Goal: Task Accomplishment & Management: Use online tool/utility

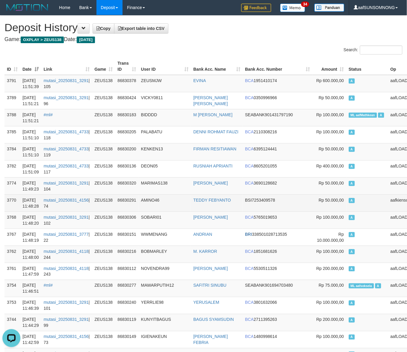
drag, startPoint x: 176, startPoint y: 200, endPoint x: 182, endPoint y: 200, distance: 5.7
click at [179, 200] on td "AMINO46" at bounding box center [165, 203] width 52 height 17
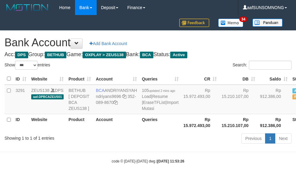
select select "***"
drag, startPoint x: 133, startPoint y: 158, endPoint x: 51, endPoint y: 161, distance: 81.6
click at [134, 158] on body "Toggle navigation Home Bank Account List Load By Website Group [OXPLAY] ZEUS138…" at bounding box center [148, 89] width 296 height 179
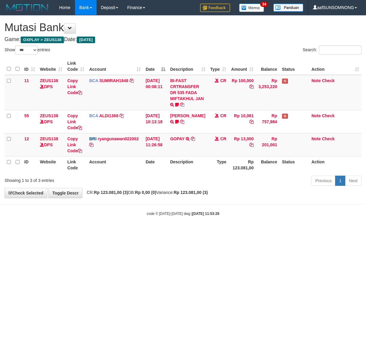
select select "***"
click at [173, 231] on html "Toggle navigation Home Bank Account List Load By Website Group [OXPLAY] ZEUS138…" at bounding box center [183, 115] width 366 height 231
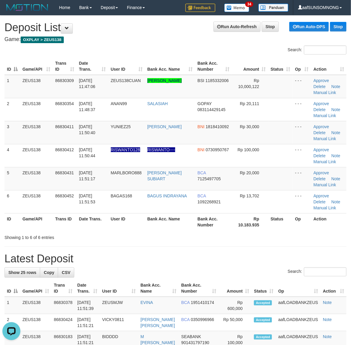
drag, startPoint x: 210, startPoint y: 259, endPoint x: 355, endPoint y: 257, distance: 144.8
click at [226, 258] on h1 "Latest Deposit" at bounding box center [175, 259] width 342 height 12
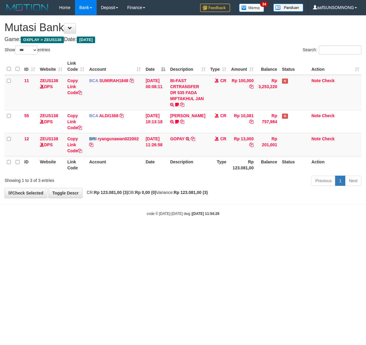
select select "***"
drag, startPoint x: 109, startPoint y: 242, endPoint x: 0, endPoint y: 239, distance: 108.5
click at [111, 231] on html "Toggle navigation Home Bank Account List Load By Website Group [OXPLAY] ZEUS138…" at bounding box center [183, 115] width 366 height 231
drag, startPoint x: 149, startPoint y: 258, endPoint x: 191, endPoint y: 263, distance: 41.9
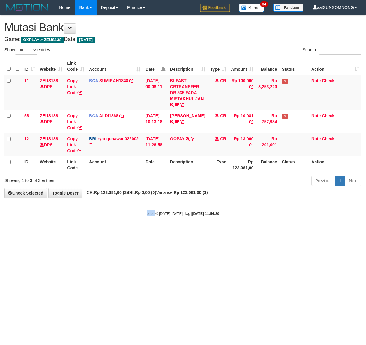
click at [160, 231] on html "Toggle navigation Home Bank Account List Load By Website Group [OXPLAY] ZEUS138…" at bounding box center [183, 115] width 366 height 231
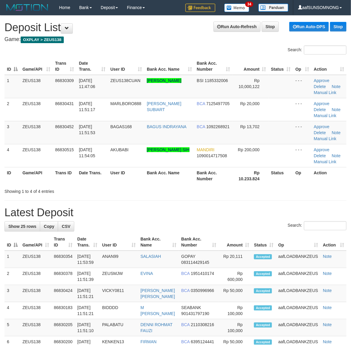
drag, startPoint x: 209, startPoint y: 222, endPoint x: 355, endPoint y: 225, distance: 146.6
click at [212, 222] on div "Search:" at bounding box center [175, 227] width 342 height 10
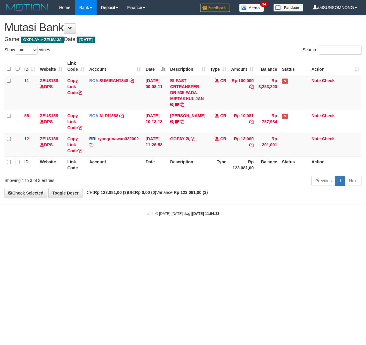
select select "***"
drag, startPoint x: 146, startPoint y: 302, endPoint x: 151, endPoint y: 302, distance: 4.8
click at [149, 231] on html "Toggle navigation Home Bank Account List Load By Website Group [OXPLAY] ZEUS138…" at bounding box center [183, 115] width 366 height 231
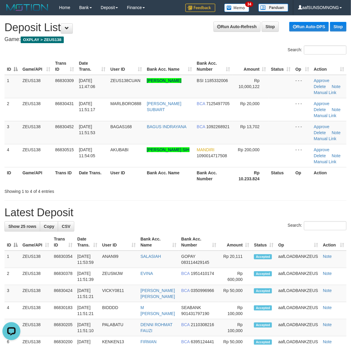
drag, startPoint x: 210, startPoint y: 207, endPoint x: 242, endPoint y: 202, distance: 32.8
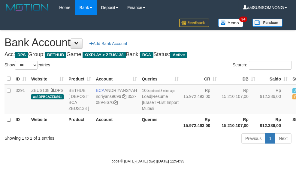
select select "***"
click at [91, 164] on div "code © [DATE]-[DATE] dwg | [DATE] 11:54:35" at bounding box center [148, 161] width 296 height 6
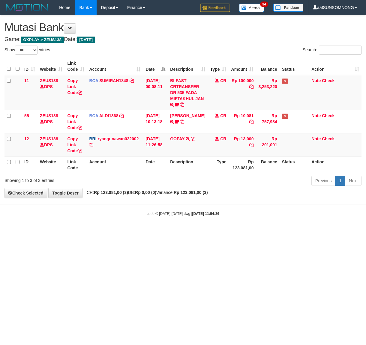
select select "***"
drag, startPoint x: 177, startPoint y: 256, endPoint x: 2, endPoint y: 265, distance: 175.9
click at [178, 231] on html "Toggle navigation Home Bank Account List Load By Website Group [OXPLAY] ZEUS138…" at bounding box center [183, 115] width 366 height 231
drag, startPoint x: 105, startPoint y: 217, endPoint x: 113, endPoint y: 220, distance: 8.3
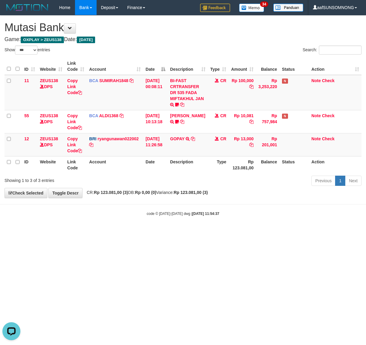
click at [106, 217] on body "Toggle navigation Home Bank Account List Load By Website Group [OXPLAY] ZEUS138…" at bounding box center [183, 115] width 366 height 231
click at [116, 226] on body "Toggle navigation Home Bank Account List Load By Website Group [OXPLAY] ZEUS138…" at bounding box center [183, 115] width 366 height 231
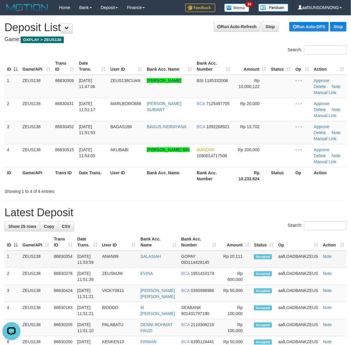
click at [267, 252] on td "Accepted" at bounding box center [264, 259] width 24 height 17
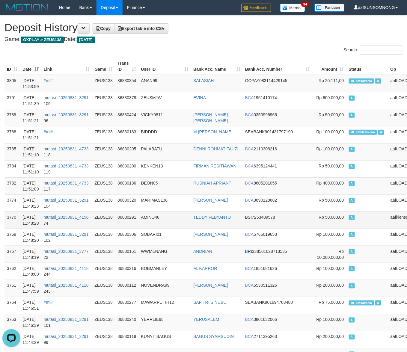
drag, startPoint x: 173, startPoint y: 212, endPoint x: 198, endPoint y: 213, distance: 25.2
click at [175, 213] on td "AMINO46" at bounding box center [165, 220] width 52 height 17
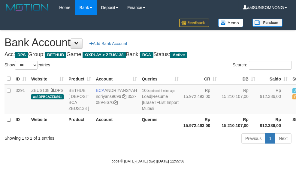
select select "***"
click at [110, 145] on div "Showing 1 to 1 of 1 entries Previous 1 Next" at bounding box center [148, 138] width 296 height 13
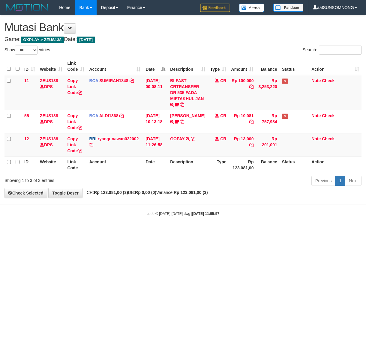
select select "***"
drag, startPoint x: 142, startPoint y: 230, endPoint x: 150, endPoint y: 231, distance: 7.5
click at [146, 231] on body "Toggle navigation Home Bank Account List Load By Website Group [OXPLAY] ZEUS138…" at bounding box center [183, 115] width 366 height 231
drag, startPoint x: 161, startPoint y: 230, endPoint x: 179, endPoint y: 233, distance: 18.8
click at [163, 231] on body "Toggle navigation Home Bank Account List Load By Website Group [OXPLAY] ZEUS138…" at bounding box center [183, 115] width 366 height 231
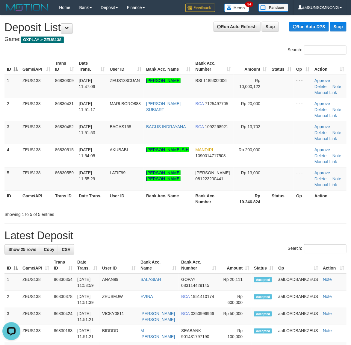
drag, startPoint x: 231, startPoint y: 234, endPoint x: 353, endPoint y: 231, distance: 121.7
click at [244, 236] on h1 "Latest Deposit" at bounding box center [175, 236] width 342 height 12
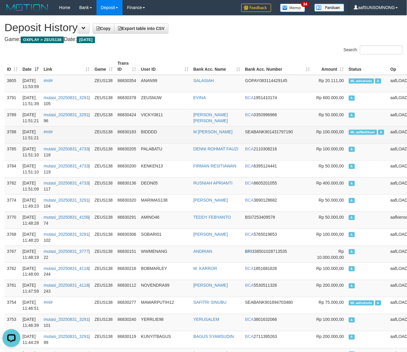
drag, startPoint x: 185, startPoint y: 180, endPoint x: 338, endPoint y: 132, distance: 160.4
click at [189, 180] on td "DEON05" at bounding box center [165, 185] width 52 height 17
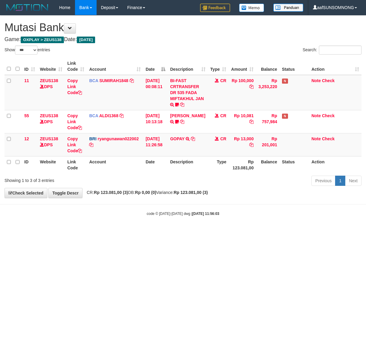
select select "***"
click at [199, 231] on html "Toggle navigation Home Bank Account List Load By Website Group [OXPLAY] ZEUS138…" at bounding box center [183, 115] width 366 height 231
drag, startPoint x: 174, startPoint y: 228, endPoint x: 361, endPoint y: 213, distance: 187.7
click at [182, 228] on body "Toggle navigation Home Bank Account List Load By Website Group [OXPLAY] ZEUS138…" at bounding box center [183, 115] width 366 height 231
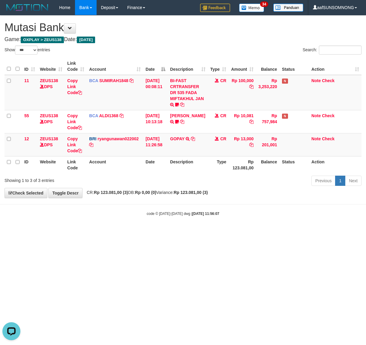
drag, startPoint x: 95, startPoint y: 239, endPoint x: 109, endPoint y: 238, distance: 13.3
click at [106, 231] on html "Toggle navigation Home Bank Account List Load By Website Group [OXPLAY] ZEUS138…" at bounding box center [183, 115] width 366 height 231
click at [126, 231] on html "Toggle navigation Home Bank Account List Load By Website Group [OXPLAY] ZEUS138…" at bounding box center [183, 115] width 366 height 231
drag, startPoint x: 37, startPoint y: 245, endPoint x: 42, endPoint y: 246, distance: 4.6
click at [40, 231] on html "Toggle navigation Home Bank Account List Load By Website Group [OXPLAY] ZEUS138…" at bounding box center [183, 115] width 366 height 231
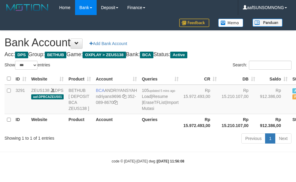
select select "***"
click at [106, 141] on div "Showing 1 to 1 of 1 entries" at bounding box center [61, 136] width 114 height 8
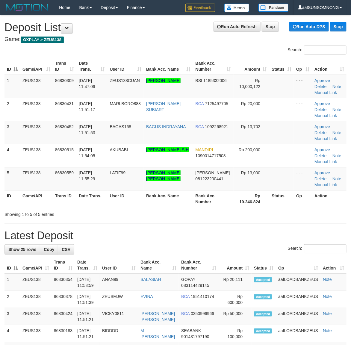
drag, startPoint x: 207, startPoint y: 232, endPoint x: 214, endPoint y: 232, distance: 6.9
click at [213, 232] on h1 "Latest Deposit" at bounding box center [175, 236] width 342 height 12
drag, startPoint x: 234, startPoint y: 224, endPoint x: 355, endPoint y: 228, distance: 120.6
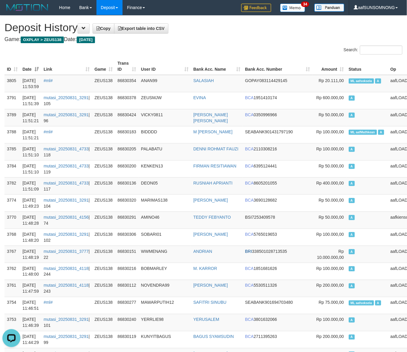
drag, startPoint x: 179, startPoint y: 208, endPoint x: 412, endPoint y: 260, distance: 239.3
click at [182, 208] on td "MARIMAS138" at bounding box center [165, 203] width 52 height 17
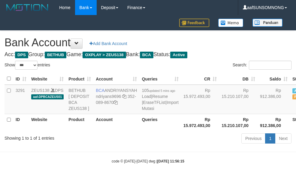
select select "***"
drag, startPoint x: 104, startPoint y: 150, endPoint x: 95, endPoint y: 146, distance: 9.4
click at [101, 141] on div "Showing 1 to 1 of 1 entries" at bounding box center [61, 136] width 114 height 8
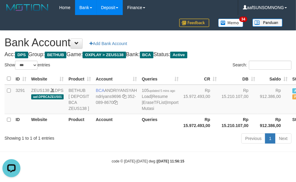
scroll to position [0, 0]
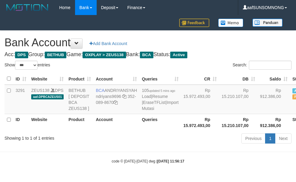
select select "***"
click at [130, 160] on body "Toggle navigation Home Bank Account List Load By Website Group [OXPLAY] ZEUS138…" at bounding box center [148, 89] width 296 height 179
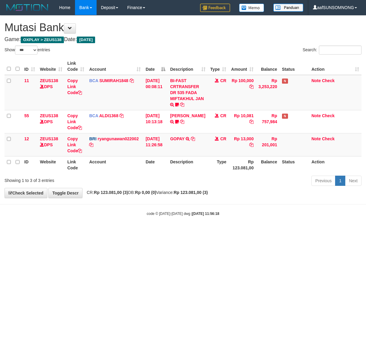
select select "***"
drag, startPoint x: 120, startPoint y: 251, endPoint x: 56, endPoint y: 245, distance: 64.7
click at [122, 231] on html "Toggle navigation Home Bank Account List Load By Website Group [OXPLAY] ZEUS138…" at bounding box center [183, 115] width 366 height 231
click at [163, 231] on html "Toggle navigation Home Bank Account List Load By Website Group [OXPLAY] ZEUS138…" at bounding box center [183, 115] width 366 height 231
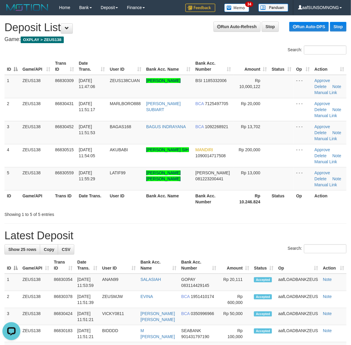
drag, startPoint x: 199, startPoint y: 226, endPoint x: 355, endPoint y: 234, distance: 156.1
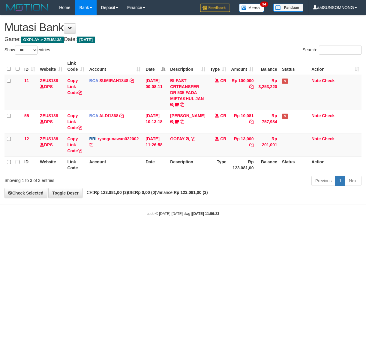
select select "***"
drag, startPoint x: 42, startPoint y: 263, endPoint x: 50, endPoint y: 264, distance: 7.9
click at [48, 231] on html "Toggle navigation Home Bank Account List Load By Website Group [OXPLAY] ZEUS138…" at bounding box center [183, 115] width 366 height 231
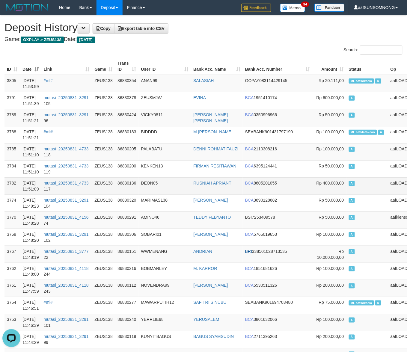
click at [167, 178] on td "DEON05" at bounding box center [165, 185] width 52 height 17
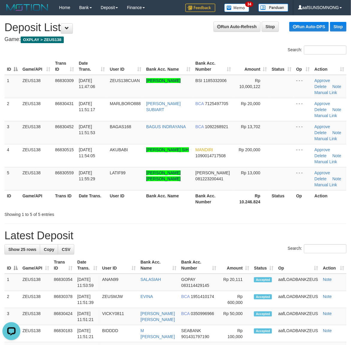
drag, startPoint x: 210, startPoint y: 226, endPoint x: 355, endPoint y: 224, distance: 145.1
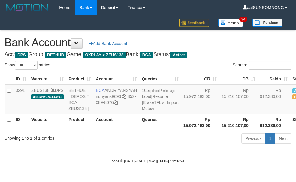
select select "***"
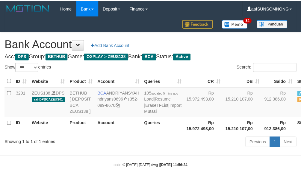
scroll to position [7, 0]
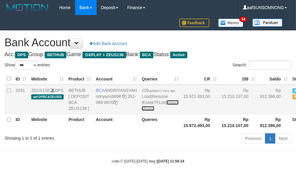
click at [141, 111] on link "Import Mutasi" at bounding box center [159, 105] width 37 height 11
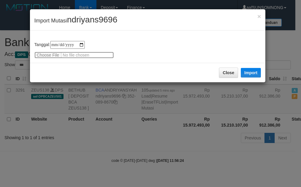
click at [52, 56] on input "file" at bounding box center [73, 55] width 79 height 7
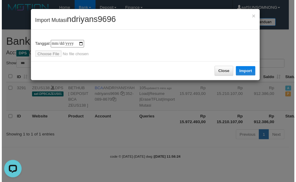
scroll to position [0, 0]
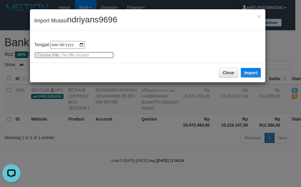
type input "**********"
click at [79, 21] on span "ndriyans9696" at bounding box center [92, 19] width 50 height 9
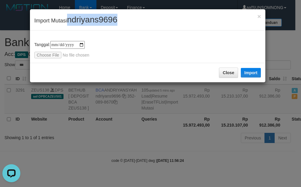
click at [79, 21] on span "ndriyans9696" at bounding box center [92, 19] width 50 height 9
copy span "ndriyans9696"
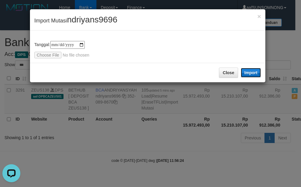
click at [250, 71] on button "Import" at bounding box center [251, 73] width 20 height 10
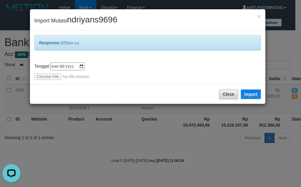
click at [228, 94] on button "Close" at bounding box center [228, 94] width 19 height 10
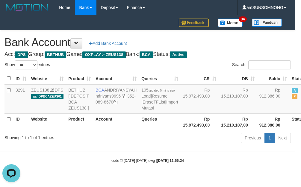
click at [166, 154] on div at bounding box center [150, 93] width 301 height 187
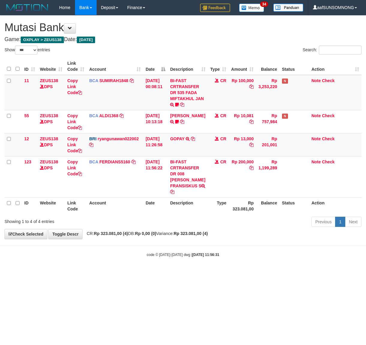
select select "***"
click at [186, 174] on td "BI-FAST CRTRANSFER DR 008 [PERSON_NAME] FRANSISKUS S" at bounding box center [188, 176] width 40 height 41
drag, startPoint x: 72, startPoint y: 167, endPoint x: 0, endPoint y: 131, distance: 80.4
click at [72, 167] on link "Copy Link Code" at bounding box center [74, 167] width 15 height 17
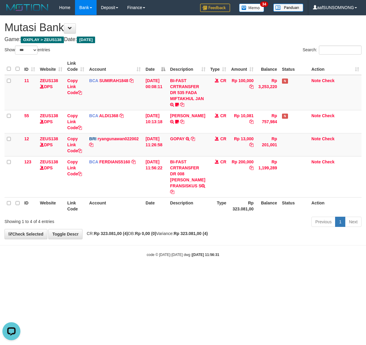
scroll to position [89, 0]
drag, startPoint x: 144, startPoint y: 284, endPoint x: 59, endPoint y: 258, distance: 89.4
click at [144, 272] on html "Toggle navigation Home Bank Account List Load By Website Group [OXPLAY] ZEUS138…" at bounding box center [183, 136] width 366 height 272
drag, startPoint x: 177, startPoint y: 226, endPoint x: 190, endPoint y: 229, distance: 13.1
click at [185, 231] on span "CR: Rp 323.081,00 (4) DB: Rp 0,00 (0) Variance: Rp 323.081,00 (4)" at bounding box center [146, 233] width 124 height 5
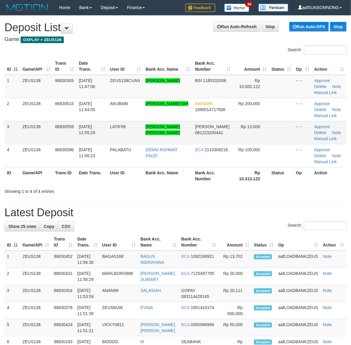
click at [331, 112] on td "Approve [GEOGRAPHIC_DATA] Note Manual Link" at bounding box center [329, 109] width 34 height 23
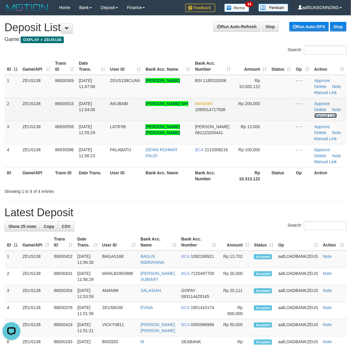
click at [329, 113] on link "Manual Link" at bounding box center [326, 115] width 23 height 5
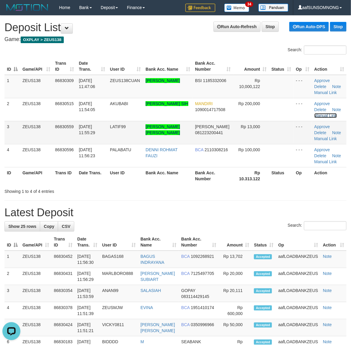
click at [315, 113] on link "Manual Link" at bounding box center [326, 115] width 23 height 5
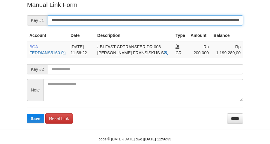
click at [27, 114] on button "Save" at bounding box center [35, 119] width 17 height 10
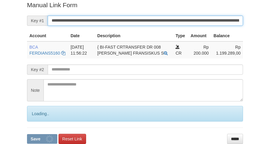
click at [27, 134] on button "Save" at bounding box center [42, 139] width 30 height 10
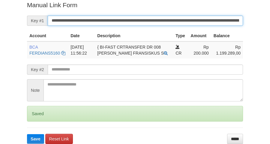
click at [27, 134] on button "Save" at bounding box center [35, 139] width 17 height 10
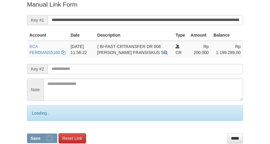
scroll to position [123, 0]
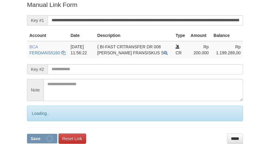
click at [27, 134] on button "Save" at bounding box center [42, 139] width 30 height 10
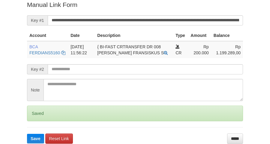
click at [27, 134] on button "Save" at bounding box center [35, 139] width 17 height 10
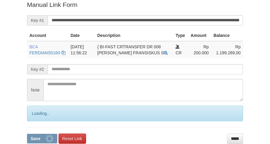
click at [27, 134] on button "Save" at bounding box center [42, 139] width 30 height 10
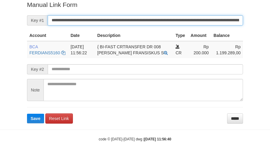
click at [27, 114] on button "Save" at bounding box center [35, 119] width 17 height 10
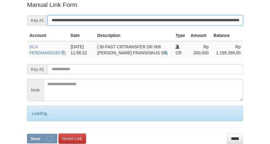
click at [27, 134] on button "Save" at bounding box center [42, 139] width 30 height 10
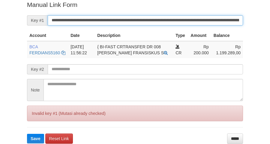
click at [27, 134] on button "Save" at bounding box center [35, 139] width 17 height 10
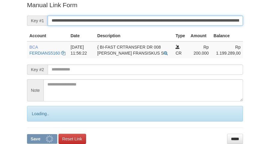
click at [27, 134] on button "Save" at bounding box center [42, 139] width 30 height 10
drag, startPoint x: 0, startPoint y: 0, endPoint x: 57, endPoint y: 20, distance: 60.8
click at [57, 20] on input "**********" at bounding box center [145, 21] width 195 height 10
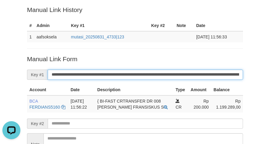
scroll to position [75, 0]
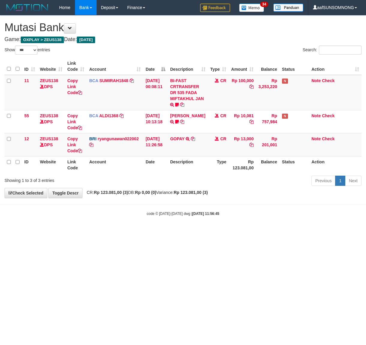
select select "***"
click at [151, 231] on html "Toggle navigation Home Bank Account List Load By Website Group [OXPLAY] ZEUS138…" at bounding box center [183, 115] width 366 height 231
drag, startPoint x: 186, startPoint y: 245, endPoint x: 358, endPoint y: 221, distance: 173.8
click at [188, 231] on html "Toggle navigation Home Bank Account List Load By Website Group [OXPLAY] ZEUS138…" at bounding box center [183, 115] width 366 height 231
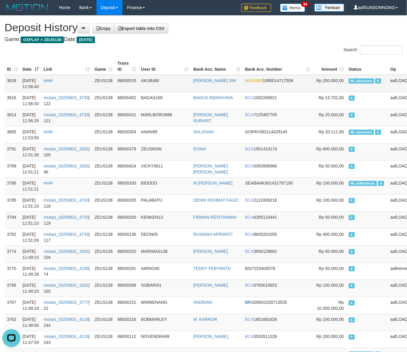
click at [349, 80] on span "ML aafsoksela" at bounding box center [361, 81] width 25 height 5
copy td "ML aafsoksela A"
drag, startPoint x: 180, startPoint y: 168, endPoint x: 89, endPoint y: 189, distance: 93.4
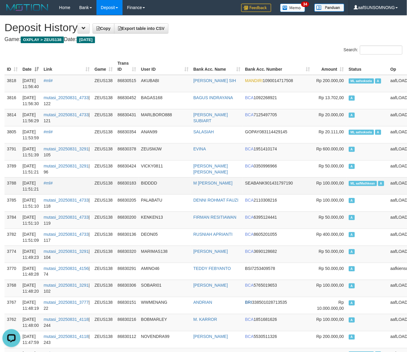
click at [182, 169] on td "VICKY0811" at bounding box center [165, 168] width 52 height 17
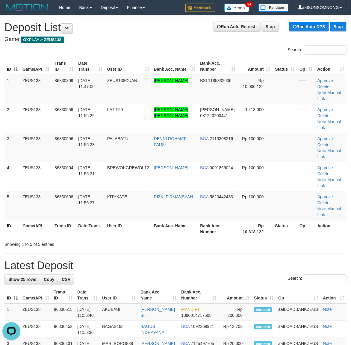
drag, startPoint x: 255, startPoint y: 197, endPoint x: 355, endPoint y: 218, distance: 101.4
click at [263, 220] on th "Rp 10.313.122" at bounding box center [255, 228] width 35 height 17
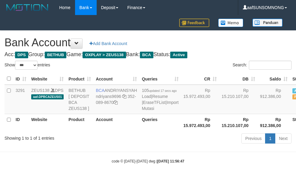
select select "***"
click at [110, 159] on body "Toggle navigation Home Bank Account List Load By Website Group [OXPLAY] ZEUS138…" at bounding box center [148, 89] width 296 height 179
select select "***"
click at [114, 145] on div "Showing 1 to 1 of 1 entries Previous 1 Next" at bounding box center [148, 138] width 296 height 13
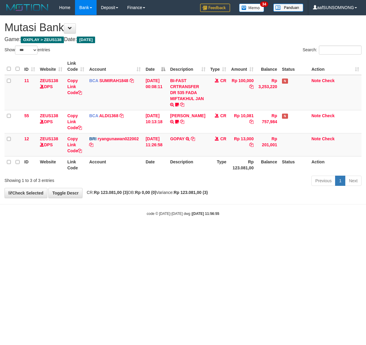
select select "***"
drag, startPoint x: 185, startPoint y: 225, endPoint x: 191, endPoint y: 224, distance: 6.0
click at [190, 224] on body "Toggle navigation Home Bank Account List Load By Website Group [OXPLAY] ZEUS138…" at bounding box center [183, 115] width 366 height 231
drag, startPoint x: 175, startPoint y: 236, endPoint x: 365, endPoint y: 236, distance: 190.3
click at [175, 231] on html "Toggle navigation Home Bank Account List Load By Website Group [OXPLAY] ZEUS138…" at bounding box center [183, 115] width 366 height 231
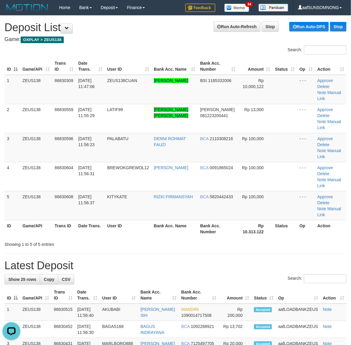
drag, startPoint x: 264, startPoint y: 204, endPoint x: 355, endPoint y: 204, distance: 90.8
click at [272, 220] on tr "ID Game/API Trans ID Date Trans. User ID Bank Acc. Name Bank Acc. Number Rp 10.…" at bounding box center [175, 228] width 342 height 17
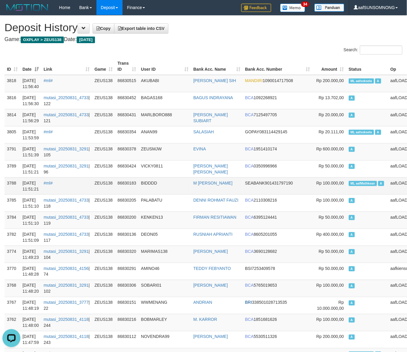
drag, startPoint x: 171, startPoint y: 180, endPoint x: 121, endPoint y: 190, distance: 51.6
click at [175, 182] on td "BIDDDD" at bounding box center [165, 185] width 52 height 17
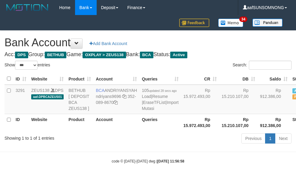
select select "***"
drag, startPoint x: 159, startPoint y: 133, endPoint x: 163, endPoint y: 132, distance: 3.5
click at [181, 131] on th "Rp 15.972.493,00" at bounding box center [200, 122] width 38 height 17
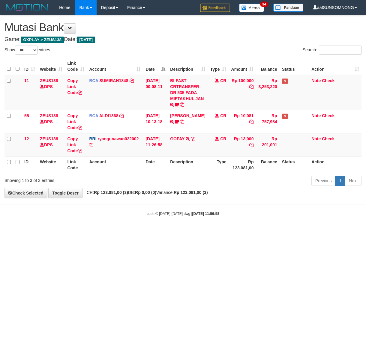
select select "***"
drag, startPoint x: 115, startPoint y: 300, endPoint x: 121, endPoint y: 293, distance: 9.0
click at [119, 231] on html "Toggle navigation Home Bank Account List Load By Website Group [OXPLAY] ZEUS138…" at bounding box center [183, 115] width 366 height 231
select select "***"
drag, startPoint x: 119, startPoint y: 234, endPoint x: 133, endPoint y: 234, distance: 13.5
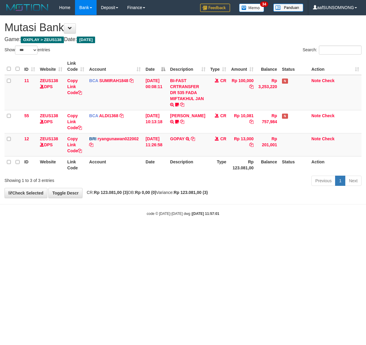
click at [132, 231] on html "Toggle navigation Home Bank Account List Load By Website Group [OXPLAY] ZEUS138…" at bounding box center [183, 115] width 366 height 231
select select "***"
drag, startPoint x: 140, startPoint y: 217, endPoint x: 145, endPoint y: 220, distance: 5.9
click at [143, 219] on body "Toggle navigation Home Bank Account List Load By Website Group [OXPLAY] ZEUS138…" at bounding box center [183, 115] width 366 height 231
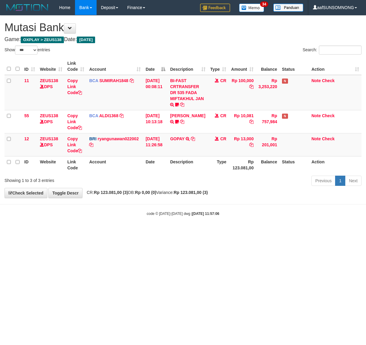
select select "***"
drag, startPoint x: 154, startPoint y: 267, endPoint x: 158, endPoint y: 266, distance: 4.6
click at [156, 231] on html "Toggle navigation Home Bank Account List Load By Website Group [OXPLAY] ZEUS138…" at bounding box center [183, 115] width 366 height 231
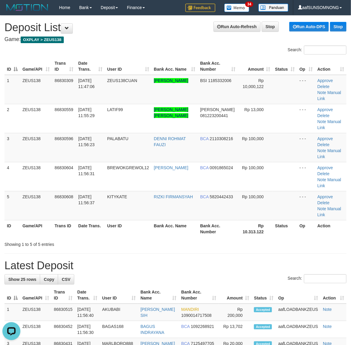
drag, startPoint x: 151, startPoint y: 222, endPoint x: 270, endPoint y: 255, distance: 122.9
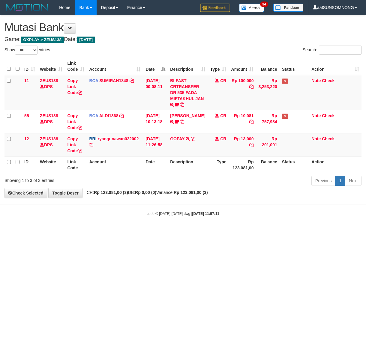
select select "***"
click at [66, 231] on html "Toggle navigation Home Bank Account List Load By Website Group [OXPLAY] ZEUS138…" at bounding box center [183, 115] width 366 height 231
drag, startPoint x: 92, startPoint y: 261, endPoint x: 72, endPoint y: 243, distance: 27.2
click at [93, 231] on html "Toggle navigation Home Bank Account List Load By Website Group [OXPLAY] ZEUS138…" at bounding box center [183, 115] width 366 height 231
drag, startPoint x: 257, startPoint y: 269, endPoint x: 364, endPoint y: 282, distance: 108.4
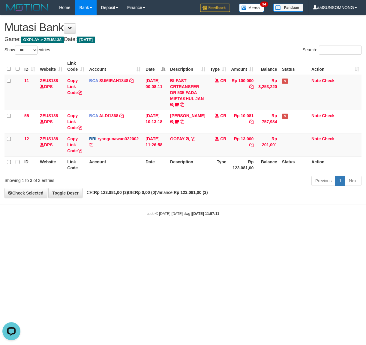
click at [264, 231] on html "Toggle navigation Home Bank Account List Load By Website Group [OXPLAY] ZEUS138…" at bounding box center [183, 115] width 366 height 231
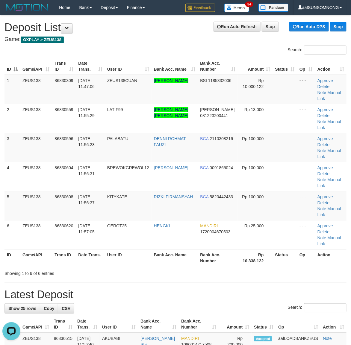
drag, startPoint x: 279, startPoint y: 249, endPoint x: 356, endPoint y: 253, distance: 76.9
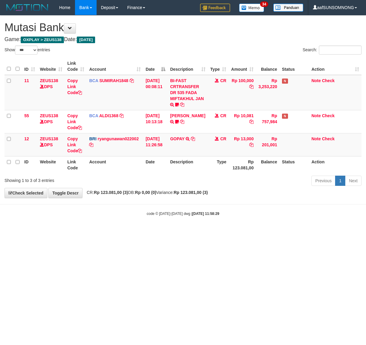
select select "***"
drag, startPoint x: 199, startPoint y: 250, endPoint x: 126, endPoint y: 251, distance: 72.8
click at [201, 231] on html "Toggle navigation Home Bank Account List Load By Website Group [OXPLAY] ZEUS138…" at bounding box center [183, 115] width 366 height 231
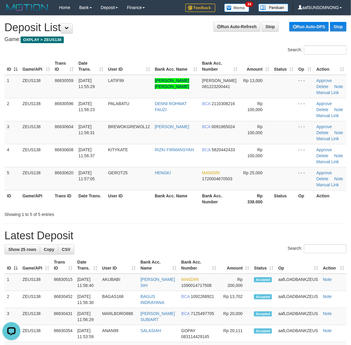
drag, startPoint x: 212, startPoint y: 252, endPoint x: 344, endPoint y: 243, distance: 132.5
click at [213, 252] on div "Search:" at bounding box center [175, 250] width 342 height 10
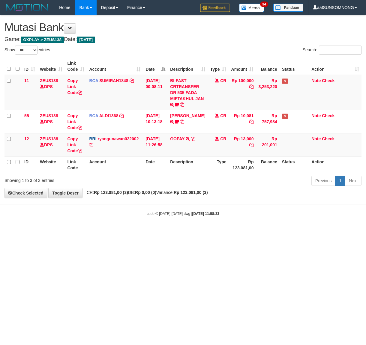
select select "***"
click at [106, 231] on html "Toggle navigation Home Bank Account List Load By Website Group [OXPLAY] ZEUS138…" at bounding box center [183, 115] width 366 height 231
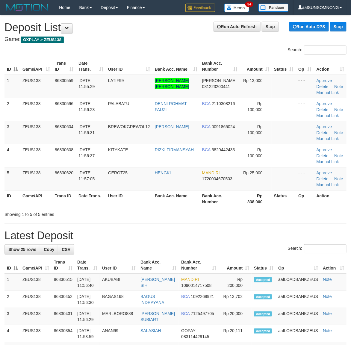
click at [229, 235] on h1 "Latest Deposit" at bounding box center [175, 236] width 342 height 12
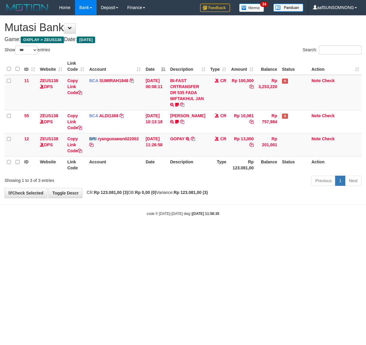
select select "***"
drag, startPoint x: 154, startPoint y: 251, endPoint x: 68, endPoint y: 240, distance: 86.7
click at [154, 231] on html "Toggle navigation Home Bank Account List Load By Website Group [OXPLAY] ZEUS138…" at bounding box center [183, 115] width 366 height 231
click at [157, 231] on html "Toggle navigation Home Bank Account List Load By Website Group [OXPLAY] ZEUS138…" at bounding box center [183, 115] width 366 height 231
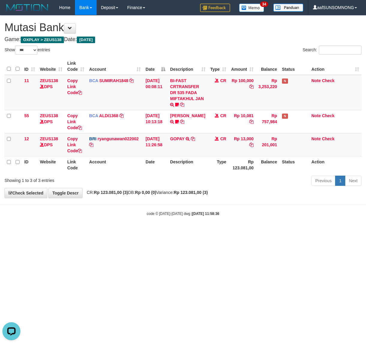
drag, startPoint x: 166, startPoint y: 243, endPoint x: 138, endPoint y: 239, distance: 27.6
click at [168, 231] on html "Toggle navigation Home Bank Account List Load By Website Group [OXPLAY] ZEUS138…" at bounding box center [183, 115] width 366 height 231
click at [134, 231] on html "Toggle navigation Home Bank Account List Load By Website Group [OXPLAY] ZEUS138…" at bounding box center [183, 115] width 366 height 231
click at [122, 231] on html "Toggle navigation Home Bank Account List Load By Website Group [OXPLAY] ZEUS138…" at bounding box center [183, 115] width 366 height 231
click at [107, 231] on html "Toggle navigation Home Bank Account List Load By Website Group [OXPLAY] ZEUS138…" at bounding box center [183, 115] width 366 height 231
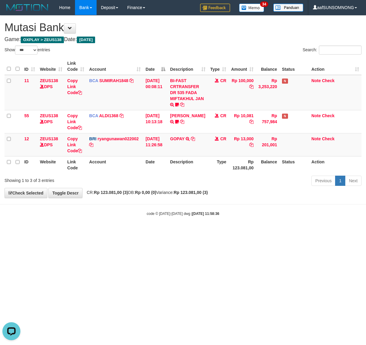
drag, startPoint x: 107, startPoint y: 268, endPoint x: 113, endPoint y: 270, distance: 6.3
click at [109, 231] on html "Toggle navigation Home Bank Account List Load By Website Group [OXPLAY] ZEUS138…" at bounding box center [183, 115] width 366 height 231
drag, startPoint x: 138, startPoint y: 261, endPoint x: 135, endPoint y: 260, distance: 3.2
click at [135, 231] on html "Toggle navigation Home Bank Account List Load By Website Group [OXPLAY] ZEUS138…" at bounding box center [183, 115] width 366 height 231
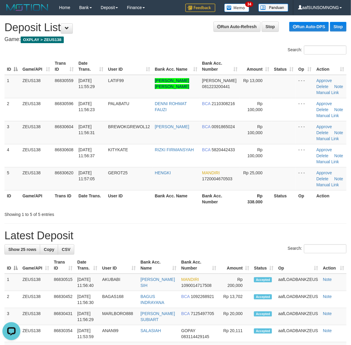
drag, startPoint x: 164, startPoint y: 226, endPoint x: 264, endPoint y: 237, distance: 101.3
drag, startPoint x: 222, startPoint y: 208, endPoint x: 346, endPoint y: 216, distance: 124.1
click at [228, 208] on div "ID Game/API Trans ID Date Trans. User ID Bank Acc. Name Bank Acc. Number Amount…" at bounding box center [175, 132] width 351 height 153
drag, startPoint x: 111, startPoint y: 231, endPoint x: 114, endPoint y: 230, distance: 3.4
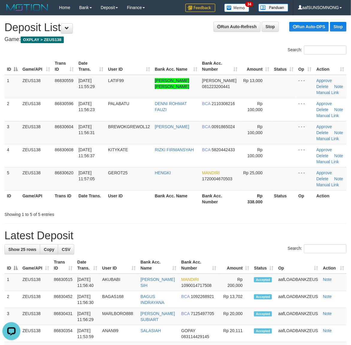
click at [114, 230] on h1 "Latest Deposit" at bounding box center [175, 236] width 342 height 12
drag, startPoint x: 100, startPoint y: 218, endPoint x: 114, endPoint y: 218, distance: 14.4
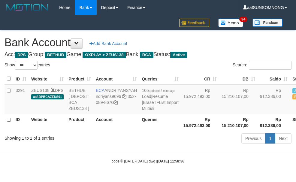
select select "***"
click at [123, 145] on div "Previous 1 Next" at bounding box center [209, 138] width 172 height 13
click at [126, 159] on body "Toggle navigation Home Bank Account List Load By Website Group [OXPLAY] ZEUS138…" at bounding box center [148, 89] width 296 height 179
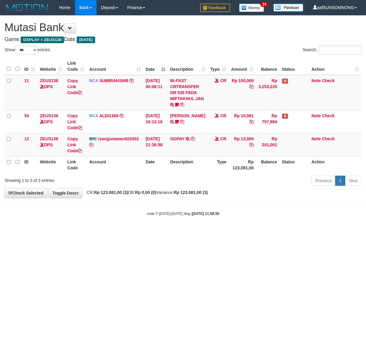
select select "***"
drag, startPoint x: 117, startPoint y: 264, endPoint x: 121, endPoint y: 266, distance: 4.2
click at [122, 231] on html "Toggle navigation Home Bank Account List Load By Website Group [OXPLAY] ZEUS138…" at bounding box center [183, 115] width 366 height 231
click at [93, 231] on html "Toggle navigation Home Bank Account List Load By Website Group [OXPLAY] ZEUS138…" at bounding box center [183, 115] width 366 height 231
drag, startPoint x: 114, startPoint y: 253, endPoint x: 118, endPoint y: 254, distance: 4.6
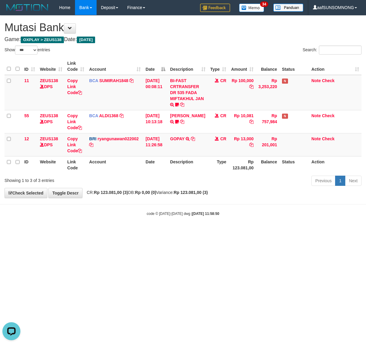
click at [114, 231] on html "Toggle navigation Home Bank Account List Load By Website Group [OXPLAY] ZEUS138…" at bounding box center [183, 115] width 366 height 231
drag, startPoint x: 100, startPoint y: 264, endPoint x: 131, endPoint y: 253, distance: 33.1
click at [100, 231] on html "Toggle navigation Home Bank Account List Load By Website Group [OXPLAY] ZEUS138…" at bounding box center [183, 115] width 366 height 231
click at [136, 231] on html "Toggle navigation Home Bank Account List Load By Website Group [OXPLAY] ZEUS138…" at bounding box center [183, 115] width 366 height 231
click at [138, 231] on html "Toggle navigation Home Bank Account List Load By Website Group [OXPLAY] ZEUS138…" at bounding box center [183, 115] width 366 height 231
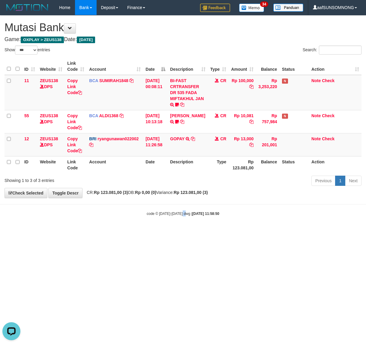
click at [183, 231] on html "Toggle navigation Home Bank Account List Load By Website Group [OXPLAY] ZEUS138…" at bounding box center [183, 115] width 366 height 231
click at [143, 231] on html "Toggle navigation Home Bank Account List Load By Website Group [OXPLAY] ZEUS138…" at bounding box center [183, 115] width 366 height 231
click at [189, 231] on html "Toggle navigation Home Bank Account List Load By Website Group [OXPLAY] ZEUS138…" at bounding box center [183, 115] width 366 height 231
click at [152, 231] on html "Toggle navigation Home Bank Account List Load By Website Group [OXPLAY] ZEUS138…" at bounding box center [183, 115] width 366 height 231
drag, startPoint x: 137, startPoint y: 267, endPoint x: 140, endPoint y: 266, distance: 3.4
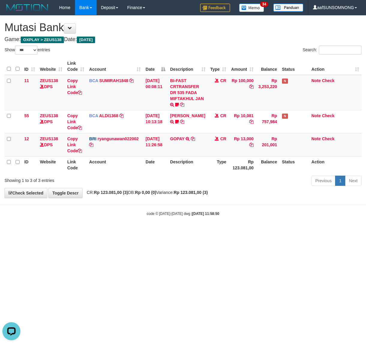
click at [138, 231] on html "Toggle navigation Home Bank Account List Load By Website Group [OXPLAY] ZEUS138…" at bounding box center [183, 115] width 366 height 231
click at [141, 231] on html "Toggle navigation Home Bank Account List Load By Website Group [OXPLAY] ZEUS138…" at bounding box center [183, 115] width 366 height 231
drag, startPoint x: 109, startPoint y: 251, endPoint x: 179, endPoint y: 231, distance: 73.0
click at [110, 231] on html "Toggle navigation Home Bank Account List Load By Website Group [OXPLAY] ZEUS138…" at bounding box center [183, 115] width 366 height 231
drag, startPoint x: 166, startPoint y: 229, endPoint x: 365, endPoint y: 258, distance: 201.1
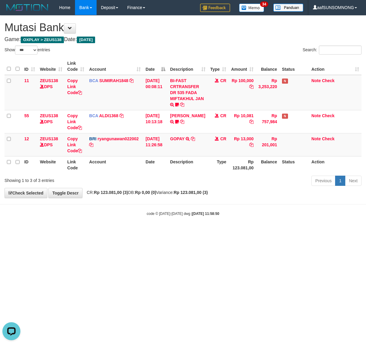
click at [166, 229] on body "Toggle navigation Home Bank Account List Load By Website Group [OXPLAY] ZEUS138…" at bounding box center [183, 115] width 366 height 231
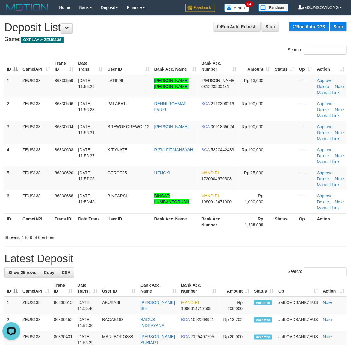
drag, startPoint x: 197, startPoint y: 258, endPoint x: 356, endPoint y: 257, distance: 158.6
click at [198, 257] on h1 "Latest Deposit" at bounding box center [175, 259] width 342 height 12
drag, startPoint x: 164, startPoint y: 257, endPoint x: 349, endPoint y: 256, distance: 184.9
click at [169, 257] on h1 "Latest Deposit" at bounding box center [175, 259] width 342 height 12
click at [269, 269] on div "Search:" at bounding box center [175, 273] width 342 height 10
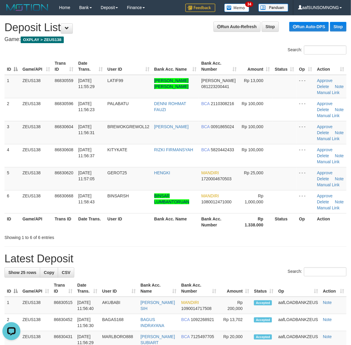
drag, startPoint x: 231, startPoint y: 240, endPoint x: 285, endPoint y: 240, distance: 53.4
click at [236, 240] on div "Showing 1 to 6 of 6 entries" at bounding box center [175, 236] width 351 height 8
drag, startPoint x: 202, startPoint y: 248, endPoint x: 326, endPoint y: 264, distance: 124.6
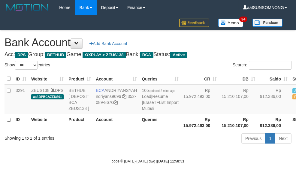
select select "***"
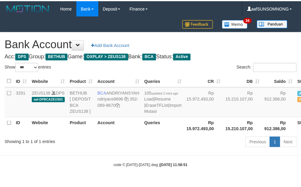
scroll to position [7, 0]
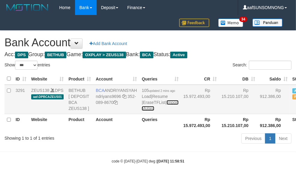
click at [141, 111] on link "Import Mutasi" at bounding box center [159, 105] width 37 height 11
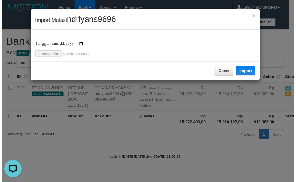
scroll to position [0, 0]
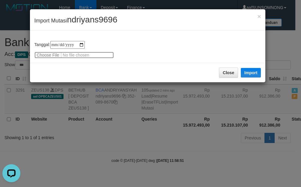
click at [46, 52] on input "file" at bounding box center [73, 55] width 79 height 7
type input "**********"
click at [85, 21] on span "ndriyans9696" at bounding box center [92, 19] width 50 height 9
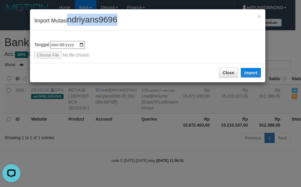
click at [85, 21] on span "ndriyans9696" at bounding box center [92, 19] width 50 height 9
copy span "ndriyans9696"
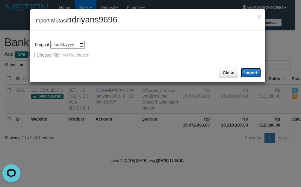
click at [246, 71] on button "Import" at bounding box center [251, 73] width 20 height 10
click at [226, 78] on button "Close" at bounding box center [228, 73] width 19 height 10
click at [152, 152] on div "**********" at bounding box center [150, 93] width 301 height 187
click at [133, 146] on div "**********" at bounding box center [150, 93] width 301 height 187
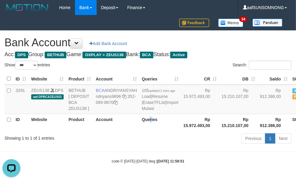
click at [140, 131] on th "Queries" at bounding box center [159, 122] width 41 height 17
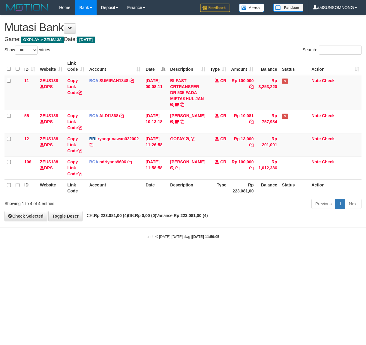
select select "***"
click at [150, 254] on body "Toggle navigation Home Bank Account List Load By Website Group [OXPLAY] ZEUS138…" at bounding box center [183, 127] width 366 height 254
drag, startPoint x: 155, startPoint y: 269, endPoint x: 159, endPoint y: 266, distance: 4.7
click at [156, 254] on html "Toggle navigation Home Bank Account List Load By Website Group [OXPLAY] ZEUS138…" at bounding box center [183, 127] width 366 height 254
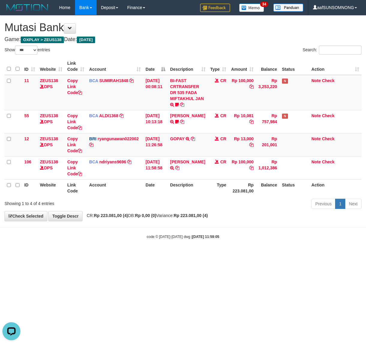
drag, startPoint x: 161, startPoint y: 274, endPoint x: 167, endPoint y: 273, distance: 6.3
click at [161, 254] on html "Toggle navigation Home Bank Account List Load By Website Group [OXPLAY] ZEUS138…" at bounding box center [183, 127] width 366 height 254
drag, startPoint x: 167, startPoint y: 272, endPoint x: 171, endPoint y: 273, distance: 4.0
click at [170, 254] on html "Toggle navigation Home Bank Account List Load By Website Group [OXPLAY] ZEUS138…" at bounding box center [183, 127] width 366 height 254
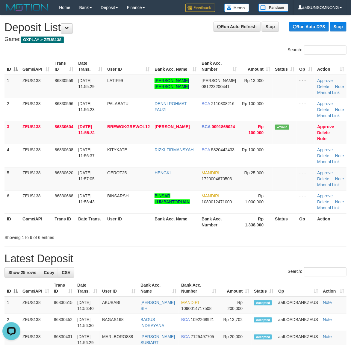
drag, startPoint x: 220, startPoint y: 243, endPoint x: 356, endPoint y: 260, distance: 136.9
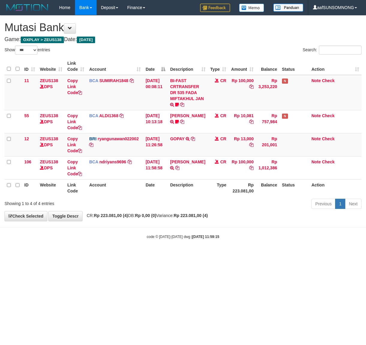
select select "***"
drag, startPoint x: 146, startPoint y: 237, endPoint x: 149, endPoint y: 243, distance: 6.8
click at [149, 242] on body "Toggle navigation Home Bank Account List Load By Website Group [OXPLAY] ZEUS138…" at bounding box center [183, 127] width 366 height 254
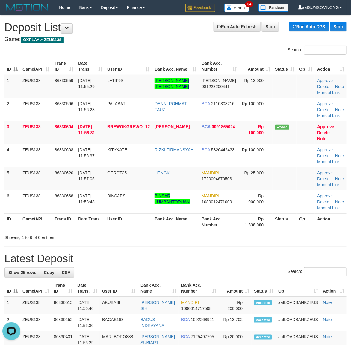
drag, startPoint x: 213, startPoint y: 255, endPoint x: 354, endPoint y: 261, distance: 141.3
click at [218, 256] on h1 "Latest Deposit" at bounding box center [175, 259] width 342 height 12
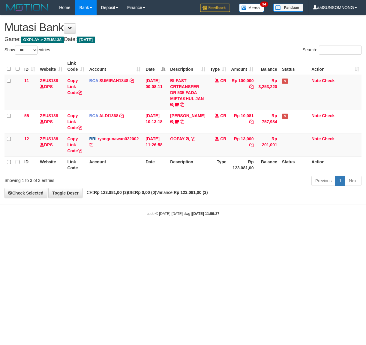
select select "***"
click at [172, 231] on html "Toggle navigation Home Bank Account List Load By Website Group [OXPLAY] ZEUS138…" at bounding box center [183, 115] width 366 height 231
click at [261, 231] on html "Toggle navigation Home Bank Account List Load By Website Group [OXPLAY] ZEUS138…" at bounding box center [183, 115] width 366 height 231
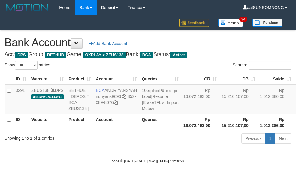
select select "***"
click at [138, 163] on body "Toggle navigation Home Bank Account List Load By Website Group [OXPLAY] ZEUS138…" at bounding box center [148, 89] width 296 height 179
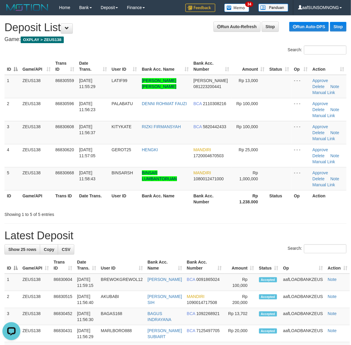
drag, startPoint x: 255, startPoint y: 228, endPoint x: 267, endPoint y: 230, distance: 12.4
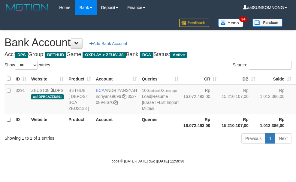
select select "***"
drag, startPoint x: 109, startPoint y: 149, endPoint x: 48, endPoint y: 133, distance: 63.0
click at [114, 141] on div "Showing 1 to 1 of 1 entries" at bounding box center [61, 136] width 114 height 8
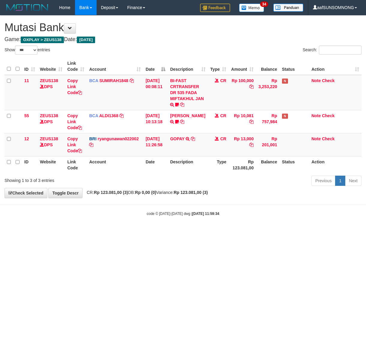
select select "***"
click at [273, 231] on html "Toggle navigation Home Bank Account List Load By Website Group [OXPLAY] ZEUS138…" at bounding box center [183, 115] width 366 height 231
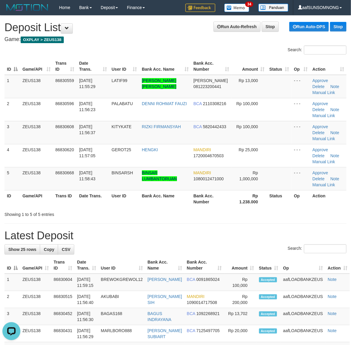
drag, startPoint x: 238, startPoint y: 207, endPoint x: 354, endPoint y: 252, distance: 124.4
click at [248, 209] on div "Search: ID Game/API Trans ID Date Trans. User ID Bank Acc. Name Bank Acc. Numbe…" at bounding box center [175, 132] width 342 height 172
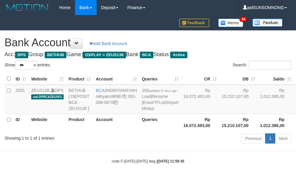
select select "***"
drag, startPoint x: 111, startPoint y: 158, endPoint x: 121, endPoint y: 147, distance: 15.1
click at [110, 158] on body "Toggle navigation Home Bank Account List Load By Website Group [OXPLAY] ZEUS138…" at bounding box center [148, 89] width 296 height 179
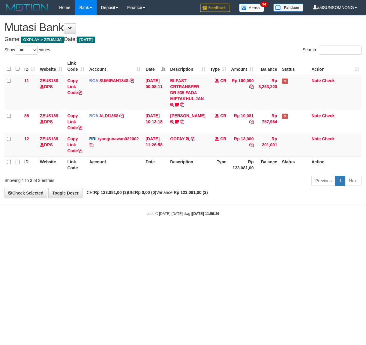
select select "***"
drag, startPoint x: 89, startPoint y: 236, endPoint x: 92, endPoint y: 237, distance: 3.2
click at [92, 231] on html "Toggle navigation Home Bank Account List Load By Website Group [OXPLAY] ZEUS138…" at bounding box center [183, 115] width 366 height 231
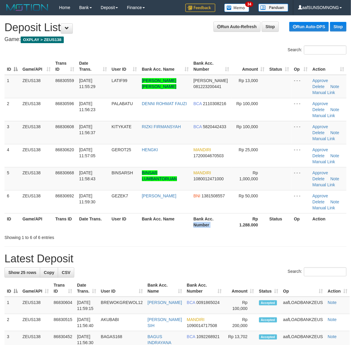
drag, startPoint x: 231, startPoint y: 222, endPoint x: 355, endPoint y: 245, distance: 126.5
click at [236, 222] on th "Rp 1.288.000" at bounding box center [249, 221] width 35 height 17
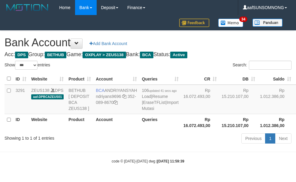
select select "***"
click at [194, 164] on body "Toggle navigation Home Bank Account List Load By Website Group [OXPLAY] ZEUS138…" at bounding box center [148, 89] width 296 height 179
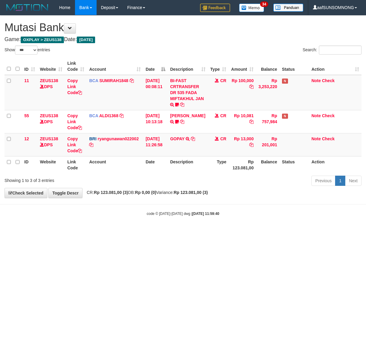
select select "***"
click at [174, 231] on html "Toggle navigation Home Bank Account List Load By Website Group [OXPLAY] ZEUS138…" at bounding box center [183, 115] width 366 height 231
click at [117, 231] on html "Toggle navigation Home Bank Account List Load By Website Group [OXPLAY] ZEUS138…" at bounding box center [183, 115] width 366 height 231
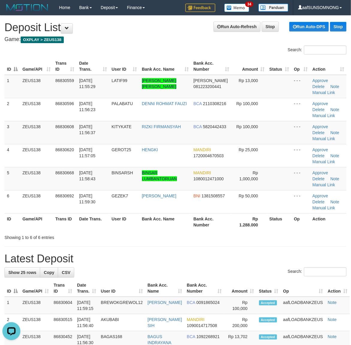
drag, startPoint x: 247, startPoint y: 247, endPoint x: 250, endPoint y: 247, distance: 3.1
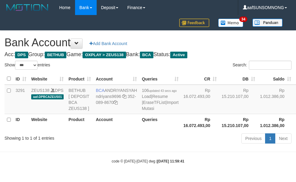
select select "***"
drag, startPoint x: 101, startPoint y: 156, endPoint x: 133, endPoint y: 133, distance: 39.5
click at [103, 156] on body "Toggle navigation Home Bank Account List Load By Website Group [OXPLAY] ZEUS138…" at bounding box center [148, 89] width 296 height 179
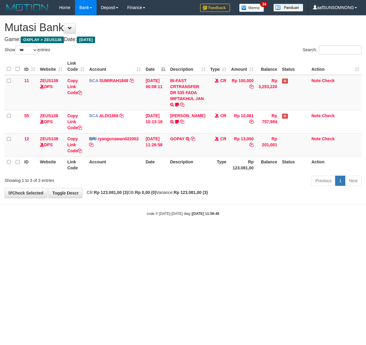
select select "***"
click at [220, 231] on html "Toggle navigation Home Bank Account List Load By Website Group [OXPLAY] ZEUS138…" at bounding box center [183, 115] width 366 height 231
drag, startPoint x: 186, startPoint y: 272, endPoint x: 332, endPoint y: 276, distance: 146.0
click at [183, 231] on html "Toggle navigation Home Bank Account List Load By Website Group [OXPLAY] ZEUS138…" at bounding box center [183, 115] width 366 height 231
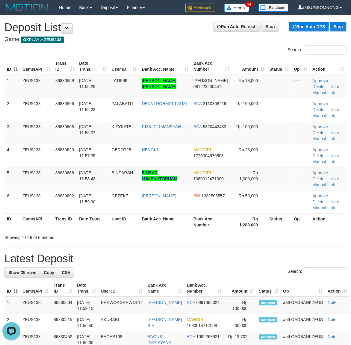
drag, startPoint x: 318, startPoint y: 246, endPoint x: 355, endPoint y: 255, distance: 38.2
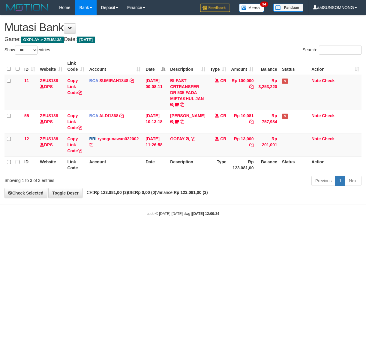
select select "***"
drag, startPoint x: 161, startPoint y: 255, endPoint x: 164, endPoint y: 258, distance: 3.8
click at [162, 231] on html "Toggle navigation Home Bank Account List Load By Website Group [OXPLAY] ZEUS138…" at bounding box center [183, 115] width 366 height 231
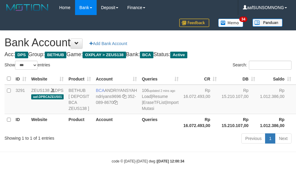
select select "***"
drag, startPoint x: 135, startPoint y: 165, endPoint x: 140, endPoint y: 157, distance: 9.8
click at [137, 164] on body "Toggle navigation Home Bank Account List Load By Website Group [OXPLAY] ZEUS138…" at bounding box center [148, 89] width 296 height 179
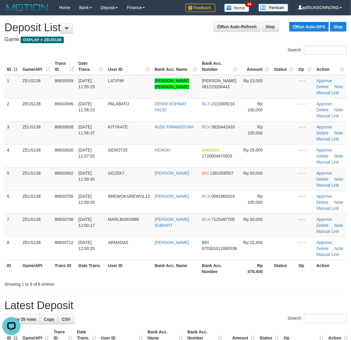
drag, startPoint x: 204, startPoint y: 289, endPoint x: 216, endPoint y: 293, distance: 12.4
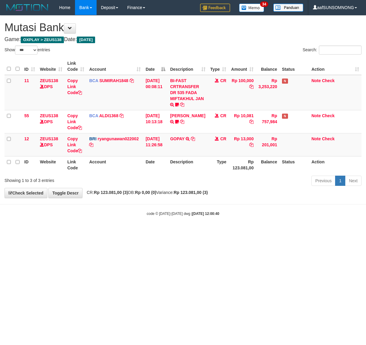
select select "***"
drag, startPoint x: 126, startPoint y: 261, endPoint x: 137, endPoint y: 264, distance: 11.3
click at [125, 231] on html "Toggle navigation Home Bank Account List Load By Website Group [OXPLAY] ZEUS138…" at bounding box center [183, 115] width 366 height 231
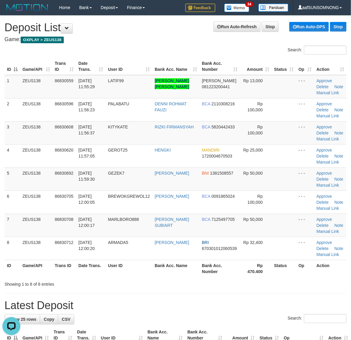
drag, startPoint x: 237, startPoint y: 294, endPoint x: 355, endPoint y: 281, distance: 117.9
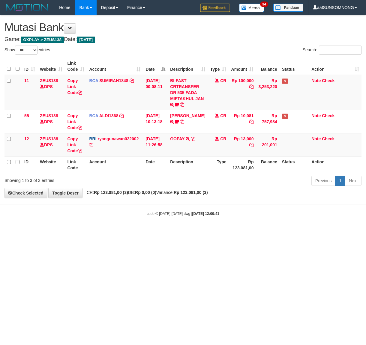
select select "***"
drag, startPoint x: 179, startPoint y: 264, endPoint x: 186, endPoint y: 272, distance: 10.4
click at [183, 231] on html "Toggle navigation Home Bank Account List Load By Website Group [OXPLAY] ZEUS138…" at bounding box center [183, 115] width 366 height 231
click at [140, 206] on body "Toggle navigation Home Bank Account List Load By Website Group [OXPLAY] ZEUS138…" at bounding box center [183, 115] width 366 height 231
select select "***"
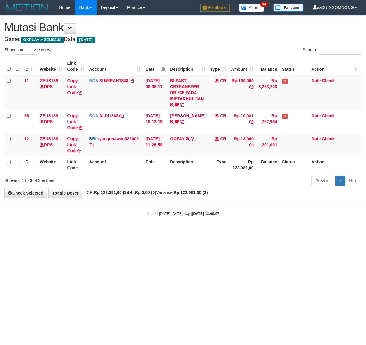
select select "***"
click at [21, 231] on html "Toggle navigation Home Bank Account List Load By Website Group [OXPLAY] ZEUS138…" at bounding box center [183, 115] width 366 height 231
click at [105, 231] on html "Toggle navigation Home Bank Account List Load By Website Group [OXPLAY] ZEUS138…" at bounding box center [183, 115] width 366 height 231
drag, startPoint x: 107, startPoint y: 280, endPoint x: 88, endPoint y: 314, distance: 38.9
click at [108, 231] on html "Toggle navigation Home Bank Account List Load By Website Group [OXPLAY] ZEUS138…" at bounding box center [183, 115] width 366 height 231
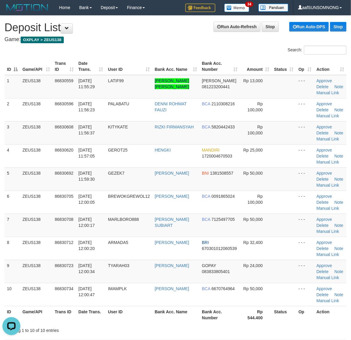
drag, startPoint x: 291, startPoint y: 329, endPoint x: 356, endPoint y: 318, distance: 65.6
click at [294, 329] on div "Showing 1 to 10 of 10 entries" at bounding box center [175, 329] width 351 height 8
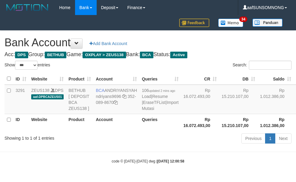
select select "***"
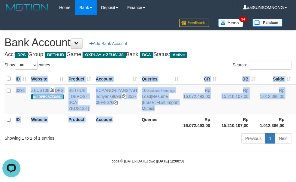
drag, startPoint x: 121, startPoint y: 141, endPoint x: 73, endPoint y: 22, distance: 129.5
click at [122, 132] on div "ID Website Product Account Queries CR DB Saldo Status Action 3291 ZEUS138 DPS a…" at bounding box center [148, 101] width 296 height 61
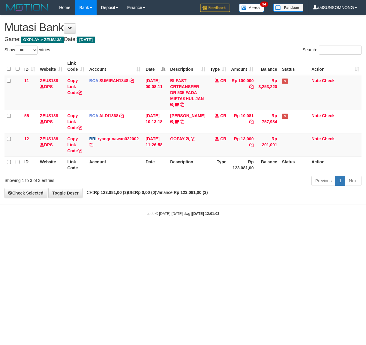
select select "***"
click at [65, 231] on html "Toggle navigation Home Bank Account List Load By Website Group [OXPLAY] ZEUS138…" at bounding box center [183, 115] width 366 height 231
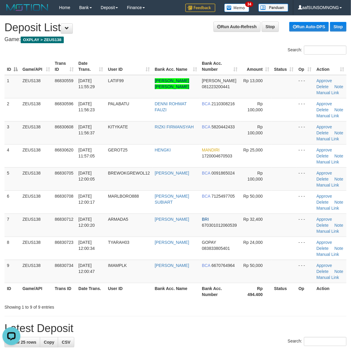
drag, startPoint x: 254, startPoint y: 310, endPoint x: 355, endPoint y: 296, distance: 101.9
click at [260, 308] on div "Showing 1 to 9 of 9 entries" at bounding box center [175, 306] width 351 height 8
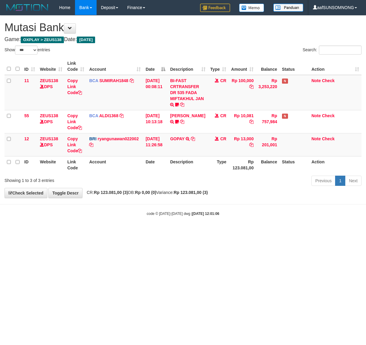
select select "***"
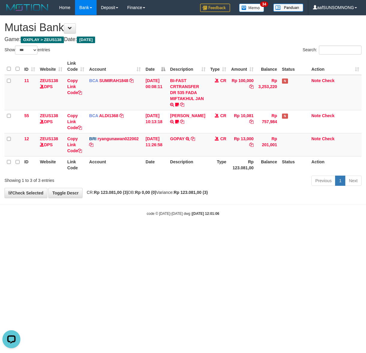
click at [116, 231] on html "Toggle navigation Home Bank Account List Load By Website Group [OXPLAY] ZEUS138…" at bounding box center [183, 115] width 366 height 231
select select "***"
drag, startPoint x: 110, startPoint y: 234, endPoint x: 125, endPoint y: 228, distance: 16.0
click at [119, 231] on html "Toggle navigation Home Bank Account List Load By Website Group [OXPLAY] ZEUS138…" at bounding box center [183, 115] width 366 height 231
click at [86, 231] on html "Toggle navigation Home Bank Account List Load By Website Group [OXPLAY] ZEUS138…" at bounding box center [183, 115] width 366 height 231
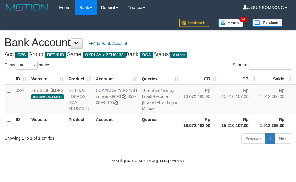
select select "***"
click at [165, 162] on body "Toggle navigation Home Bank Account List Load By Website Group [OXPLAY] ZEUS138…" at bounding box center [148, 89] width 296 height 179
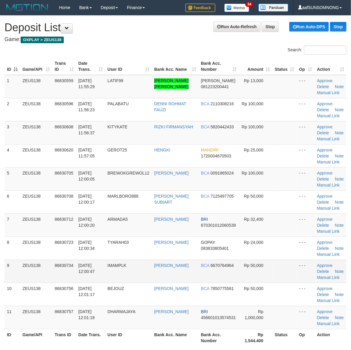
click at [284, 278] on td at bounding box center [285, 271] width 24 height 23
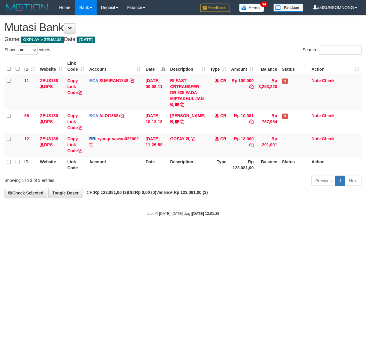
select select "***"
click at [222, 231] on html "Toggle navigation Home Bank Account List Load By Website Group [OXPLAY] ZEUS138…" at bounding box center [183, 115] width 366 height 231
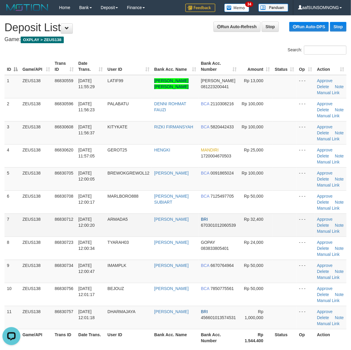
drag, startPoint x: 275, startPoint y: 229, endPoint x: 332, endPoint y: 230, distance: 57.0
click at [277, 229] on td at bounding box center [285, 224] width 24 height 23
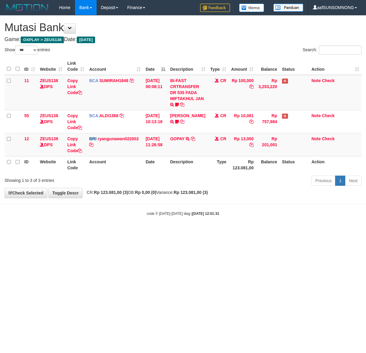
select select "***"
drag, startPoint x: 216, startPoint y: 233, endPoint x: 108, endPoint y: 297, distance: 125.9
click at [217, 231] on html "Toggle navigation Home Bank Account List Load By Website Group [OXPLAY] ZEUS138…" at bounding box center [183, 115] width 366 height 231
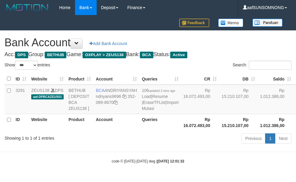
select select "***"
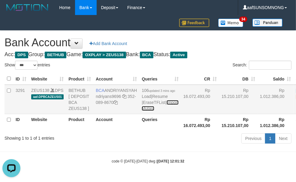
click at [141, 111] on link "Import Mutasi" at bounding box center [159, 105] width 37 height 11
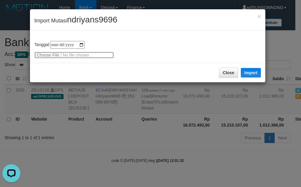
click at [47, 55] on input "file" at bounding box center [73, 55] width 79 height 7
type input "**********"
click at [249, 68] on button "Import" at bounding box center [251, 73] width 20 height 10
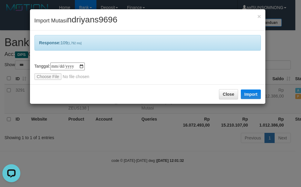
click at [230, 87] on div "Close Import" at bounding box center [148, 94] width 236 height 19
click at [225, 96] on button "Close" at bounding box center [228, 94] width 19 height 10
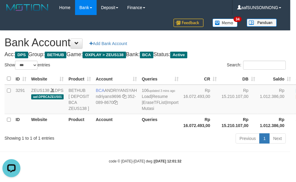
drag, startPoint x: 154, startPoint y: 139, endPoint x: 151, endPoint y: 140, distance: 3.7
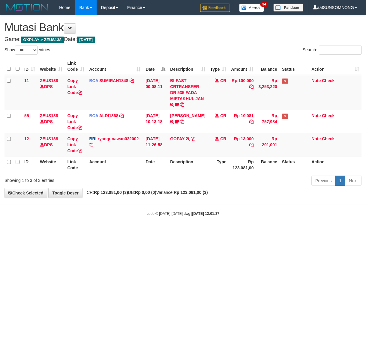
select select "***"
click at [79, 231] on html "Toggle navigation Home Bank Account List Load By Website Group [OXPLAY] ZEUS138…" at bounding box center [183, 115] width 366 height 231
drag, startPoint x: 99, startPoint y: 242, endPoint x: 1, endPoint y: 240, distance: 98.6
click at [100, 231] on html "Toggle navigation Home Bank Account List Load By Website Group [OXPLAY] ZEUS138…" at bounding box center [183, 115] width 366 height 231
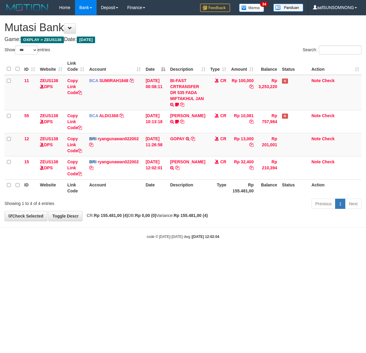
select select "***"
drag, startPoint x: 175, startPoint y: 200, endPoint x: 195, endPoint y: 210, distance: 22.0
click at [183, 209] on div "Previous 1 Next" at bounding box center [259, 204] width 204 height 13
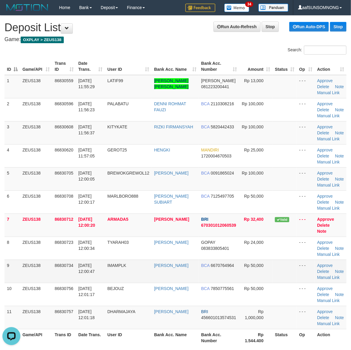
drag, startPoint x: 282, startPoint y: 257, endPoint x: 293, endPoint y: 258, distance: 10.9
click at [292, 260] on td at bounding box center [285, 271] width 24 height 23
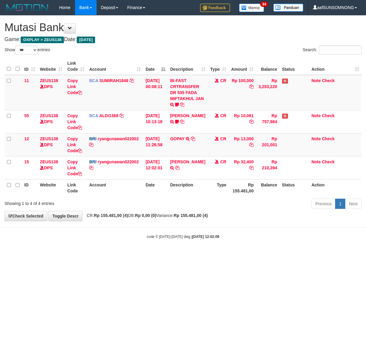
select select "***"
drag, startPoint x: 293, startPoint y: 257, endPoint x: 248, endPoint y: 255, distance: 45.3
click at [295, 254] on html "Toggle navigation Home Bank Account List Load By Website Group [OXPLAY] ZEUS138…" at bounding box center [183, 127] width 366 height 254
drag, startPoint x: 127, startPoint y: 254, endPoint x: 136, endPoint y: 250, distance: 10.1
click at [131, 253] on body "Toggle navigation Home Bank Account List Load By Website Group [OXPLAY] ZEUS138…" at bounding box center [183, 127] width 366 height 254
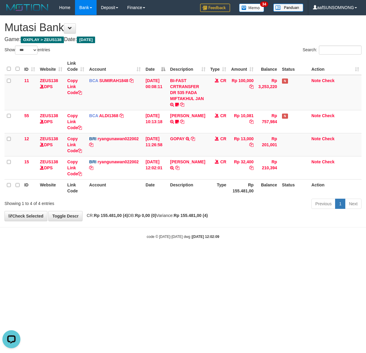
drag, startPoint x: 139, startPoint y: 249, endPoint x: 149, endPoint y: 246, distance: 10.4
click at [140, 249] on body "Toggle navigation Home Bank Account List Load By Website Group [OXPLAY] ZEUS138…" at bounding box center [183, 127] width 366 height 254
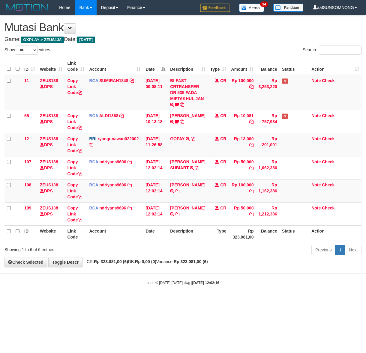
select select "***"
click at [177, 224] on td "IMAM [PERSON_NAME] TRSF E-BANKING CR 3108/FTSCY/WS95031 50000.00IMAM [PERSON_NA…" at bounding box center [188, 213] width 40 height 23
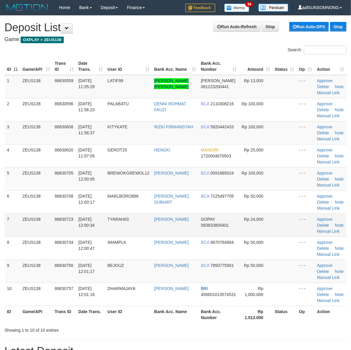
click at [216, 232] on td "GOPAY 083833805401" at bounding box center [219, 224] width 40 height 23
click at [256, 224] on td "Rp 24,000" at bounding box center [255, 224] width 33 height 23
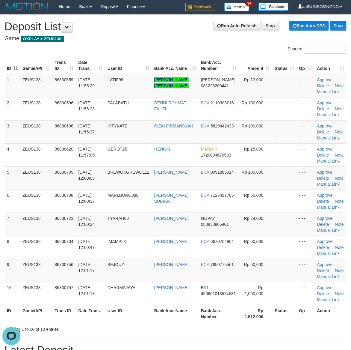
scroll to position [258, 0]
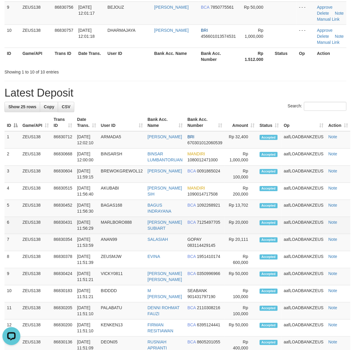
click at [254, 231] on td "Rp 20,000" at bounding box center [241, 225] width 32 height 17
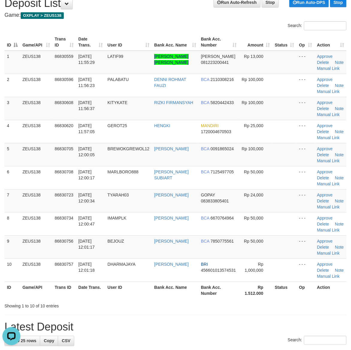
drag, startPoint x: 218, startPoint y: 307, endPoint x: 248, endPoint y: 308, distance: 29.7
click at [222, 308] on div "Showing 1 to 10 of 10 entries" at bounding box center [175, 304] width 351 height 8
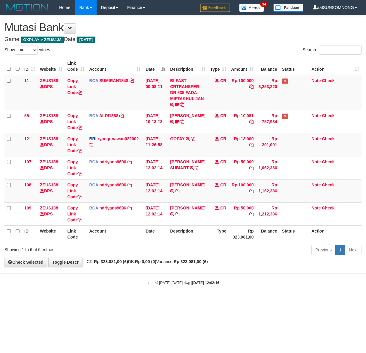
select select "***"
click at [178, 193] on icon at bounding box center [177, 191] width 4 height 4
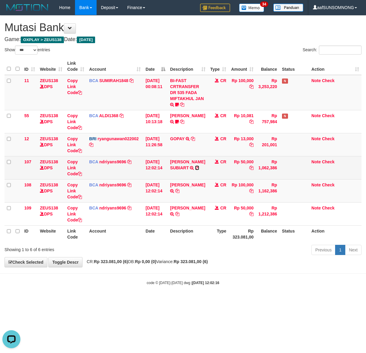
click at [197, 167] on icon at bounding box center [197, 168] width 4 height 4
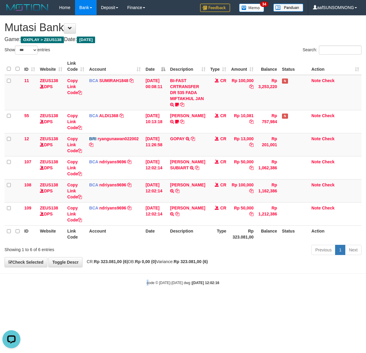
drag, startPoint x: 147, startPoint y: 280, endPoint x: 154, endPoint y: 281, distance: 6.4
click at [152, 281] on body "Toggle navigation Home Bank Account List Load By Website Group [OXPLAY] ZEUS138…" at bounding box center [183, 150] width 366 height 301
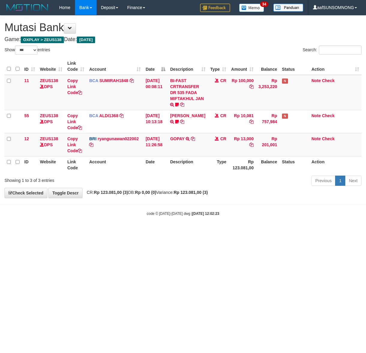
select select "***"
click at [182, 231] on html "Toggle navigation Home Bank Account List Load By Website Group [OXPLAY] ZEUS138…" at bounding box center [183, 115] width 366 height 231
select select "***"
click at [127, 231] on html "Toggle navigation Home Bank Account List Load By Website Group [OXPLAY] ZEUS138…" at bounding box center [183, 115] width 366 height 231
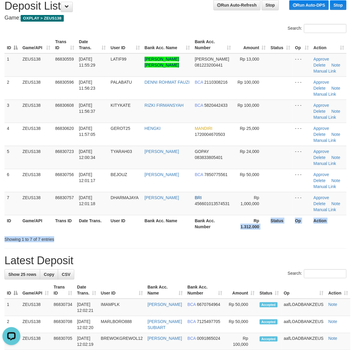
drag, startPoint x: 234, startPoint y: 234, endPoint x: 355, endPoint y: 249, distance: 122.0
click at [235, 234] on div "Search: ID Game/API Trans ID Date Trans. User ID Bank Acc. Name Bank Acc. Numbe…" at bounding box center [175, 133] width 342 height 218
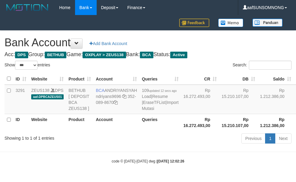
select select "***"
drag, startPoint x: 122, startPoint y: 133, endPoint x: 127, endPoint y: 139, distance: 7.4
click at [122, 131] on th "Account" at bounding box center [116, 122] width 46 height 17
select select "***"
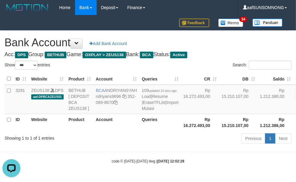
drag, startPoint x: 129, startPoint y: 162, endPoint x: 139, endPoint y: 153, distance: 12.5
click at [131, 152] on hr at bounding box center [148, 151] width 296 height 0
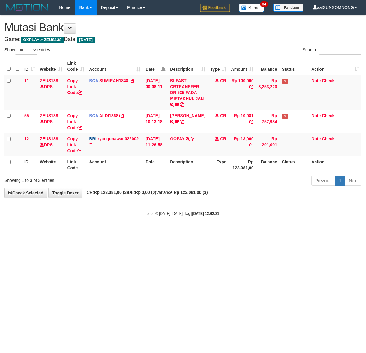
select select "***"
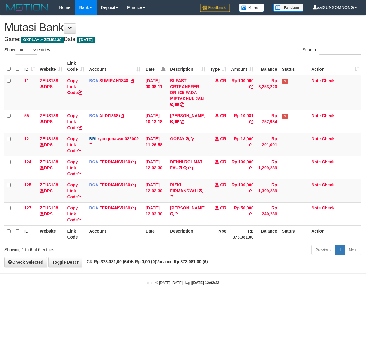
select select "***"
drag, startPoint x: 208, startPoint y: 285, endPoint x: 217, endPoint y: 285, distance: 9.0
click at [209, 285] on div "code © 2012-2018 dwg | 2025/08/31 12:02:32" at bounding box center [183, 283] width 366 height 6
click at [183, 283] on small "code © 2012-2018 dwg | 2025/08/31 12:02:32" at bounding box center [183, 283] width 73 height 4
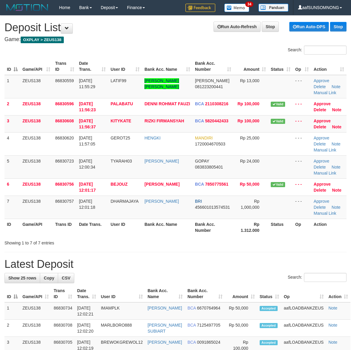
scroll to position [22, 0]
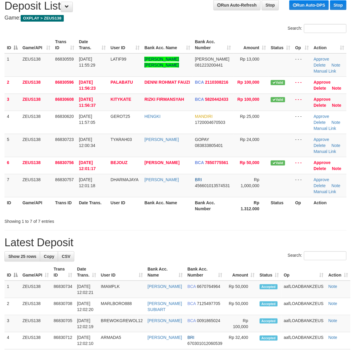
drag, startPoint x: 247, startPoint y: 225, endPoint x: 324, endPoint y: 234, distance: 78.1
drag, startPoint x: 271, startPoint y: 239, endPoint x: 355, endPoint y: 254, distance: 84.7
click at [275, 239] on h1 "Latest Deposit" at bounding box center [175, 242] width 342 height 12
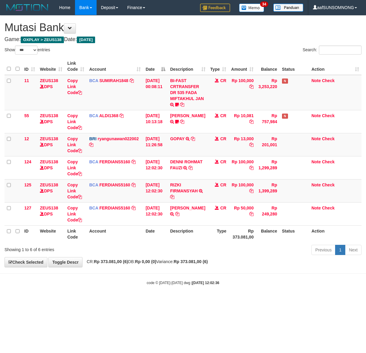
select select "***"
drag, startPoint x: 31, startPoint y: 327, endPoint x: 77, endPoint y: 316, distance: 47.0
click at [35, 301] on html "Toggle navigation Home Bank Account List Load By Website Group [OXPLAY] ZEUS138…" at bounding box center [183, 150] width 366 height 301
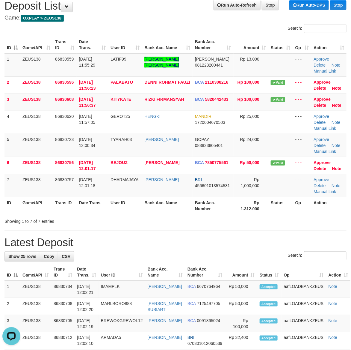
drag, startPoint x: 251, startPoint y: 240, endPoint x: 355, endPoint y: 266, distance: 107.2
click at [252, 240] on h1 "Latest Deposit" at bounding box center [175, 242] width 342 height 12
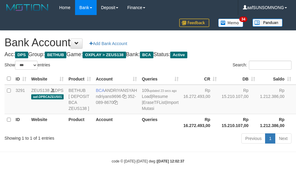
select select "***"
click at [144, 145] on div "Previous 1 Next" at bounding box center [209, 138] width 163 height 13
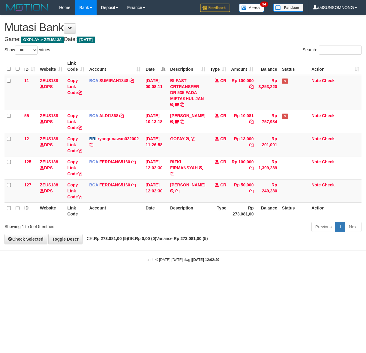
select select "***"
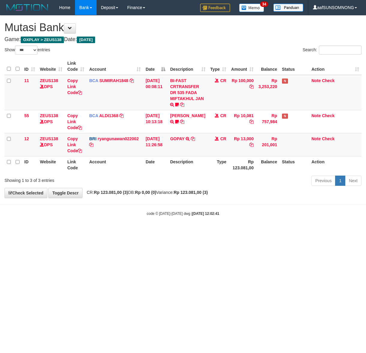
select select "***"
click at [213, 231] on html "Toggle navigation Home Bank Account List Load By Website Group [OXPLAY] ZEUS138…" at bounding box center [183, 115] width 366 height 231
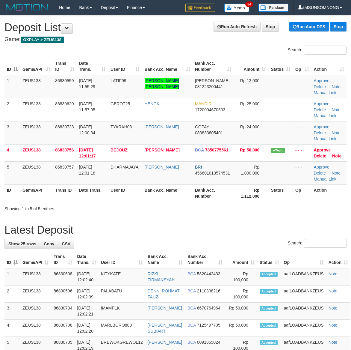
scroll to position [22, 0]
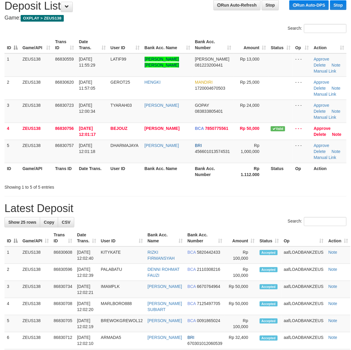
drag, startPoint x: 281, startPoint y: 182, endPoint x: 293, endPoint y: 183, distance: 12.0
click at [287, 182] on div "Showing 1 to 5 of 5 entries" at bounding box center [175, 186] width 351 height 8
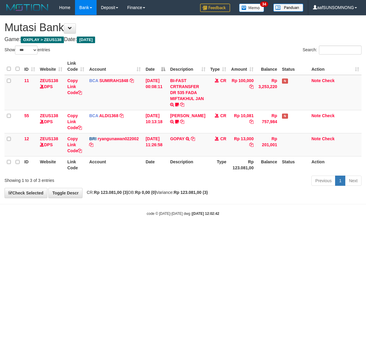
select select "***"
click at [118, 231] on html "Toggle navigation Home Bank Account List Load By Website Group [OXPLAY] ZEUS138…" at bounding box center [183, 115] width 366 height 231
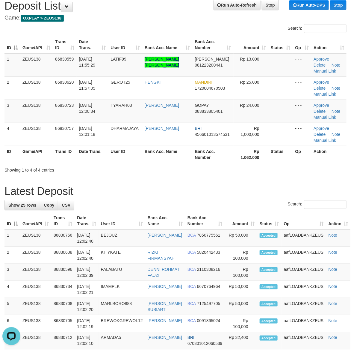
click at [240, 212] on th "Amount" at bounding box center [241, 220] width 32 height 17
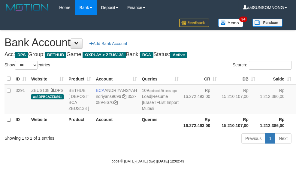
select select "***"
click at [149, 131] on th "Queries" at bounding box center [159, 122] width 41 height 17
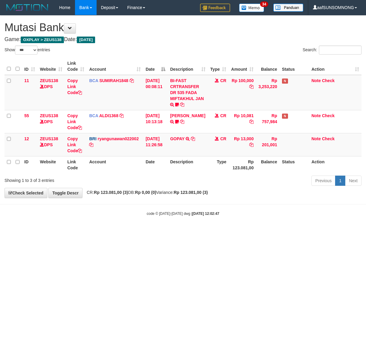
select select "***"
drag, startPoint x: 73, startPoint y: 247, endPoint x: 158, endPoint y: 251, distance: 84.3
click at [73, 231] on html "Toggle navigation Home Bank Account List Load By Website Group [OXPLAY] ZEUS138…" at bounding box center [183, 115] width 366 height 231
drag, startPoint x: 158, startPoint y: 251, endPoint x: 98, endPoint y: 249, distance: 59.4
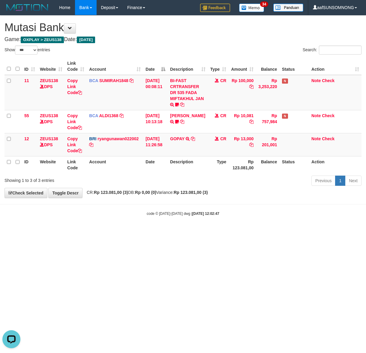
click at [158, 231] on html "Toggle navigation Home Bank Account List Load By Website Group [OXPLAY] ZEUS138…" at bounding box center [183, 115] width 366 height 231
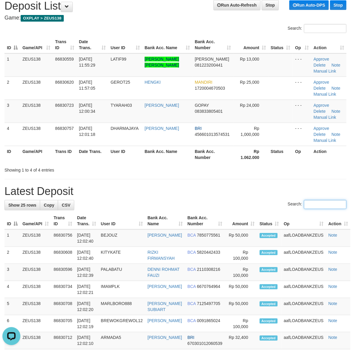
drag, startPoint x: 294, startPoint y: 206, endPoint x: 325, endPoint y: 202, distance: 30.8
click at [294, 205] on label "Search:" at bounding box center [317, 204] width 59 height 9
click at [304, 205] on input "Search:" at bounding box center [325, 204] width 43 height 9
drag, startPoint x: 147, startPoint y: 183, endPoint x: 173, endPoint y: 184, distance: 25.2
click at [158, 183] on div "**********" at bounding box center [175, 345] width 351 height 703
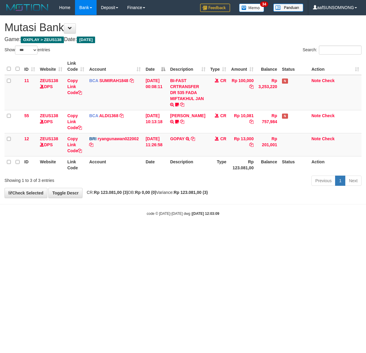
select select "***"
drag, startPoint x: 175, startPoint y: 274, endPoint x: 361, endPoint y: 266, distance: 186.0
click at [176, 231] on html "Toggle navigation Home Bank Account List Load By Website Group [OXPLAY] ZEUS138…" at bounding box center [183, 115] width 366 height 231
select select "***"
click at [156, 231] on html "Toggle navigation Home Bank Account List Load By Website Group [OXPLAY] ZEUS138…" at bounding box center [183, 115] width 366 height 231
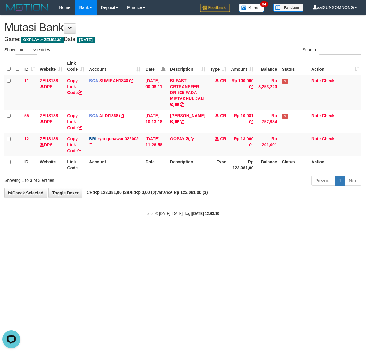
drag, startPoint x: 154, startPoint y: 250, endPoint x: 125, endPoint y: 247, distance: 29.2
click at [156, 231] on html "Toggle navigation Home Bank Account List Load By Website Group [OXPLAY] ZEUS138…" at bounding box center [183, 115] width 366 height 231
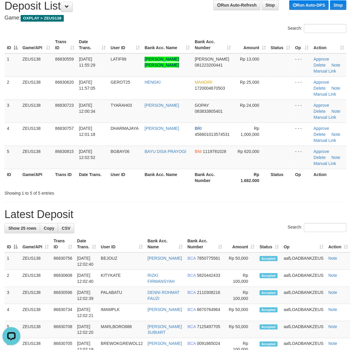
drag, startPoint x: 235, startPoint y: 191, endPoint x: 242, endPoint y: 190, distance: 6.3
click at [234, 191] on div "Showing 1 to 5 of 5 entries" at bounding box center [175, 192] width 351 height 8
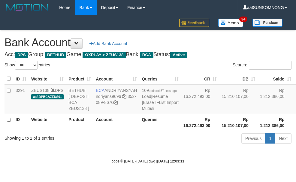
select select "***"
drag, startPoint x: 116, startPoint y: 157, endPoint x: 113, endPoint y: 116, distance: 41.4
click at [117, 157] on body "Toggle navigation Home Bank Account List Load By Website Group [OXPLAY] ZEUS138…" at bounding box center [148, 89] width 296 height 179
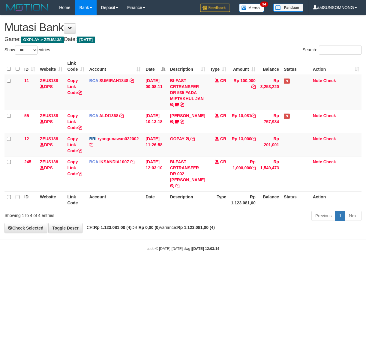
select select "***"
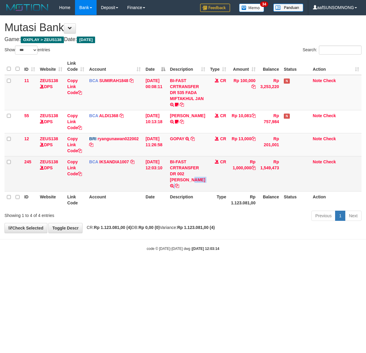
drag, startPoint x: 188, startPoint y: 189, endPoint x: 179, endPoint y: 181, distance: 12.1
click at [179, 181] on td "BI-FAST CRTRANSFER DR 002 [PERSON_NAME]" at bounding box center [188, 173] width 40 height 35
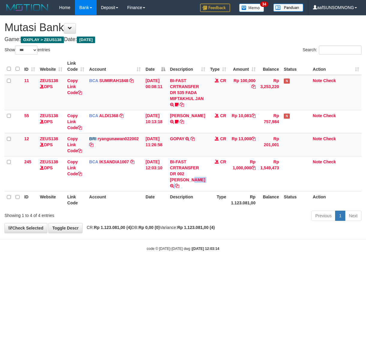
copy td "MAWAN SUSANTO"
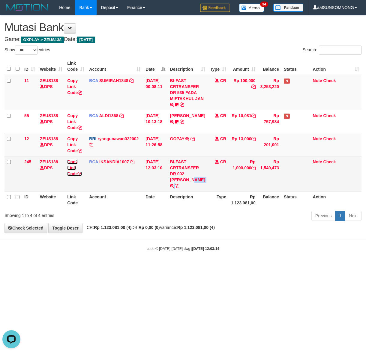
click at [71, 168] on link "Copy Link Code" at bounding box center [74, 167] width 15 height 17
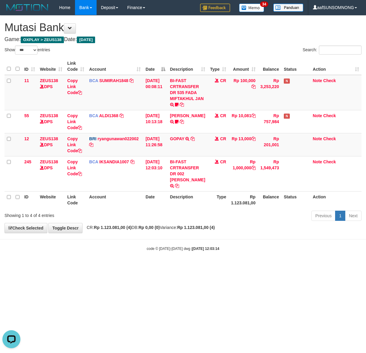
scroll to position [96, 0]
click at [144, 266] on html "Toggle navigation Home Bank Account List Load By Website Group [OXPLAY] ZEUS138…" at bounding box center [183, 133] width 366 height 266
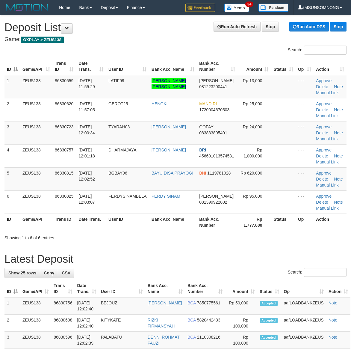
scroll to position [22, 0]
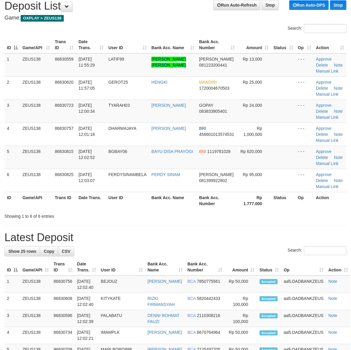
drag, startPoint x: 247, startPoint y: 239, endPoint x: 349, endPoint y: 198, distance: 109.6
click at [253, 236] on h1 "Latest Deposit" at bounding box center [175, 237] width 342 height 12
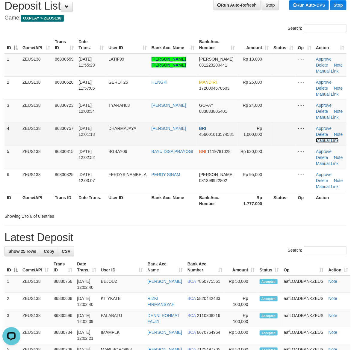
click at [335, 140] on link "Manual Link" at bounding box center [327, 140] width 23 height 5
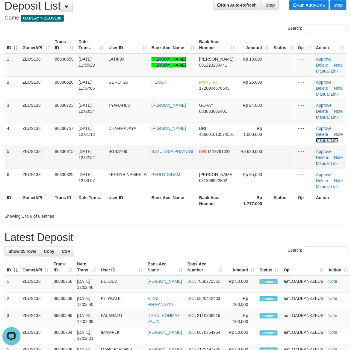
click at [316, 138] on link "Manual Link" at bounding box center [327, 140] width 23 height 5
drag, startPoint x: 211, startPoint y: 211, endPoint x: 218, endPoint y: 212, distance: 7.0
click at [213, 211] on div "Showing 1 to 6 of 6 entries" at bounding box center [175, 215] width 351 height 8
drag, startPoint x: 218, startPoint y: 212, endPoint x: 357, endPoint y: 234, distance: 140.4
click at [220, 212] on div "Showing 1 to 6 of 6 entries" at bounding box center [175, 215] width 351 height 8
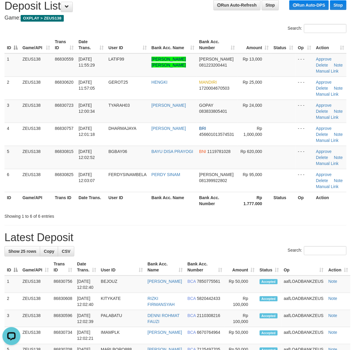
drag, startPoint x: 231, startPoint y: 233, endPoint x: 355, endPoint y: 239, distance: 123.9
click at [235, 233] on h1 "Latest Deposit" at bounding box center [175, 237] width 342 height 12
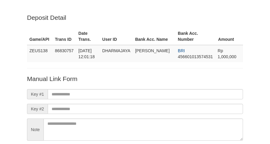
click at [62, 74] on p "Manual Link Form" at bounding box center [135, 78] width 216 height 9
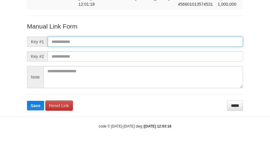
click at [57, 38] on input "text" at bounding box center [145, 42] width 195 height 10
paste input "**********"
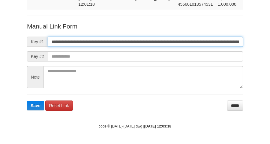
scroll to position [0, 440]
type input "**********"
click at [27, 101] on button "Save" at bounding box center [35, 106] width 17 height 10
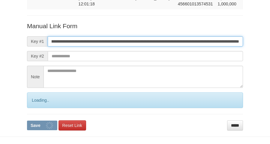
click at [27, 120] on button "Save" at bounding box center [42, 125] width 30 height 10
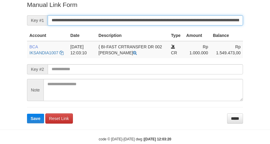
click at [27, 114] on button "Save" at bounding box center [35, 119] width 17 height 10
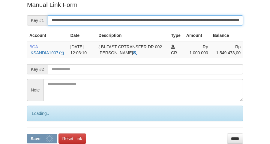
scroll to position [123, 0]
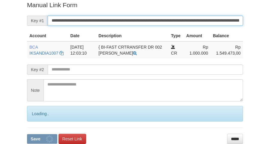
click at [27, 134] on button "Save" at bounding box center [42, 139] width 30 height 10
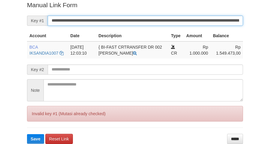
click at [27, 134] on button "Save" at bounding box center [35, 139] width 17 height 10
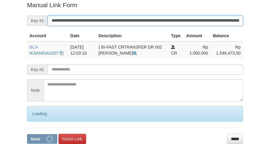
click at [27, 134] on button "Save" at bounding box center [42, 139] width 30 height 10
drag, startPoint x: 0, startPoint y: 0, endPoint x: 58, endPoint y: 23, distance: 61.9
click at [58, 23] on input "**********" at bounding box center [145, 21] width 195 height 10
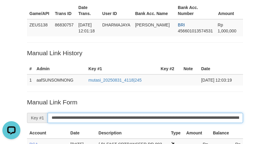
scroll to position [0, 0]
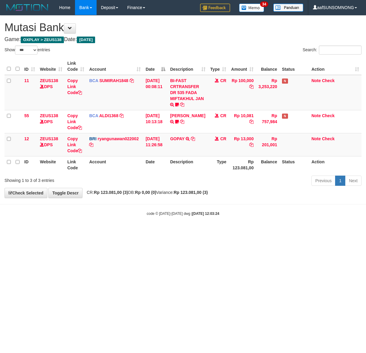
select select "***"
click at [94, 231] on html "Toggle navigation Home Bank Account List Load By Website Group [OXPLAY] ZEUS138…" at bounding box center [183, 115] width 366 height 231
drag, startPoint x: 116, startPoint y: 256, endPoint x: 107, endPoint y: 253, distance: 10.0
click at [114, 231] on html "Toggle navigation Home Bank Account List Load By Website Group [OXPLAY] ZEUS138…" at bounding box center [183, 115] width 366 height 231
drag, startPoint x: 186, startPoint y: 255, endPoint x: 251, endPoint y: 252, distance: 64.8
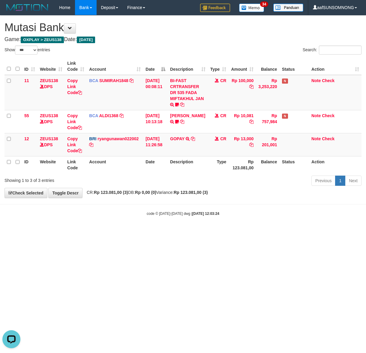
click at [186, 231] on html "Toggle navigation Home Bank Account List Load By Website Group [OXPLAY] ZEUS138…" at bounding box center [183, 115] width 366 height 231
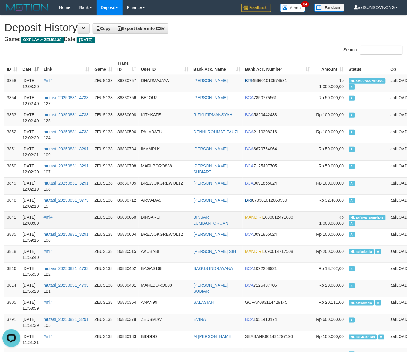
click at [177, 221] on td "BINSARSH" at bounding box center [165, 220] width 52 height 17
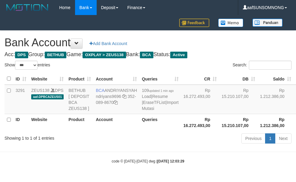
select select "***"
click at [100, 145] on div "Showing 1 to 1 of 1 entries Previous 1 Next" at bounding box center [148, 138] width 296 height 13
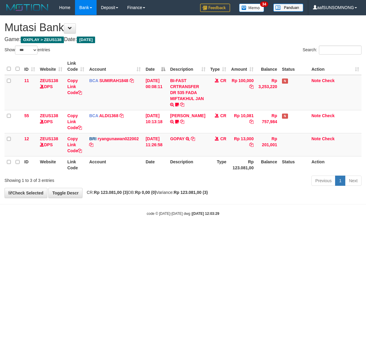
select select "***"
click at [123, 231] on html "Toggle navigation Home Bank Account List Load By Website Group [OXPLAY] ZEUS138…" at bounding box center [183, 115] width 366 height 231
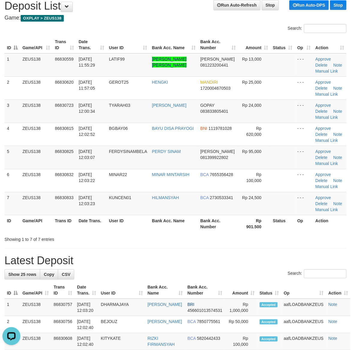
drag, startPoint x: 179, startPoint y: 245, endPoint x: 280, endPoint y: 252, distance: 101.0
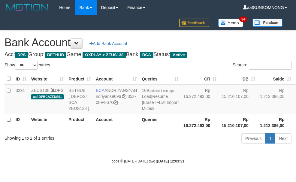
select select "***"
drag, startPoint x: 146, startPoint y: 166, endPoint x: 212, endPoint y: 70, distance: 116.4
click at [149, 165] on body "Toggle navigation Home Bank Account List Load By Website Group [OXPLAY] ZEUS138…" at bounding box center [148, 89] width 296 height 179
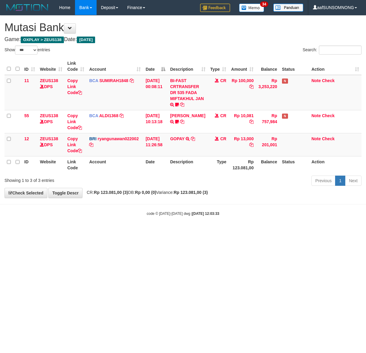
select select "***"
click at [215, 231] on html "Toggle navigation Home Bank Account List Load By Website Group [OXPLAY] ZEUS138…" at bounding box center [183, 115] width 366 height 231
click at [165, 231] on html "Toggle navigation Home Bank Account List Load By Website Group [OXPLAY] ZEUS138…" at bounding box center [183, 115] width 366 height 231
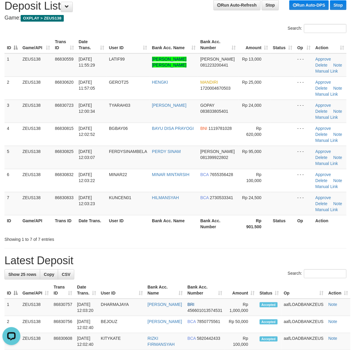
drag, startPoint x: 236, startPoint y: 250, endPoint x: 263, endPoint y: 251, distance: 27.0
drag, startPoint x: 229, startPoint y: 245, endPoint x: 356, endPoint y: 242, distance: 126.5
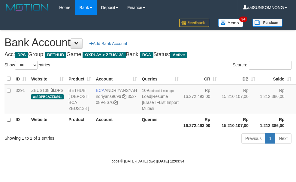
select select "***"
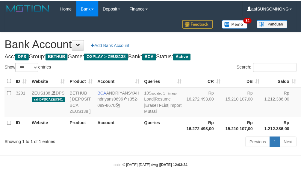
scroll to position [7, 0]
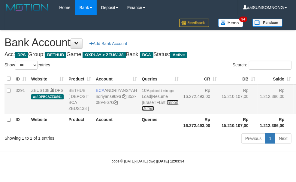
click at [141, 111] on link "Import Mutasi" at bounding box center [159, 105] width 37 height 11
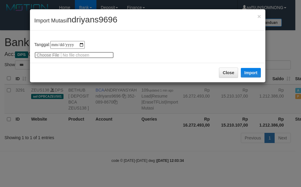
click at [47, 53] on input "file" at bounding box center [73, 55] width 79 height 7
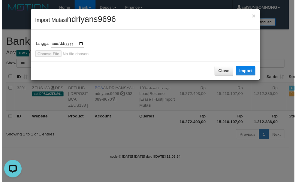
scroll to position [0, 0]
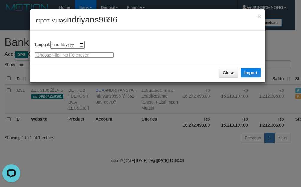
type input "**********"
click at [78, 21] on span "ndriyans9696" at bounding box center [92, 19] width 50 height 9
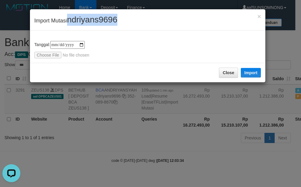
click at [78, 21] on span "ndriyans9696" at bounding box center [92, 19] width 50 height 9
copy span "ndriyans9696"
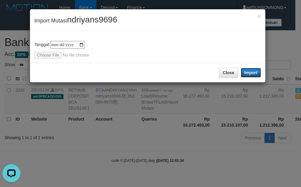
click at [249, 72] on button "Import" at bounding box center [251, 73] width 20 height 10
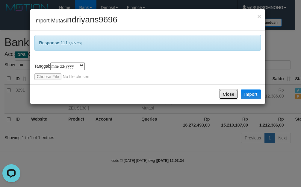
drag, startPoint x: 228, startPoint y: 95, endPoint x: 172, endPoint y: 118, distance: 60.2
click at [228, 95] on button "Close" at bounding box center [228, 94] width 19 height 10
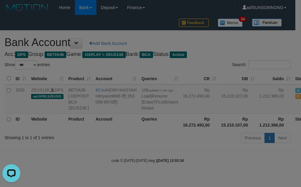
drag, startPoint x: 74, startPoint y: 156, endPoint x: 78, endPoint y: 151, distance: 6.4
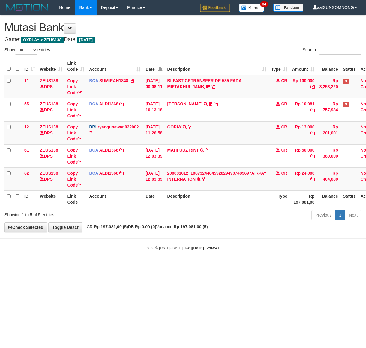
select select "***"
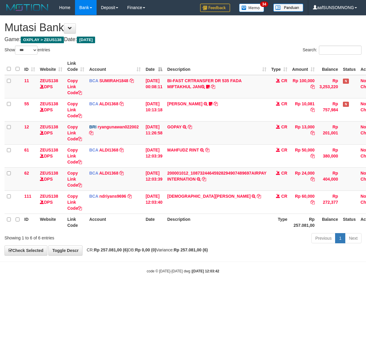
select select "***"
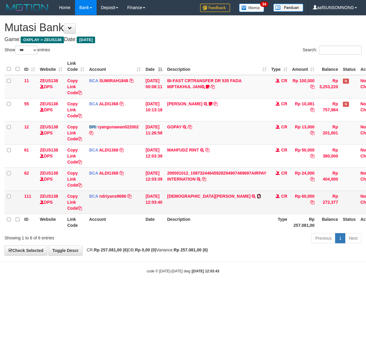
click at [257, 195] on icon at bounding box center [259, 196] width 4 height 4
click at [71, 202] on link "Copy Link Code" at bounding box center [74, 202] width 15 height 17
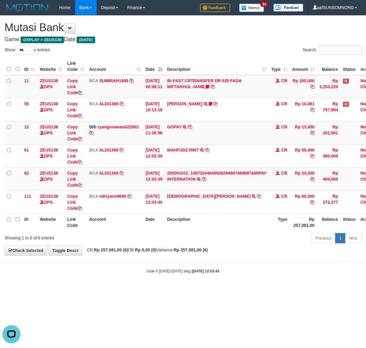
scroll to position [89, 0]
click at [165, 289] on html "Toggle navigation Home Bank Account List Load By Website Group [OXPLAY] ZEUS138…" at bounding box center [183, 144] width 366 height 289
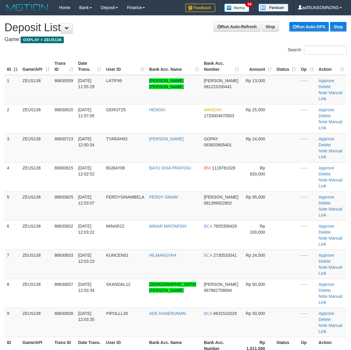
click at [195, 308] on td "ADE KHAERUMAN" at bounding box center [174, 322] width 55 height 29
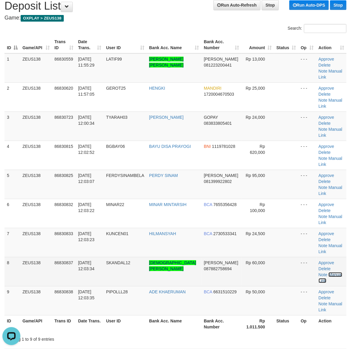
click at [333, 272] on link "Manual Link" at bounding box center [331, 277] width 24 height 11
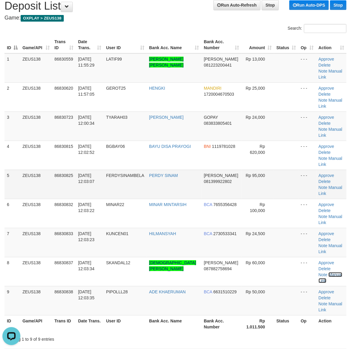
click at [319, 272] on link "Manual Link" at bounding box center [331, 277] width 24 height 11
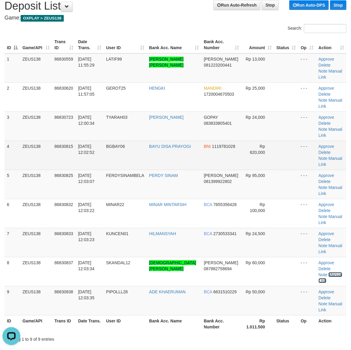
click at [319, 272] on link "Manual Link" at bounding box center [331, 277] width 24 height 11
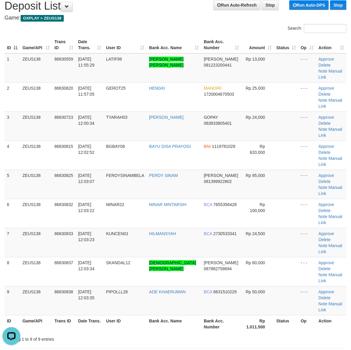
drag, startPoint x: 246, startPoint y: 307, endPoint x: 354, endPoint y: 302, distance: 108.0
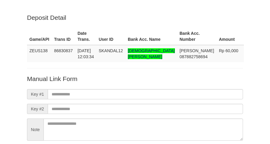
scroll to position [53, 0]
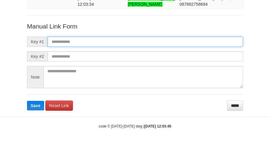
click at [61, 42] on input "text" at bounding box center [145, 42] width 195 height 10
paste input "**********"
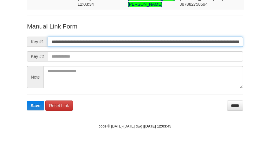
type input "**********"
click at [27, 101] on button "Save" at bounding box center [35, 106] width 17 height 10
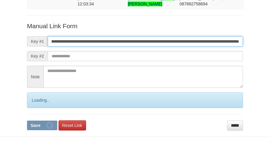
click at [27, 120] on button "Save" at bounding box center [42, 125] width 30 height 10
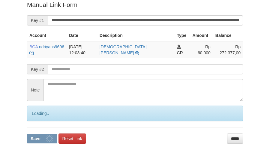
click at [55, 22] on input "**********" at bounding box center [145, 20] width 195 height 10
click at [27, 134] on button "Save" at bounding box center [42, 139] width 30 height 10
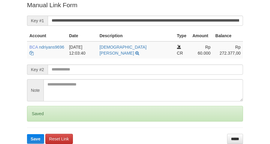
type input "**********"
click at [27, 134] on button "Save" at bounding box center [35, 139] width 17 height 10
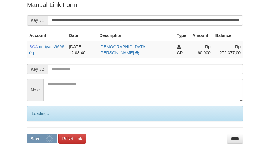
scroll to position [123, 0]
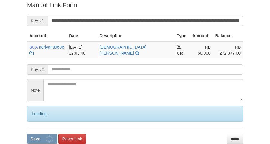
click at [27, 134] on button "Save" at bounding box center [42, 139] width 30 height 10
click at [57, 20] on input "**********" at bounding box center [145, 21] width 195 height 10
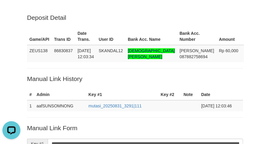
scroll to position [0, 0]
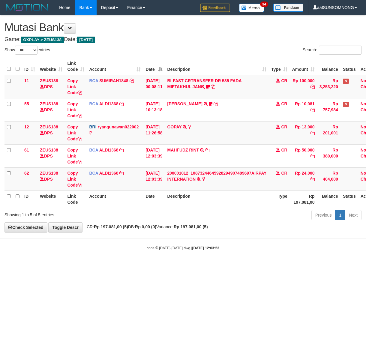
select select "***"
click at [182, 261] on body "Toggle navigation Home Bank Account List Load By Website Group [OXPLAY] ZEUS138…" at bounding box center [183, 133] width 366 height 266
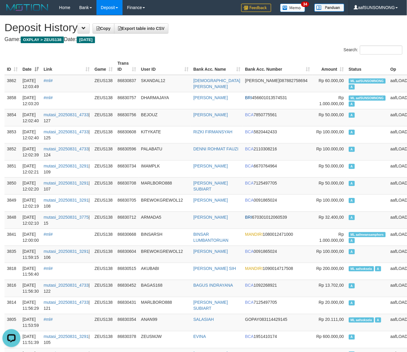
drag, startPoint x: 183, startPoint y: 235, endPoint x: 408, endPoint y: 262, distance: 225.7
click at [186, 236] on td "BINSARSH" at bounding box center [165, 237] width 52 height 17
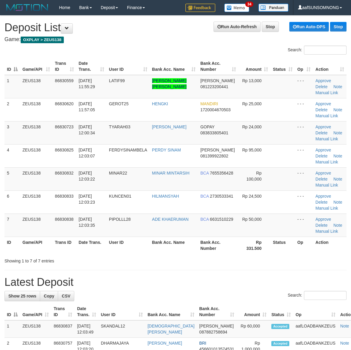
scroll to position [22, 0]
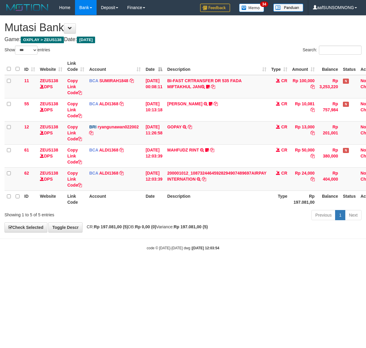
select select "***"
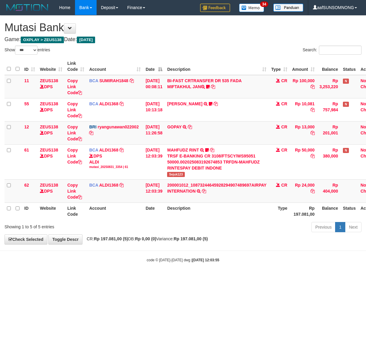
select select "***"
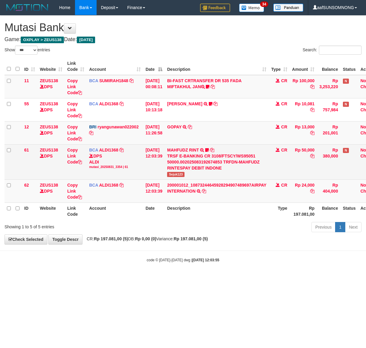
click at [183, 174] on span "Sejuk123" at bounding box center [175, 174] width 17 height 5
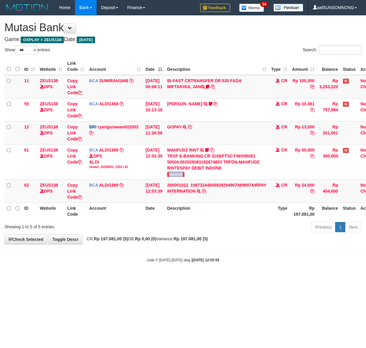
copy span "Sejuk123"
click at [131, 272] on body "Toggle navigation Home Bank Account List Load By Website Group [OXPLAY] ZEUS138…" at bounding box center [183, 139] width 366 height 278
drag, startPoint x: 101, startPoint y: 259, endPoint x: 153, endPoint y: 233, distance: 58.3
click at [105, 259] on div "code © 2012-2018 dwg | 2025/08/31 12:03:55" at bounding box center [183, 260] width 366 height 6
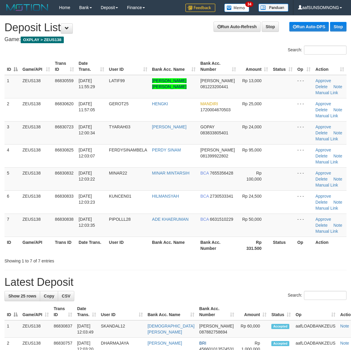
scroll to position [22, 0]
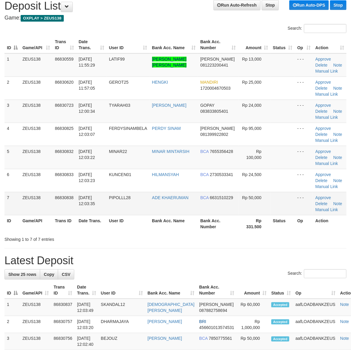
drag, startPoint x: 215, startPoint y: 249, endPoint x: 327, endPoint y: 192, distance: 125.7
drag, startPoint x: 200, startPoint y: 258, endPoint x: 218, endPoint y: 260, distance: 18.4
click at [200, 258] on h1 "Latest Deposit" at bounding box center [175, 260] width 342 height 12
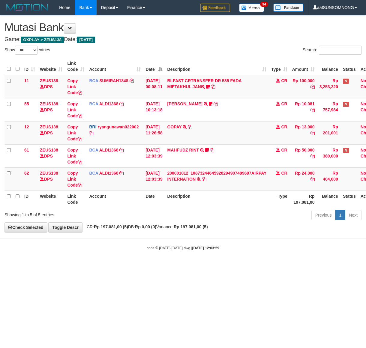
select select "***"
click at [175, 175] on td "200001012_10873244645928294907489697AIRPAY INTERNATION TRSF E-BANKING CR 3108/F…" at bounding box center [217, 178] width 104 height 23
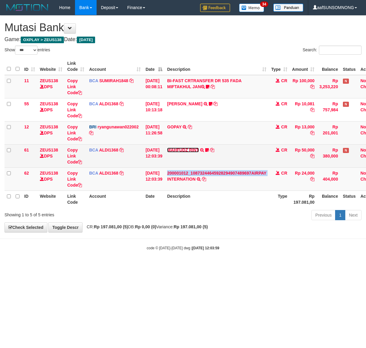
click at [188, 149] on link "MAHFUDZ RINT" at bounding box center [183, 149] width 32 height 5
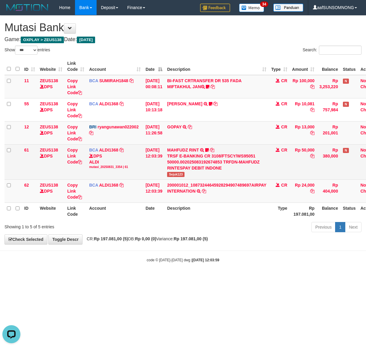
click at [178, 175] on span "Sejuk123" at bounding box center [175, 174] width 17 height 5
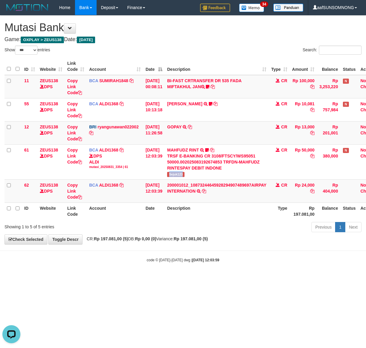
copy span "Sejuk123"
drag, startPoint x: 156, startPoint y: 280, endPoint x: 364, endPoint y: 279, distance: 208.3
click at [161, 278] on html "Toggle navigation Home Bank Account List Load By Website Group [OXPLAY] ZEUS138…" at bounding box center [183, 139] width 366 height 278
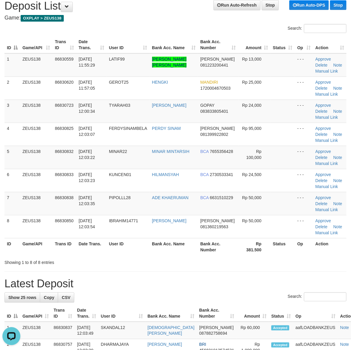
click at [246, 262] on div "Showing 1 to 8 of 8 entries" at bounding box center [175, 261] width 351 height 8
click at [229, 271] on hr at bounding box center [175, 271] width 342 height 0
drag, startPoint x: 222, startPoint y: 274, endPoint x: 291, endPoint y: 273, distance: 69.2
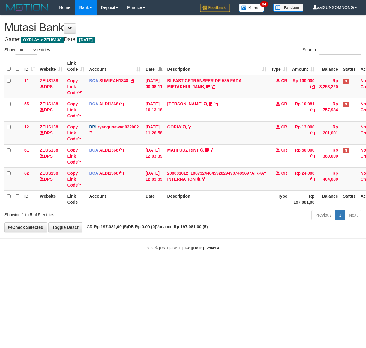
select select "***"
drag, startPoint x: 170, startPoint y: 289, endPoint x: 22, endPoint y: 287, distance: 147.5
click at [171, 266] on html "Toggle navigation Home Bank Account List Load By Website Group [OXPLAY] ZEUS138…" at bounding box center [183, 133] width 366 height 266
click at [103, 264] on body "Toggle navigation Home Bank Account List Load By Website Group [OXPLAY] ZEUS138…" at bounding box center [183, 133] width 366 height 266
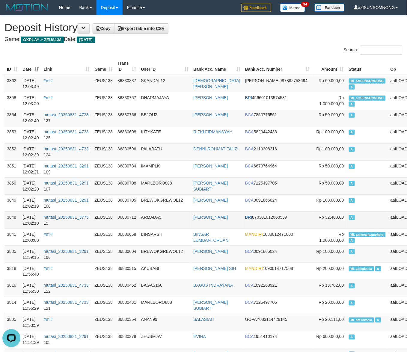
drag, startPoint x: 192, startPoint y: 227, endPoint x: 364, endPoint y: 262, distance: 175.6
click at [191, 227] on td "ARMADA5" at bounding box center [165, 220] width 52 height 17
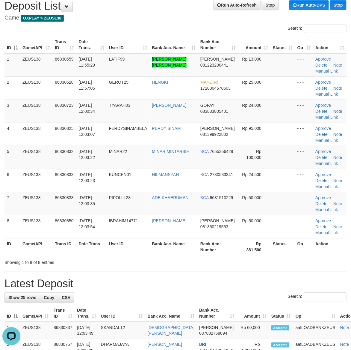
drag, startPoint x: 188, startPoint y: 266, endPoint x: 204, endPoint y: 266, distance: 16.8
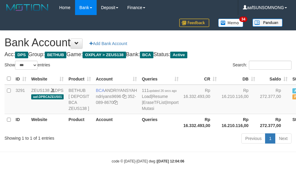
select select "***"
drag, startPoint x: 127, startPoint y: 137, endPoint x: 36, endPoint y: 148, distance: 91.6
click at [125, 131] on th "Account" at bounding box center [116, 122] width 46 height 17
select select "***"
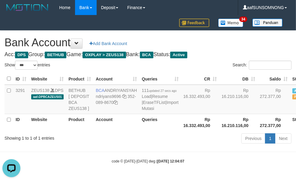
click at [119, 141] on div "Showing 1 to 1 of 1 entries" at bounding box center [61, 136] width 123 height 8
drag, startPoint x: 128, startPoint y: 137, endPoint x: 135, endPoint y: 137, distance: 7.2
click at [131, 131] on tr "ID Website Product Account Queries Rp 16.332.493,00 Rp 16.210.116,00 Rp 272.377…" at bounding box center [164, 122] width 320 height 17
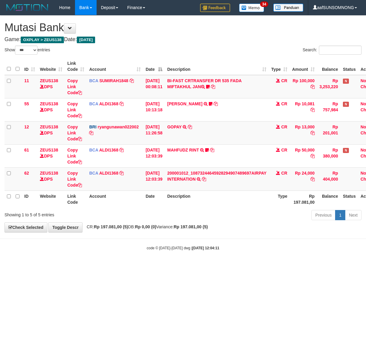
select select "***"
click at [84, 266] on html "Toggle navigation Home Bank Account List Load By Website Group [OXPLAY] ZEUS138…" at bounding box center [183, 133] width 366 height 266
drag, startPoint x: 187, startPoint y: 299, endPoint x: 180, endPoint y: 294, distance: 8.3
click at [180, 266] on html "Toggle navigation Home Bank Account List Load By Website Group [OXPLAY] ZEUS138…" at bounding box center [183, 133] width 366 height 266
click at [128, 266] on html "Toggle navigation Home Bank Account List Load By Website Group [OXPLAY] ZEUS138…" at bounding box center [183, 133] width 366 height 266
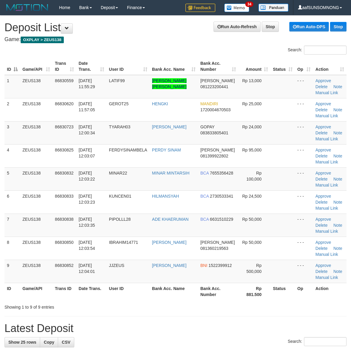
scroll to position [22, 0]
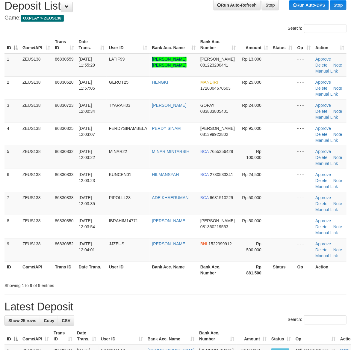
drag, startPoint x: 153, startPoint y: 281, endPoint x: 308, endPoint y: 287, distance: 155.4
click at [156, 281] on div "Showing 1 to 9 of 9 entries" at bounding box center [175, 284] width 351 height 8
drag, startPoint x: 217, startPoint y: 285, endPoint x: 295, endPoint y: 280, distance: 78.1
click at [219, 285] on div "Showing 1 to 9 of 9 entries" at bounding box center [175, 284] width 351 height 8
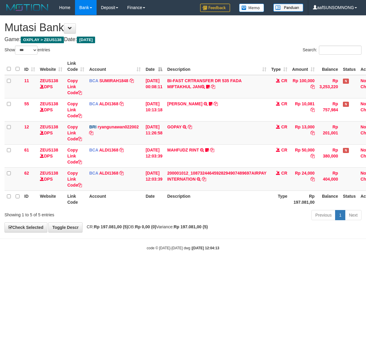
select select "***"
click at [104, 266] on html "Toggle navigation Home Bank Account List Load By Website Group [OXPLAY] ZEUS138…" at bounding box center [183, 133] width 366 height 266
click at [108, 266] on html "Toggle navigation Home Bank Account List Load By Website Group [OXPLAY] ZEUS138…" at bounding box center [183, 133] width 366 height 266
drag, startPoint x: 122, startPoint y: 271, endPoint x: 128, endPoint y: 270, distance: 6.1
click at [124, 266] on html "Toggle navigation Home Bank Account List Load By Website Group [OXPLAY] ZEUS138…" at bounding box center [183, 133] width 366 height 266
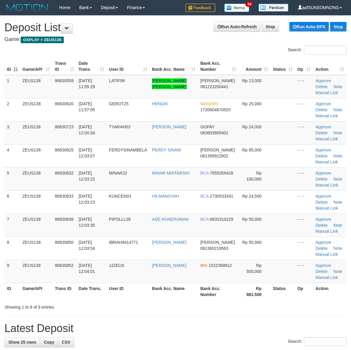
scroll to position [22, 0]
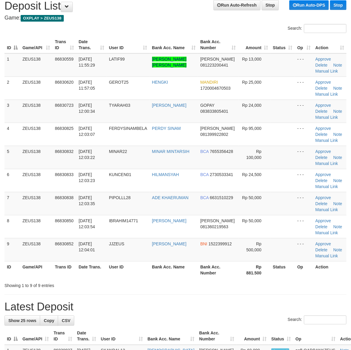
drag, startPoint x: 238, startPoint y: 281, endPoint x: 262, endPoint y: 282, distance: 24.0
click at [239, 281] on div "Showing 1 to 9 of 9 entries" at bounding box center [175, 284] width 351 height 8
drag, startPoint x: 263, startPoint y: 293, endPoint x: 356, endPoint y: 300, distance: 92.9
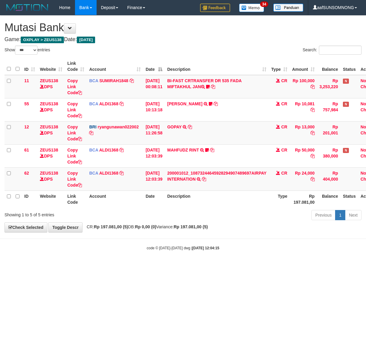
select select "***"
click at [69, 266] on html "Toggle navigation Home Bank Account List Load By Website Group [OXPLAY] ZEUS138…" at bounding box center [183, 133] width 366 height 266
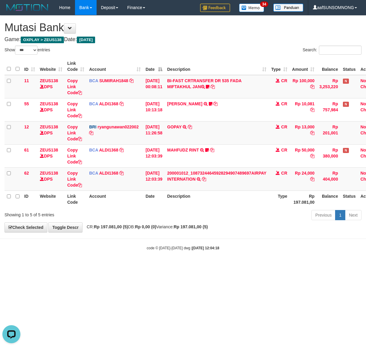
click at [73, 266] on html "Toggle navigation Home Bank Account List Load By Website Group [OXPLAY] ZEUS138…" at bounding box center [183, 133] width 366 height 266
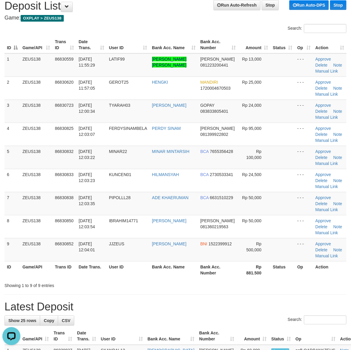
drag, startPoint x: 232, startPoint y: 296, endPoint x: 356, endPoint y: 287, distance: 124.1
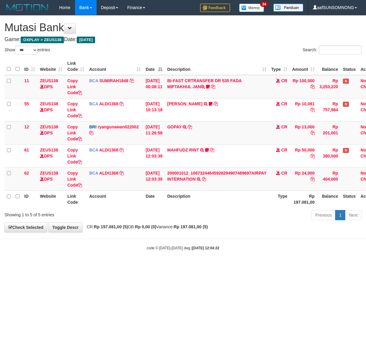
select select "***"
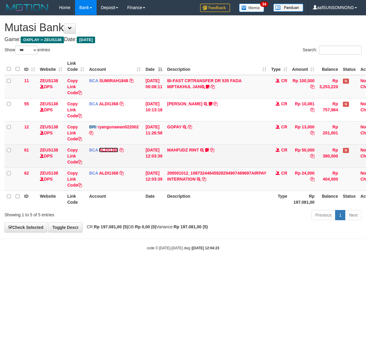
drag, startPoint x: 103, startPoint y: 150, endPoint x: 113, endPoint y: 151, distance: 9.4
click at [104, 150] on link "ALDI1368" at bounding box center [108, 149] width 19 height 5
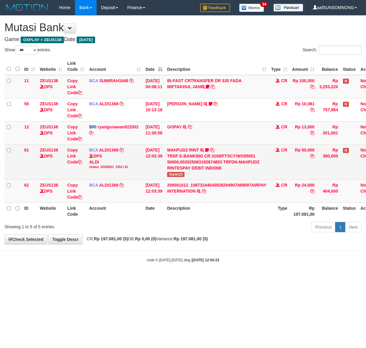
click at [176, 174] on span "Sejuk123" at bounding box center [175, 174] width 17 height 5
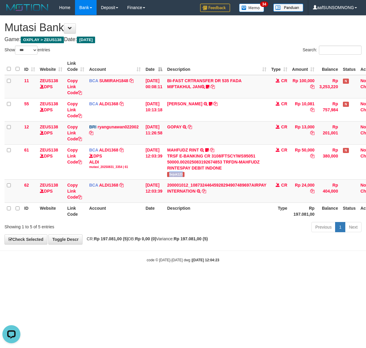
copy span "Sejuk123"
drag, startPoint x: 84, startPoint y: 317, endPoint x: 1, endPoint y: 314, distance: 83.4
click at [85, 278] on html "Toggle navigation Home Bank Account List Load By Website Group [OXPLAY] ZEUS138…" at bounding box center [183, 139] width 366 height 278
drag, startPoint x: 146, startPoint y: 294, endPoint x: 361, endPoint y: 281, distance: 216.2
click at [148, 278] on html "Toggle navigation Home Bank Account List Load By Website Group [OXPLAY] ZEUS138…" at bounding box center [183, 139] width 366 height 278
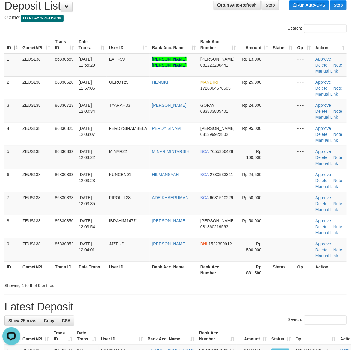
click at [225, 283] on div "Showing 1 to 9 of 9 entries" at bounding box center [175, 284] width 351 height 8
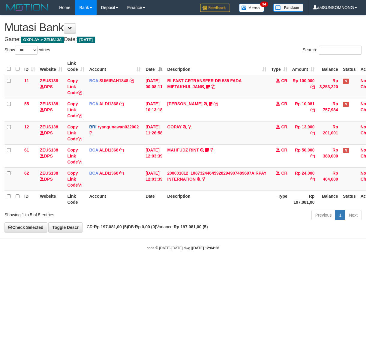
select select "***"
click at [164, 266] on html "Toggle navigation Home Bank Account List Load By Website Group [OXPLAY] ZEUS138…" at bounding box center [183, 133] width 366 height 266
drag, startPoint x: 139, startPoint y: 269, endPoint x: 147, endPoint y: 269, distance: 8.4
click at [141, 266] on html "Toggle navigation Home Bank Account List Load By Website Group [OXPLAY] ZEUS138…" at bounding box center [183, 133] width 366 height 266
drag, startPoint x: 147, startPoint y: 269, endPoint x: 151, endPoint y: 269, distance: 3.6
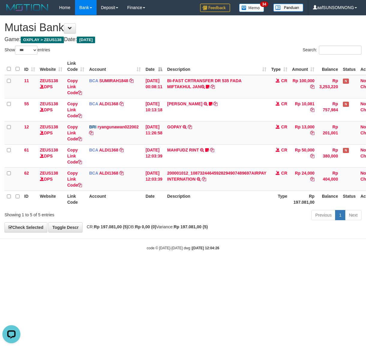
click at [149, 266] on html "Toggle navigation Home Bank Account List Load By Website Group [OXPLAY] ZEUS138…" at bounding box center [183, 133] width 366 height 266
click at [150, 266] on html "Toggle navigation Home Bank Account List Load By Website Group [OXPLAY] ZEUS138…" at bounding box center [183, 133] width 366 height 266
click at [152, 266] on html "Toggle navigation Home Bank Account List Load By Website Group [OXPLAY] ZEUS138…" at bounding box center [183, 133] width 366 height 266
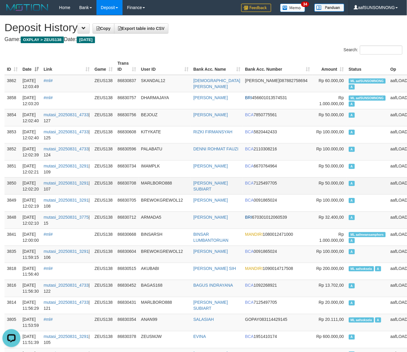
drag, startPoint x: 185, startPoint y: 181, endPoint x: 411, endPoint y: 126, distance: 232.6
click at [185, 181] on td "MARLBORO888" at bounding box center [165, 185] width 52 height 17
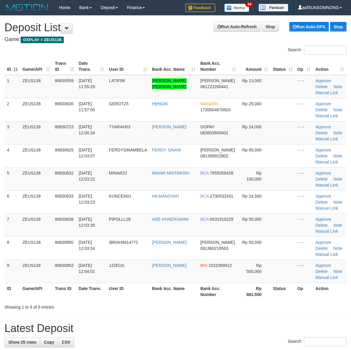
scroll to position [22, 0]
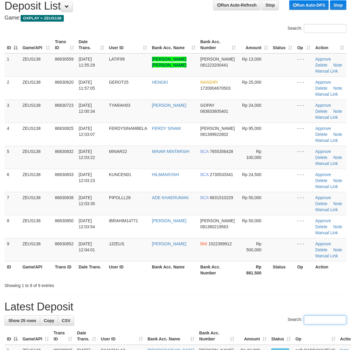
click at [321, 323] on input "Search:" at bounding box center [325, 319] width 43 height 9
drag, startPoint x: 161, startPoint y: 294, endPoint x: 176, endPoint y: 294, distance: 15.0
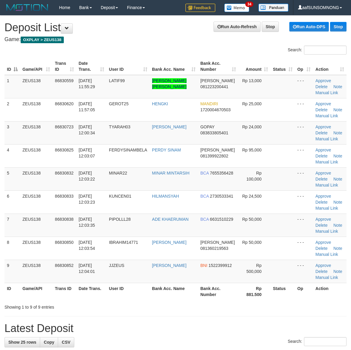
scroll to position [22, 0]
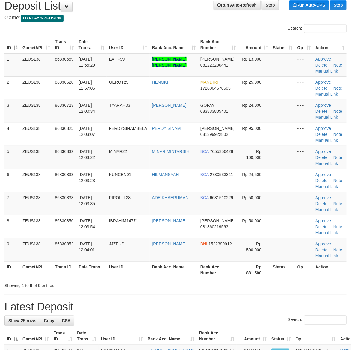
drag, startPoint x: 212, startPoint y: 297, endPoint x: 324, endPoint y: 295, distance: 111.8
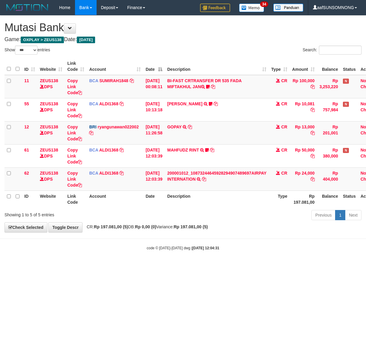
select select "***"
click at [110, 266] on html "Toggle navigation Home Bank Account List Load By Website Group [OXPLAY] ZEUS138…" at bounding box center [183, 133] width 366 height 266
drag, startPoint x: 107, startPoint y: 281, endPoint x: 112, endPoint y: 282, distance: 4.6
click at [112, 266] on html "Toggle navigation Home Bank Account List Load By Website Group [OXPLAY] ZEUS138…" at bounding box center [183, 133] width 366 height 266
click at [114, 266] on html "Toggle navigation Home Bank Account List Load By Website Group [OXPLAY] ZEUS138…" at bounding box center [183, 133] width 366 height 266
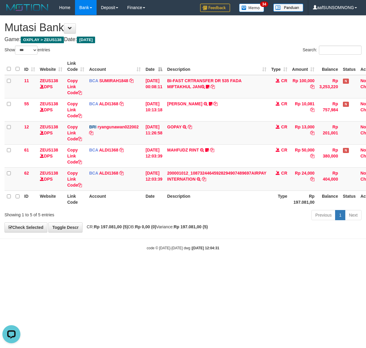
click at [115, 266] on html "Toggle navigation Home Bank Account List Load By Website Group [OXPLAY] ZEUS138…" at bounding box center [183, 133] width 366 height 266
drag, startPoint x: 115, startPoint y: 280, endPoint x: 119, endPoint y: 279, distance: 4.2
click at [114, 266] on html "Toggle navigation Home Bank Account List Load By Website Group [OXPLAY] ZEUS138…" at bounding box center [183, 133] width 366 height 266
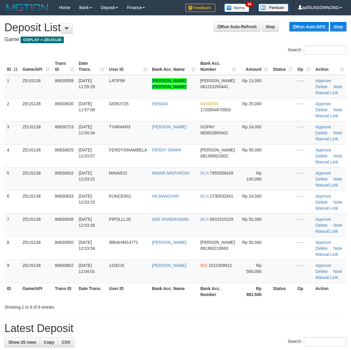
scroll to position [22, 0]
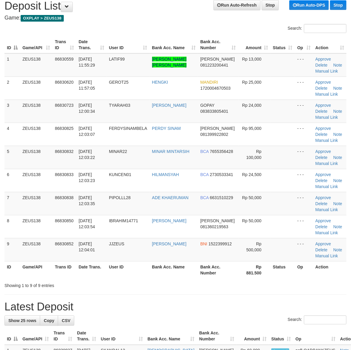
drag, startPoint x: 261, startPoint y: 303, endPoint x: 355, endPoint y: 305, distance: 93.8
click at [263, 303] on h1 "Latest Deposit" at bounding box center [175, 307] width 342 height 12
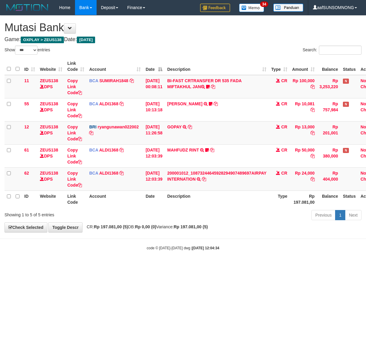
select select "***"
click at [101, 266] on html "Toggle navigation Home Bank Account List Load By Website Group [OXPLAY] ZEUS138…" at bounding box center [183, 133] width 366 height 266
select select "***"
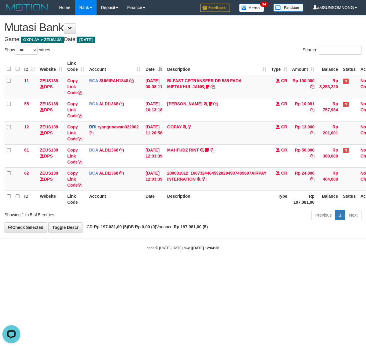
click at [55, 266] on html "Toggle navigation Home Bank Account List Load By Website Group [OXPLAY] ZEUS138…" at bounding box center [183, 133] width 366 height 266
drag, startPoint x: 71, startPoint y: 274, endPoint x: 4, endPoint y: 288, distance: 69.3
click at [72, 266] on html "Toggle navigation Home Bank Account List Load By Website Group [OXPLAY] ZEUS138…" at bounding box center [183, 133] width 366 height 266
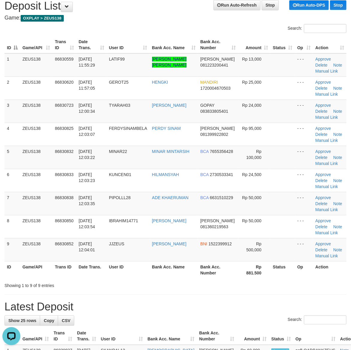
drag, startPoint x: 261, startPoint y: 298, endPoint x: 355, endPoint y: 290, distance: 95.0
drag, startPoint x: 198, startPoint y: 290, endPoint x: 286, endPoint y: 291, distance: 88.1
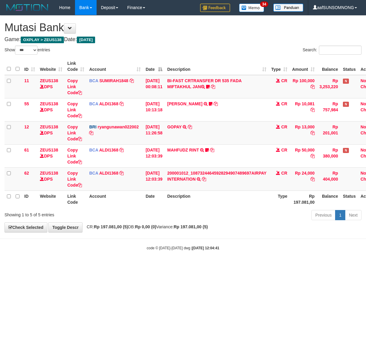
select select "***"
drag, startPoint x: 75, startPoint y: 270, endPoint x: 85, endPoint y: 272, distance: 10.3
click at [81, 266] on html "Toggle navigation Home Bank Account List Load By Website Group [OXPLAY] ZEUS138…" at bounding box center [183, 133] width 366 height 266
select select "***"
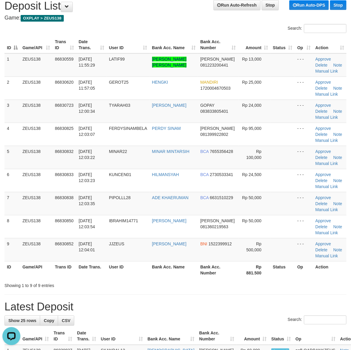
drag, startPoint x: 243, startPoint y: 305, endPoint x: 246, endPoint y: 305, distance: 3.1
click at [245, 305] on h1 "Latest Deposit" at bounding box center [175, 307] width 342 height 12
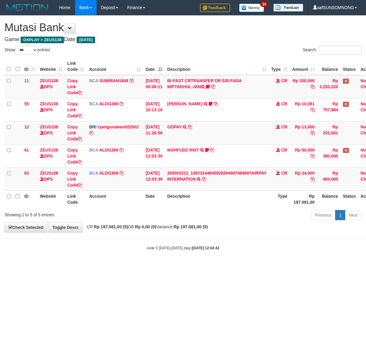
select select "***"
drag, startPoint x: 135, startPoint y: 278, endPoint x: 138, endPoint y: 277, distance: 3.1
click at [136, 266] on html "Toggle navigation Home Bank Account List Load By Website Group [OXPLAY] ZEUS138…" at bounding box center [183, 133] width 366 height 266
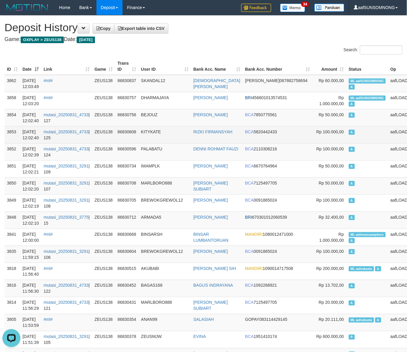
drag, startPoint x: 170, startPoint y: 216, endPoint x: 344, endPoint y: 141, distance: 189.9
click at [171, 216] on td "ARMADA5" at bounding box center [165, 220] width 52 height 17
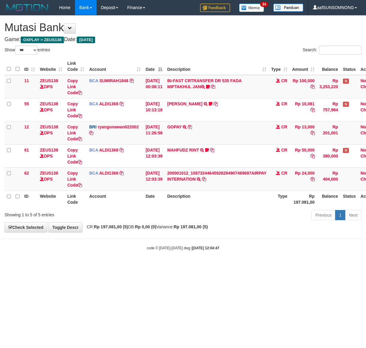
select select "***"
drag, startPoint x: 88, startPoint y: 273, endPoint x: 97, endPoint y: 273, distance: 9.0
click at [90, 266] on html "Toggle navigation Home Bank Account List Load By Website Group [OXPLAY] ZEUS138…" at bounding box center [183, 133] width 366 height 266
drag, startPoint x: 98, startPoint y: 273, endPoint x: 104, endPoint y: 271, distance: 6.3
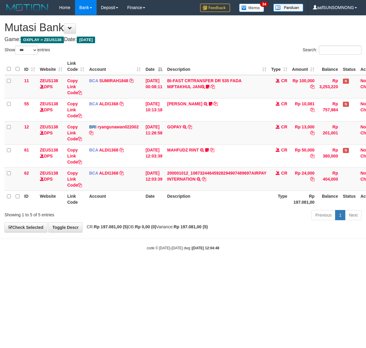
click at [98, 266] on html "Toggle navigation Home Bank Account List Load By Website Group [OXPLAY] ZEUS138…" at bounding box center [183, 133] width 366 height 266
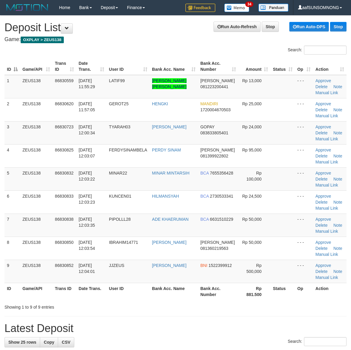
scroll to position [22, 0]
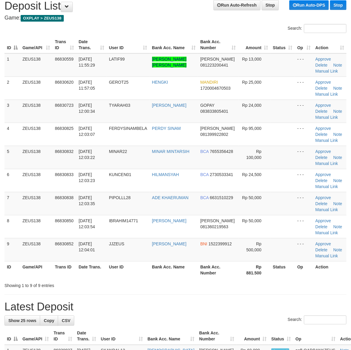
drag, startPoint x: 221, startPoint y: 292, endPoint x: 354, endPoint y: 287, distance: 133.2
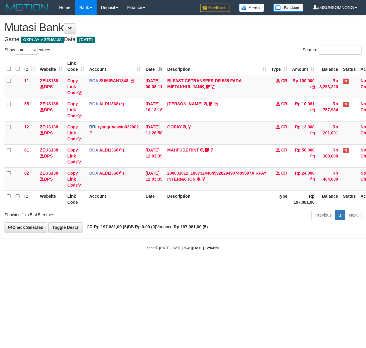
select select "***"
click at [117, 266] on html "Toggle navigation Home Bank Account List Load By Website Group [OXPLAY] ZEUS138…" at bounding box center [183, 133] width 366 height 266
click at [149, 266] on html "Toggle navigation Home Bank Account List Load By Website Group [OXPLAY] ZEUS138…" at bounding box center [183, 133] width 366 height 266
click at [81, 266] on html "Toggle navigation Home Bank Account List Load By Website Group [OXPLAY] ZEUS138…" at bounding box center [183, 133] width 366 height 266
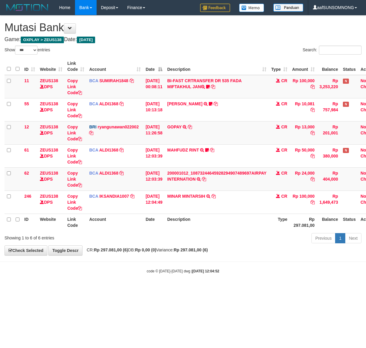
select select "***"
drag, startPoint x: 44, startPoint y: 297, endPoint x: 64, endPoint y: 293, distance: 19.9
click at [47, 289] on html "Toggle navigation Home Bank Account List Load By Website Group [OXPLAY] ZEUS138…" at bounding box center [183, 144] width 366 height 289
click at [94, 284] on body "Toggle navigation Home Bank Account List Load By Website Group [OXPLAY] ZEUS138…" at bounding box center [183, 144] width 366 height 289
drag, startPoint x: 231, startPoint y: 267, endPoint x: 365, endPoint y: 269, distance: 133.7
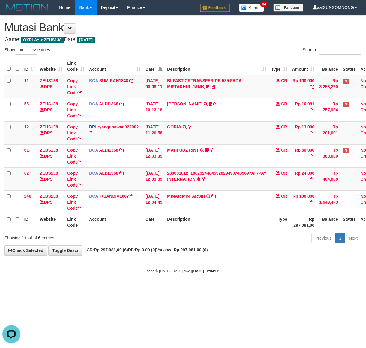
click at [240, 267] on body "Toggle navigation Home Bank Account List Load By Website Group [OXPLAY] ZEUS138…" at bounding box center [183, 144] width 366 height 289
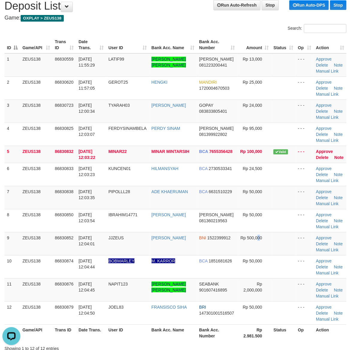
drag, startPoint x: 258, startPoint y: 250, endPoint x: 355, endPoint y: 260, distance: 98.2
click at [261, 250] on td "Rp 500,000" at bounding box center [255, 243] width 34 height 23
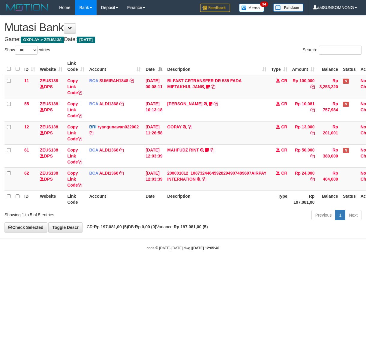
select select "***"
drag, startPoint x: 224, startPoint y: 299, endPoint x: 33, endPoint y: 309, distance: 191.2
click at [224, 266] on html "Toggle navigation Home Bank Account List Load By Website Group [OXPLAY] ZEUS138…" at bounding box center [183, 133] width 366 height 266
drag, startPoint x: 151, startPoint y: 285, endPoint x: 160, endPoint y: 285, distance: 9.6
click at [152, 266] on html "Toggle navigation Home Bank Account List Load By Website Group [OXPLAY] ZEUS138…" at bounding box center [183, 133] width 366 height 266
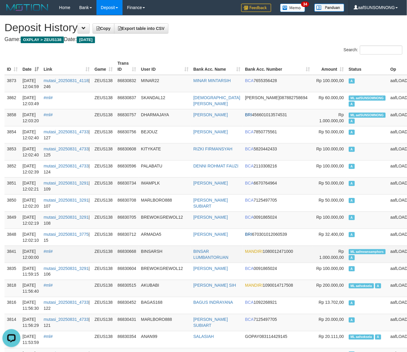
drag, startPoint x: 175, startPoint y: 237, endPoint x: 329, endPoint y: 254, distance: 154.1
click at [178, 238] on td "ARMADA5" at bounding box center [165, 237] width 52 height 17
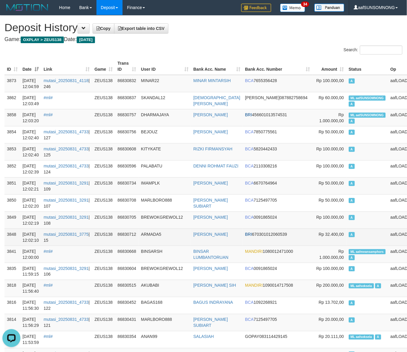
click at [188, 238] on td "ARMADA5" at bounding box center [165, 237] width 52 height 17
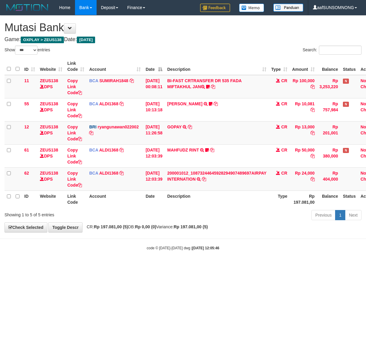
select select "***"
drag, startPoint x: 284, startPoint y: 289, endPoint x: 192, endPoint y: 293, distance: 91.5
click at [286, 266] on html "Toggle navigation Home Bank Account List Load By Website Group [OXPLAY] ZEUS138…" at bounding box center [183, 133] width 366 height 266
drag, startPoint x: 168, startPoint y: 283, endPoint x: 174, endPoint y: 282, distance: 5.4
click at [171, 266] on html "Toggle navigation Home Bank Account List Load By Website Group [OXPLAY] ZEUS138…" at bounding box center [183, 133] width 366 height 266
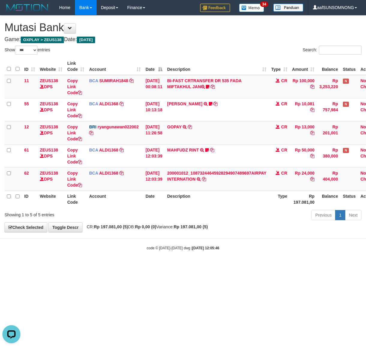
drag, startPoint x: 159, startPoint y: 270, endPoint x: 169, endPoint y: 270, distance: 10.5
click at [162, 266] on html "Toggle navigation Home Bank Account List Load By Website Group [OXPLAY] ZEUS138…" at bounding box center [183, 133] width 366 height 266
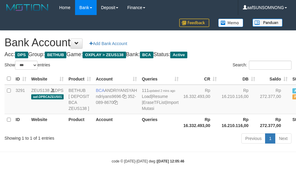
select select "***"
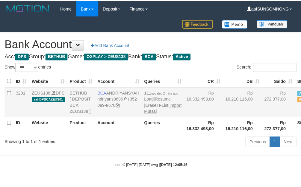
scroll to position [7, 0]
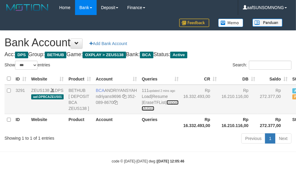
click at [141, 111] on link "Import Mutasi" at bounding box center [159, 105] width 37 height 11
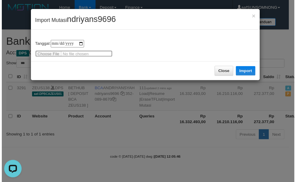
scroll to position [0, 0]
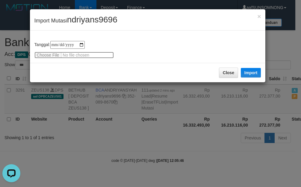
click at [54, 54] on input "file" at bounding box center [73, 55] width 79 height 7
type input "**********"
click at [86, 20] on span "ndriyans9696" at bounding box center [92, 19] width 50 height 9
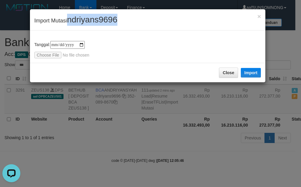
click at [86, 20] on span "ndriyans9696" at bounding box center [92, 19] width 50 height 9
copy span "ndriyans9696"
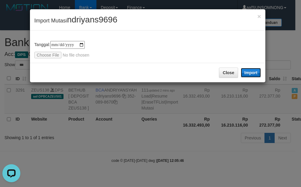
click at [249, 71] on button "Import" at bounding box center [251, 73] width 20 height 10
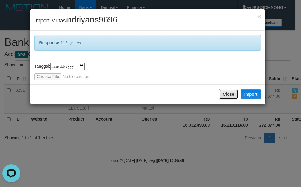
drag, startPoint x: 233, startPoint y: 92, endPoint x: 216, endPoint y: 112, distance: 25.5
click at [233, 93] on button "Close" at bounding box center [228, 94] width 19 height 10
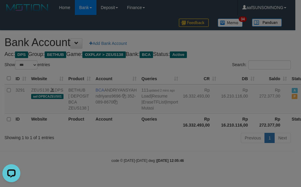
click at [143, 160] on div at bounding box center [150, 93] width 301 height 187
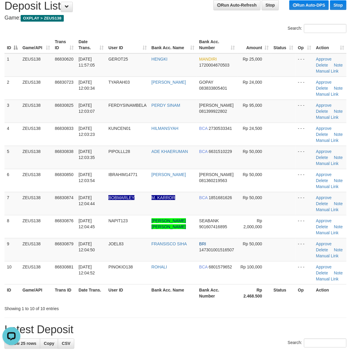
drag, startPoint x: 219, startPoint y: 320, endPoint x: 356, endPoint y: 312, distance: 137.5
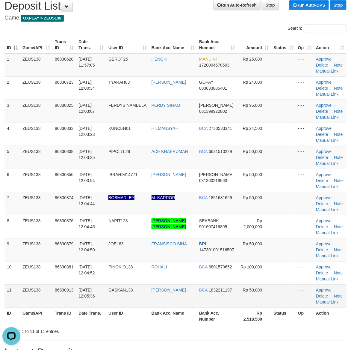
drag, startPoint x: 228, startPoint y: 308, endPoint x: 234, endPoint y: 306, distance: 6.2
click at [229, 308] on th "Bank Acc. Number" at bounding box center [217, 315] width 41 height 17
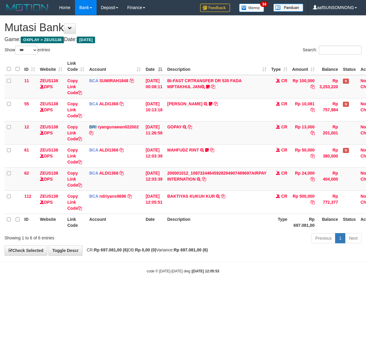
select select "***"
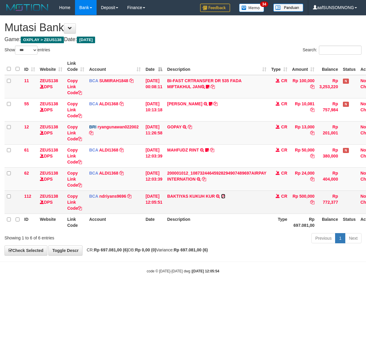
click at [225, 195] on icon at bounding box center [223, 196] width 4 height 4
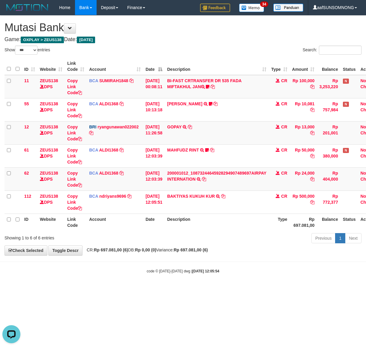
drag, startPoint x: 95, startPoint y: 295, endPoint x: 98, endPoint y: 297, distance: 3.2
click at [98, 289] on html "Toggle navigation Home Bank Account List Load By Website Group [OXPLAY] ZEUS138…" at bounding box center [183, 144] width 366 height 289
click at [179, 267] on body "Toggle navigation Home Bank Account List Load By Website Group [OXPLAY] ZEUS138…" at bounding box center [183, 144] width 366 height 289
click at [167, 263] on body "Toggle navigation Home Bank Account List Load By Website Group [OXPLAY] ZEUS138…" at bounding box center [183, 144] width 366 height 289
click at [170, 262] on hr at bounding box center [183, 261] width 366 height 0
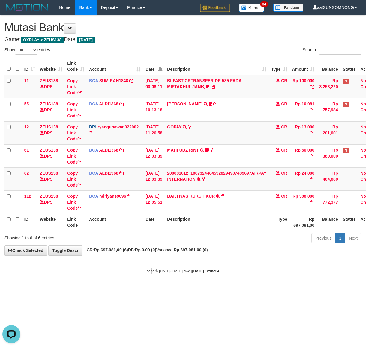
drag, startPoint x: 150, startPoint y: 272, endPoint x: 159, endPoint y: 269, distance: 9.0
click at [152, 272] on small "code © 2012-2018 dwg | 2025/08/31 12:05:54" at bounding box center [183, 271] width 73 height 4
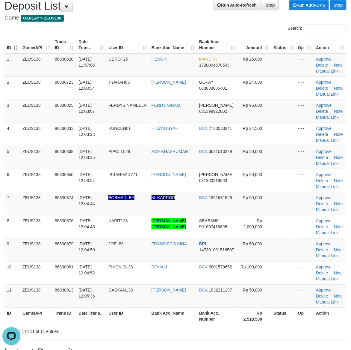
drag, startPoint x: 203, startPoint y: 343, endPoint x: 354, endPoint y: 311, distance: 154.4
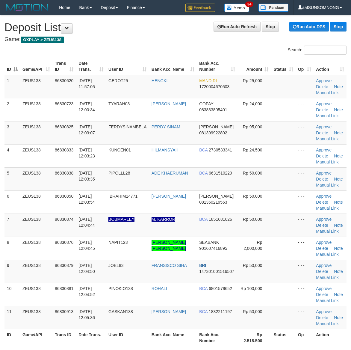
scroll to position [22, 0]
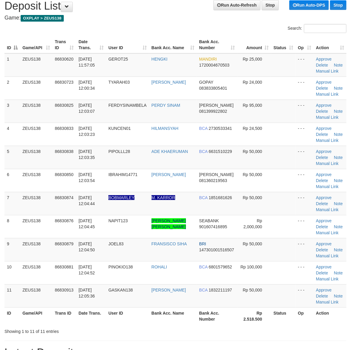
click at [258, 317] on th "Rp 2.518.500" at bounding box center [255, 315] width 34 height 17
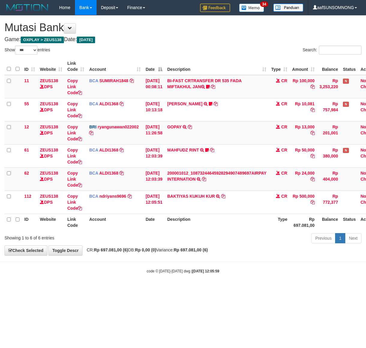
select select "***"
drag, startPoint x: 179, startPoint y: 265, endPoint x: 189, endPoint y: 262, distance: 10.8
click at [180, 265] on body "Toggle navigation Home Bank Account List Load By Website Group [OXPLAY] ZEUS138…" at bounding box center [183, 144] width 366 height 289
click at [186, 265] on body "Toggle navigation Home Bank Account List Load By Website Group [OXPLAY] ZEUS138…" at bounding box center [183, 144] width 366 height 289
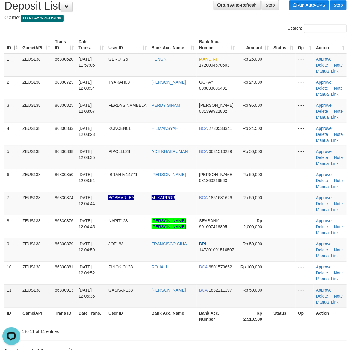
click at [286, 306] on td at bounding box center [283, 295] width 25 height 23
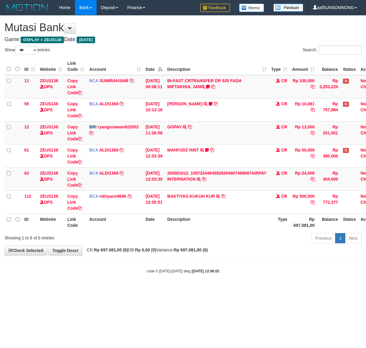
select select "***"
click at [139, 285] on body "Toggle navigation Home Bank Account List Load By Website Group [OXPLAY] ZEUS138…" at bounding box center [183, 144] width 366 height 289
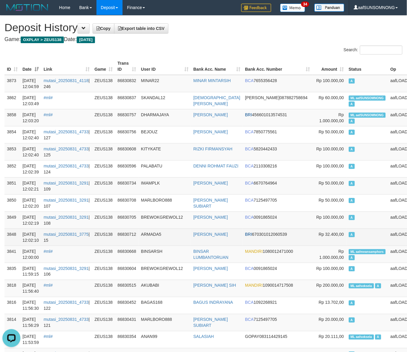
click at [187, 240] on td "ARMADA5" at bounding box center [165, 237] width 52 height 17
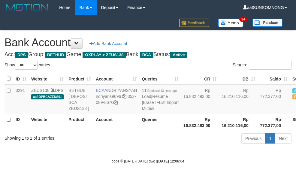
select select "***"
click at [146, 145] on div "Previous 1 Next" at bounding box center [209, 138] width 163 height 13
select select "***"
click at [122, 141] on div "Showing 1 to 1 of 1 entries" at bounding box center [61, 136] width 123 height 8
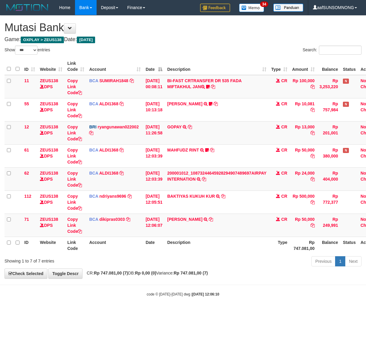
select select "***"
drag, startPoint x: 187, startPoint y: 292, endPoint x: 137, endPoint y: 308, distance: 51.9
click at [189, 292] on div "code © [DATE]-[DATE] dwg | [DATE] 12:06:10" at bounding box center [183, 294] width 366 height 6
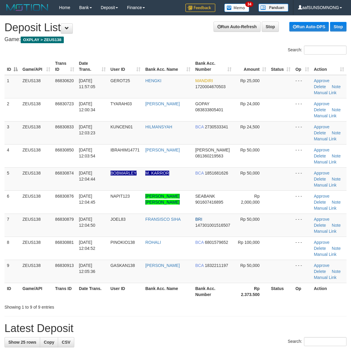
scroll to position [22, 0]
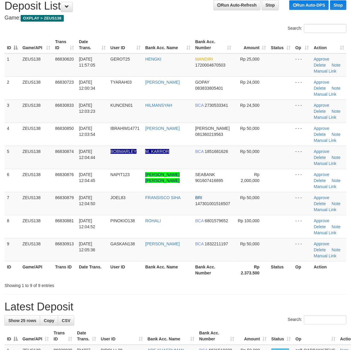
drag, startPoint x: 303, startPoint y: 314, endPoint x: 326, endPoint y: 308, distance: 24.3
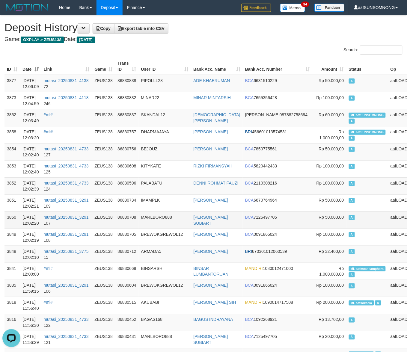
click at [180, 219] on td "MARLBORO888" at bounding box center [165, 220] width 52 height 17
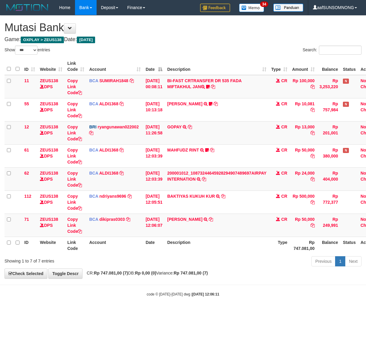
select select "***"
click at [211, 220] on icon at bounding box center [211, 219] width 4 height 4
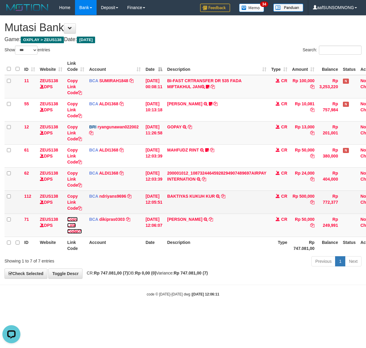
drag, startPoint x: 68, startPoint y: 226, endPoint x: 44, endPoint y: 192, distance: 41.8
click at [68, 226] on link "Copy Link Code" at bounding box center [74, 225] width 15 height 17
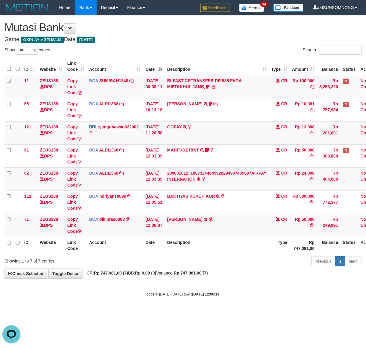
scroll to position [82, 0]
click at [147, 310] on body "Toggle navigation Home Bank Account List Load By Website Group [OXPLAY] ZEUS138…" at bounding box center [183, 156] width 366 height 312
drag, startPoint x: 217, startPoint y: 306, endPoint x: 338, endPoint y: 294, distance: 121.4
click at [218, 305] on body "Toggle navigation Home Bank Account List Load By Website Group [OXPLAY] ZEUS138…" at bounding box center [183, 156] width 366 height 312
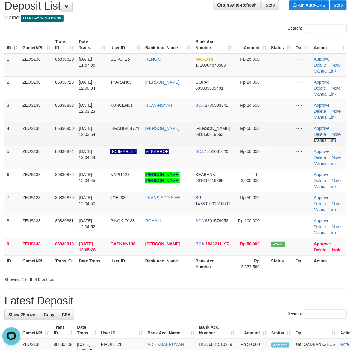
click at [334, 141] on link "Manual Link" at bounding box center [325, 140] width 23 height 5
click at [314, 138] on link "Manual Link" at bounding box center [325, 140] width 23 height 5
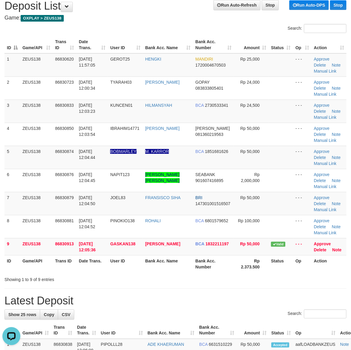
drag, startPoint x: 242, startPoint y: 314, endPoint x: 262, endPoint y: 314, distance: 19.8
click at [245, 314] on div "Search:" at bounding box center [175, 314] width 342 height 10
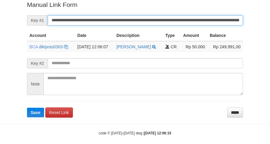
click at [27, 108] on button "Save" at bounding box center [35, 113] width 17 height 10
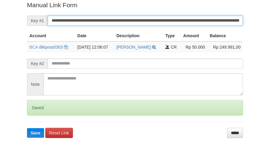
click at [27, 128] on button "Save" at bounding box center [35, 133] width 17 height 10
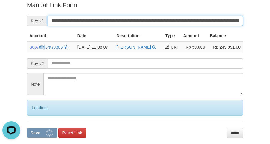
scroll to position [0, 0]
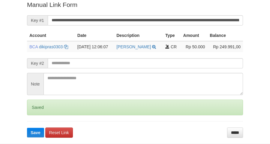
click at [27, 128] on button "Save" at bounding box center [35, 133] width 17 height 10
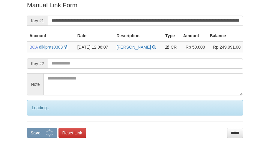
click at [27, 128] on button "Save" at bounding box center [42, 133] width 30 height 10
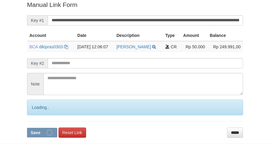
scroll to position [123, 0]
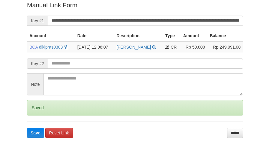
click at [27, 128] on button "Save" at bounding box center [35, 133] width 17 height 10
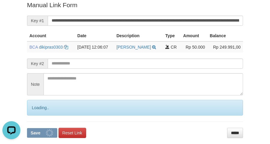
scroll to position [0, 0]
click at [27, 128] on button "Save" at bounding box center [42, 133] width 30 height 10
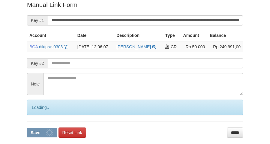
scroll to position [123, 0]
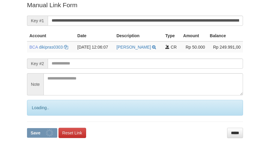
click at [27, 128] on button "Save" at bounding box center [42, 133] width 30 height 10
click at [58, 20] on input "**********" at bounding box center [145, 21] width 195 height 10
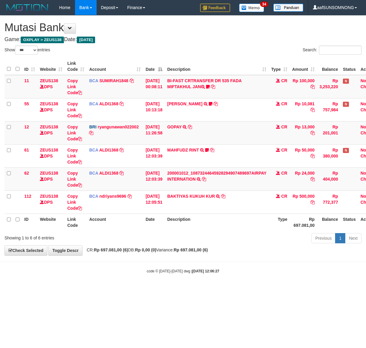
select select "***"
drag, startPoint x: 115, startPoint y: 264, endPoint x: 71, endPoint y: 271, distance: 44.5
click at [118, 266] on body "Toggle navigation Home Bank Account List Load By Website Group [OXPLAY] ZEUS138…" at bounding box center [183, 144] width 366 height 289
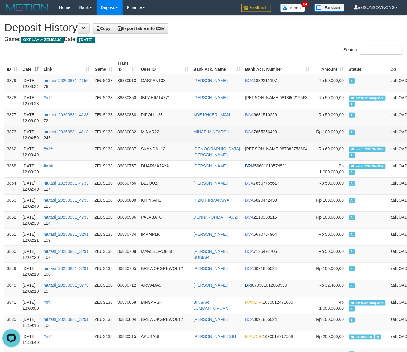
drag, startPoint x: 179, startPoint y: 235, endPoint x: 363, endPoint y: 136, distance: 208.9
click at [181, 235] on td "IMAMPLK" at bounding box center [165, 237] width 52 height 17
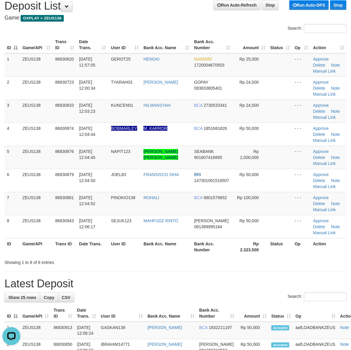
drag, startPoint x: 198, startPoint y: 259, endPoint x: 357, endPoint y: 278, distance: 159.9
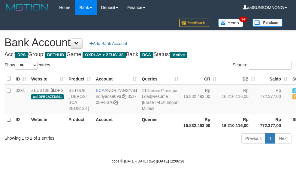
select select "***"
drag, startPoint x: 120, startPoint y: 154, endPoint x: 116, endPoint y: 154, distance: 4.5
click at [120, 145] on div "Showing 1 to 1 of 1 entries Previous 1 Next" at bounding box center [148, 138] width 296 height 13
select select "***"
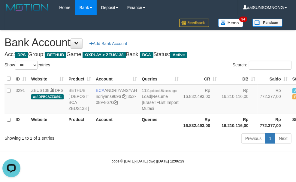
drag, startPoint x: 97, startPoint y: 145, endPoint x: 103, endPoint y: 145, distance: 6.6
click at [98, 141] on div "Showing 1 to 1 of 1 entries" at bounding box center [61, 136] width 114 height 8
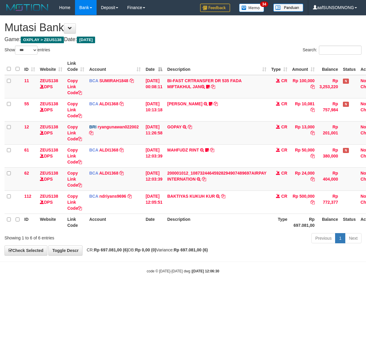
select select "***"
click at [154, 288] on body "Toggle navigation Home Bank Account List Load By Website Group [OXPLAY] ZEUS138…" at bounding box center [183, 144] width 366 height 289
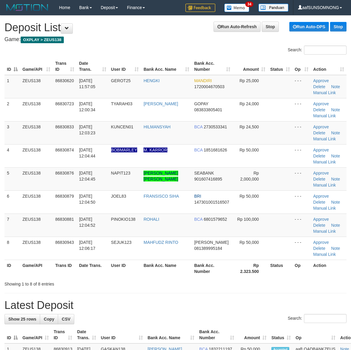
scroll to position [22, 0]
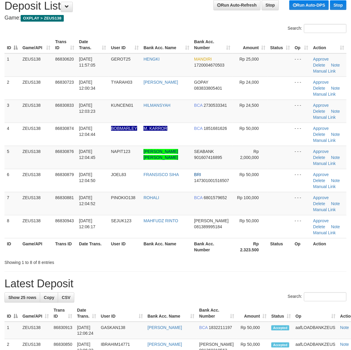
drag, startPoint x: 241, startPoint y: 287, endPoint x: 300, endPoint y: 286, distance: 59.1
click at [247, 288] on h1 "Latest Deposit" at bounding box center [175, 284] width 342 height 12
drag, startPoint x: 268, startPoint y: 267, endPoint x: 278, endPoint y: 266, distance: 9.9
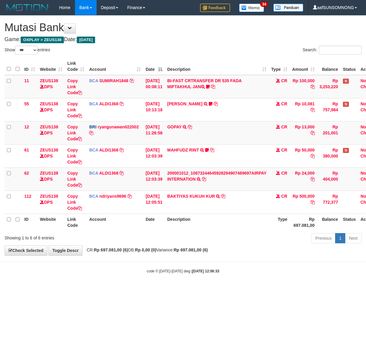
select select "***"
click at [144, 282] on body "Toggle navigation Home Bank Account List Load By Website Group [OXPLAY] ZEUS138…" at bounding box center [183, 144] width 366 height 289
select select "***"
drag, startPoint x: 87, startPoint y: 285, endPoint x: 42, endPoint y: 286, distance: 45.0
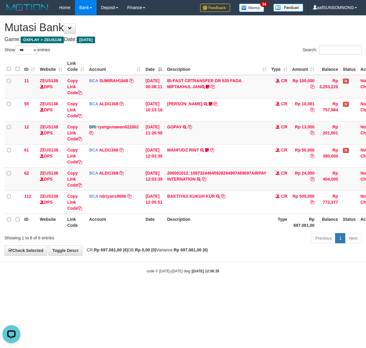
click at [89, 285] on body "Toggle navigation Home Bank Account List Load By Website Group [OXPLAY] ZEUS138…" at bounding box center [183, 144] width 366 height 289
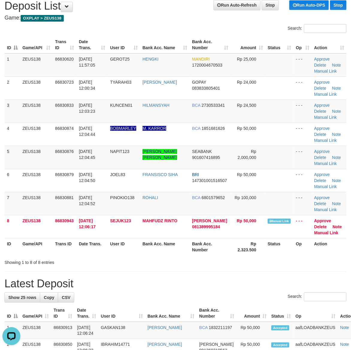
drag, startPoint x: 248, startPoint y: 288, endPoint x: 253, endPoint y: 288, distance: 5.1
click at [250, 288] on h1 "Latest Deposit" at bounding box center [175, 284] width 342 height 12
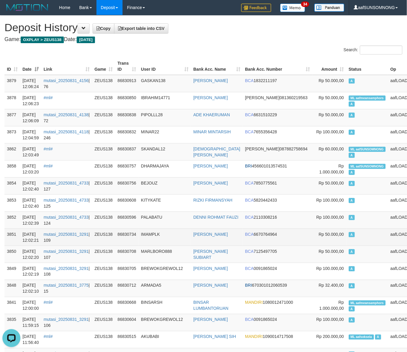
click at [186, 238] on td "IMAMPLK" at bounding box center [165, 237] width 52 height 17
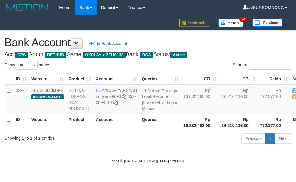
select select "***"
click at [176, 145] on div "Previous 1 Next" at bounding box center [209, 138] width 163 height 13
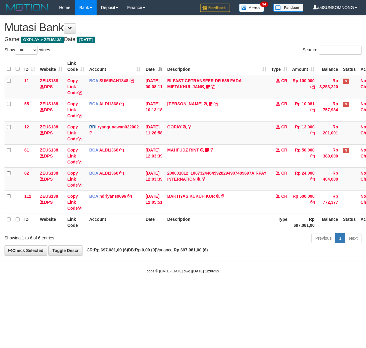
select select "***"
click at [172, 284] on body "Toggle navigation Home Bank Account List Load By Website Group [OXPLAY] ZEUS138…" at bounding box center [183, 144] width 366 height 289
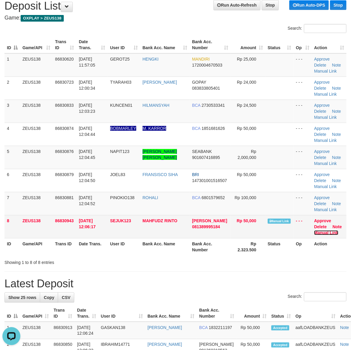
click at [332, 233] on link "Manual Link" at bounding box center [326, 232] width 24 height 5
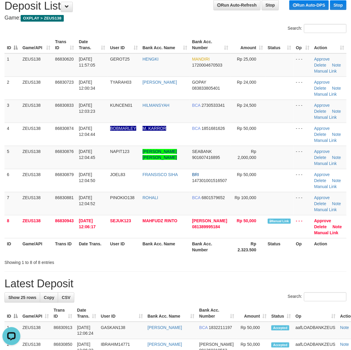
click at [203, 288] on h1 "Latest Deposit" at bounding box center [175, 284] width 342 height 12
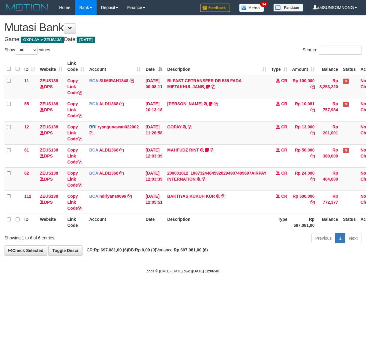
select select "***"
click at [87, 268] on div "code © [DATE]-[DATE] dwg | [DATE] 12:06:40" at bounding box center [183, 271] width 366 height 6
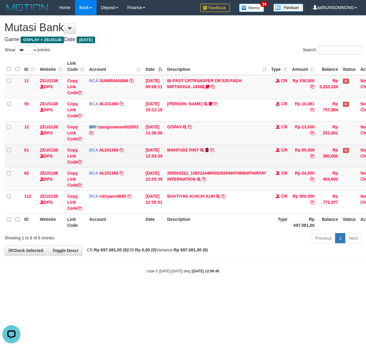
click at [209, 149] on icon at bounding box center [207, 150] width 4 height 4
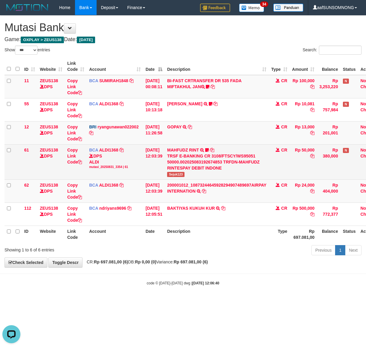
click at [181, 175] on span "Sejuk123" at bounding box center [175, 174] width 17 height 5
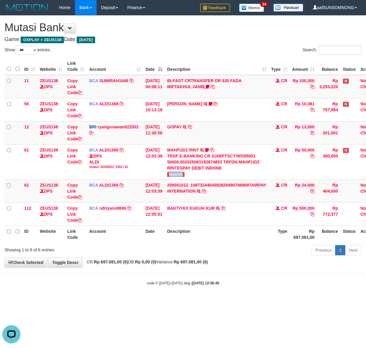
copy span "Sejuk123"
click at [167, 295] on body "Toggle navigation Home Bank Account List Load By Website Group [OXPLAY] ZEUS138…" at bounding box center [183, 150] width 366 height 301
drag, startPoint x: 207, startPoint y: 278, endPoint x: 264, endPoint y: 275, distance: 57.0
click at [224, 277] on body "Toggle navigation Home Bank Account List Load By Website Group [OXPLAY] ZEUS138…" at bounding box center [183, 150] width 366 height 301
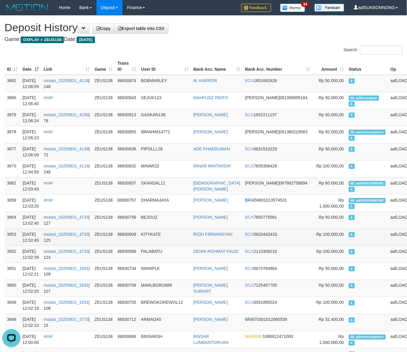
click at [175, 234] on td "KITYKATE" at bounding box center [165, 237] width 52 height 17
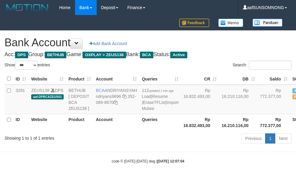
select select "***"
click at [125, 145] on div "Previous 1 Next" at bounding box center [209, 138] width 172 height 13
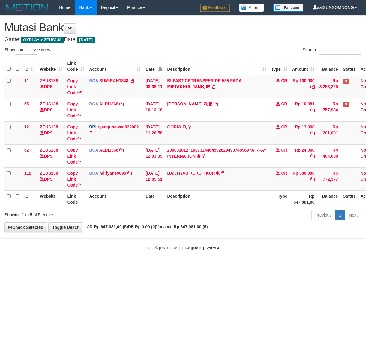
select select "***"
drag, startPoint x: 285, startPoint y: 255, endPoint x: 165, endPoint y: 250, distance: 120.3
click at [286, 255] on body "Toggle navigation Home Bank Account List Load By Website Group [OXPLAY] ZEUS138…" at bounding box center [183, 133] width 366 height 266
click at [116, 235] on body "Toggle navigation Home Bank Account List Load By Website Group [OXPLAY] ZEUS138…" at bounding box center [183, 133] width 366 height 266
click at [162, 232] on div "**********" at bounding box center [183, 124] width 366 height 216
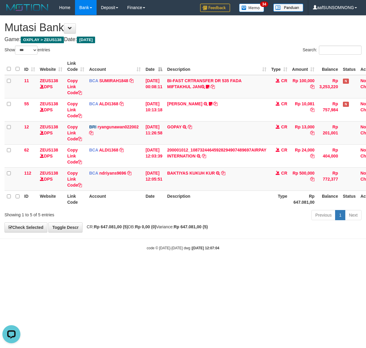
drag, startPoint x: 165, startPoint y: 248, endPoint x: 173, endPoint y: 246, distance: 8.4
click at [166, 248] on small "code © 2012-2018 dwg | 2025/08/31 12:07:04" at bounding box center [183, 248] width 73 height 4
click at [177, 244] on body "Toggle navigation Home Bank Account List Load By Website Group [OXPLAY] ZEUS138…" at bounding box center [183, 133] width 366 height 266
drag, startPoint x: 108, startPoint y: 256, endPoint x: 103, endPoint y: 312, distance: 56.3
click at [109, 256] on body "Toggle navigation Home Bank Account List Load By Website Group [OXPLAY] ZEUS138…" at bounding box center [183, 133] width 366 height 266
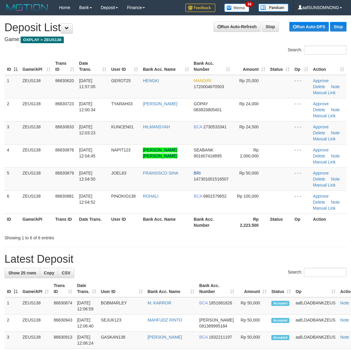
scroll to position [22, 0]
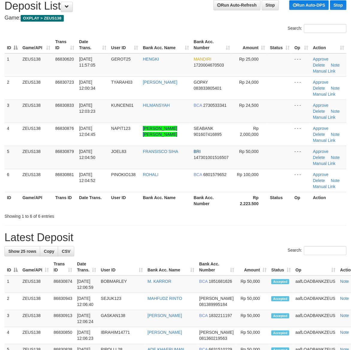
drag, startPoint x: 198, startPoint y: 239, endPoint x: 321, endPoint y: 231, distance: 123.2
click at [202, 239] on h1 "Latest Deposit" at bounding box center [175, 237] width 342 height 12
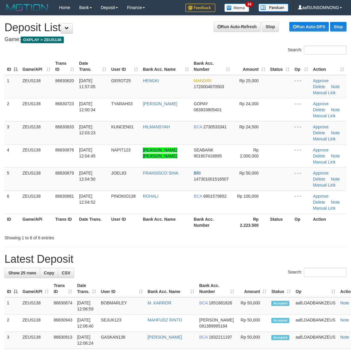
scroll to position [22, 0]
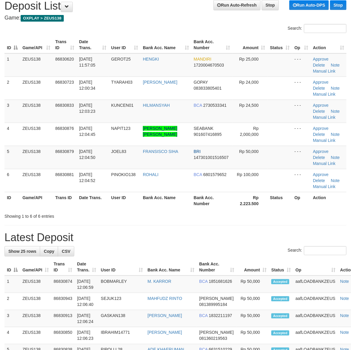
drag, startPoint x: 265, startPoint y: 251, endPoint x: 271, endPoint y: 249, distance: 5.6
click at [266, 251] on div "Search:" at bounding box center [175, 251] width 342 height 10
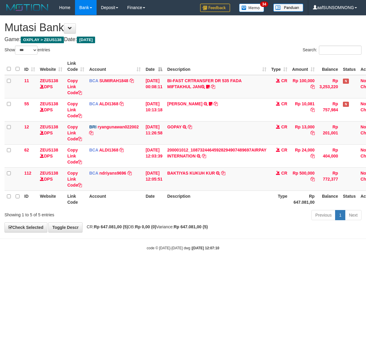
select select "***"
drag, startPoint x: 62, startPoint y: 267, endPoint x: 69, endPoint y: 268, distance: 7.0
click at [62, 266] on html "Toggle navigation Home Bank Account List Load By Website Group [OXPLAY] ZEUS138…" at bounding box center [183, 133] width 366 height 266
drag, startPoint x: 70, startPoint y: 269, endPoint x: 63, endPoint y: 272, distance: 7.2
click at [59, 266] on html "Toggle navigation Home Bank Account List Load By Website Group [OXPLAY] ZEUS138…" at bounding box center [183, 133] width 366 height 266
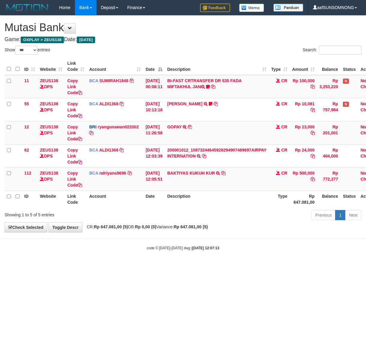
select select "***"
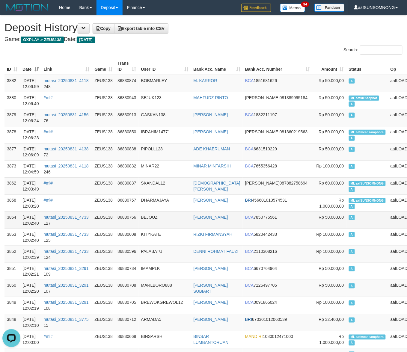
click at [173, 224] on td "BEJOUZ" at bounding box center [165, 220] width 52 height 17
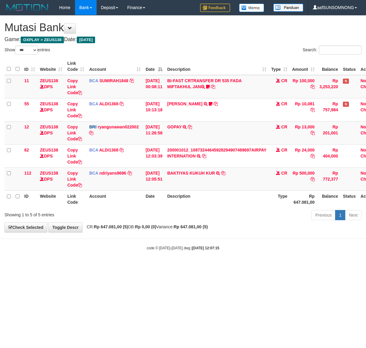
select select "***"
click at [113, 249] on div "code © 2012-2018 dwg | 2025/08/31 12:07:15" at bounding box center [183, 248] width 366 height 6
drag, startPoint x: 118, startPoint y: 277, endPoint x: 124, endPoint y: 278, distance: 5.4
click at [120, 266] on html "Toggle navigation Home Bank Account List Load By Website Group [OXPLAY] ZEUS138…" at bounding box center [183, 133] width 366 height 266
click at [211, 266] on html "Toggle navigation Home Bank Account List Load By Website Group [OXPLAY] ZEUS138…" at bounding box center [183, 133] width 366 height 266
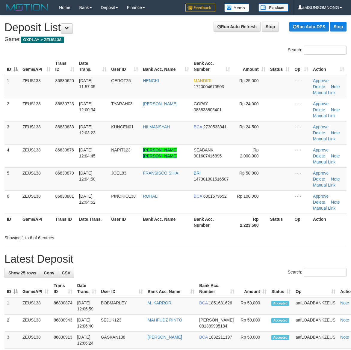
scroll to position [22, 0]
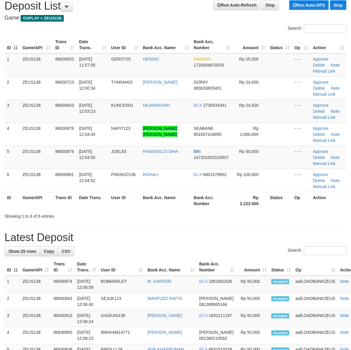
drag, startPoint x: 237, startPoint y: 233, endPoint x: 275, endPoint y: 239, distance: 37.9
click at [240, 233] on h1 "Latest Deposit" at bounding box center [175, 237] width 342 height 12
drag, startPoint x: 275, startPoint y: 261, endPoint x: 279, endPoint y: 262, distance: 3.9
click at [277, 261] on th "Status" at bounding box center [281, 266] width 24 height 17
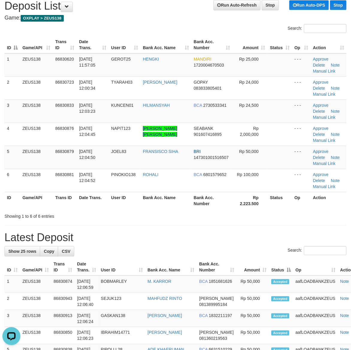
click at [265, 256] on div "Search:" at bounding box center [175, 251] width 342 height 10
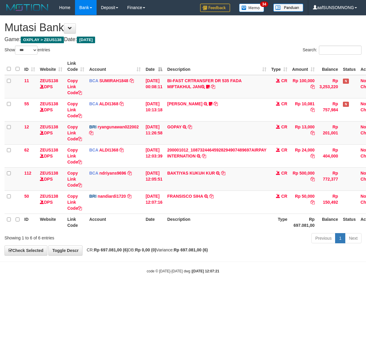
select select "***"
drag, startPoint x: 112, startPoint y: 288, endPoint x: 98, endPoint y: 290, distance: 14.5
click at [112, 289] on body "Toggle navigation Home Bank Account List Load By Website Group [OXPLAY] ZEUS138…" at bounding box center [183, 144] width 366 height 289
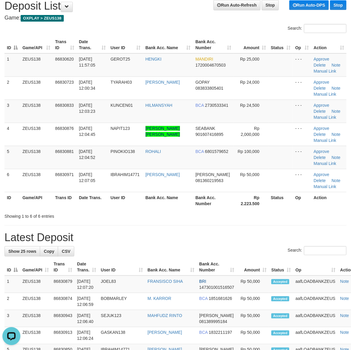
drag, startPoint x: 217, startPoint y: 246, endPoint x: 356, endPoint y: 252, distance: 138.6
click at [223, 248] on div "Search:" at bounding box center [175, 251] width 342 height 10
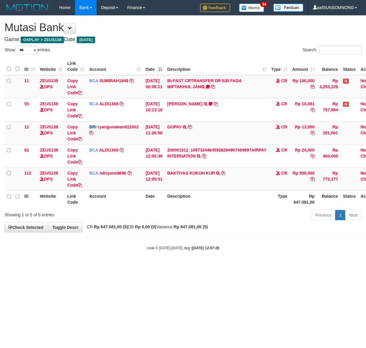
select select "***"
drag, startPoint x: 228, startPoint y: 270, endPoint x: 150, endPoint y: 260, distance: 78.6
click at [231, 266] on html "Toggle navigation Home Bank Account List Load By Website Group [OXPLAY] ZEUS138…" at bounding box center [183, 133] width 366 height 266
drag, startPoint x: 181, startPoint y: 279, endPoint x: 189, endPoint y: 274, distance: 9.2
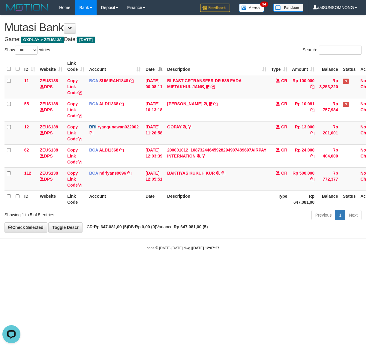
click at [183, 266] on html "Toggle navigation Home Bank Account List Load By Website Group [OXPLAY] ZEUS138…" at bounding box center [183, 133] width 366 height 266
click at [200, 266] on body "Toggle navigation Home Bank Account List Load By Website Group [OXPLAY] ZEUS138…" at bounding box center [183, 133] width 366 height 266
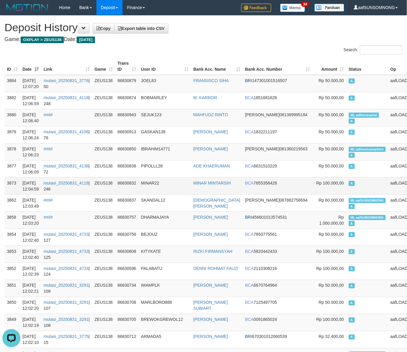
click at [183, 181] on td "MINAR22" at bounding box center [165, 185] width 52 height 17
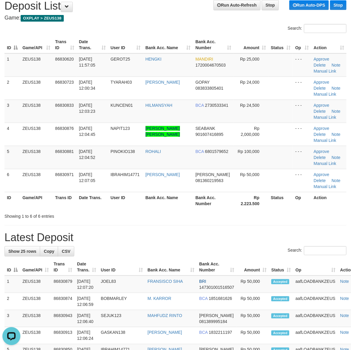
drag, startPoint x: 150, startPoint y: 236, endPoint x: 267, endPoint y: 242, distance: 116.7
click at [163, 237] on h1 "Latest Deposit" at bounding box center [175, 237] width 342 height 12
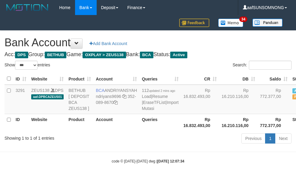
select select "***"
click at [141, 111] on link "Import Mutasi" at bounding box center [159, 105] width 37 height 11
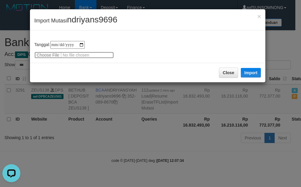
click at [47, 56] on input "file" at bounding box center [73, 55] width 79 height 7
type input "**********"
click at [86, 26] on div "× Import Mutasi ndriyans9696" at bounding box center [148, 19] width 236 height 21
click at [89, 23] on span "ndriyans9696" at bounding box center [92, 19] width 50 height 9
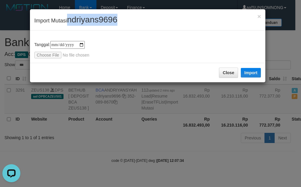
click at [90, 23] on span "ndriyans9696" at bounding box center [92, 19] width 50 height 9
copy span "ndriyans9696"
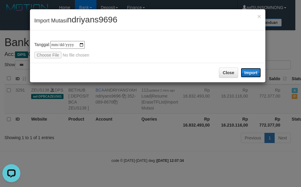
click at [247, 71] on button "Import" at bounding box center [251, 73] width 20 height 10
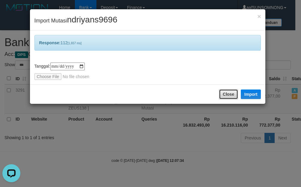
click at [222, 95] on button "Close" at bounding box center [228, 94] width 19 height 10
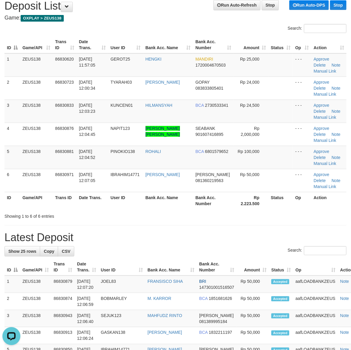
drag, startPoint x: 262, startPoint y: 227, endPoint x: 356, endPoint y: 227, distance: 94.1
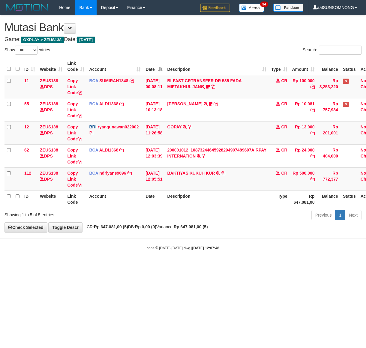
select select "***"
